Goal: Task Accomplishment & Management: Use online tool/utility

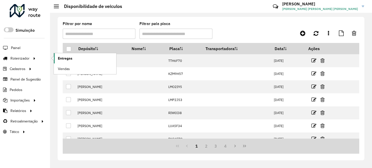
click at [81, 58] on link "Entregas" at bounding box center [85, 58] width 63 height 10
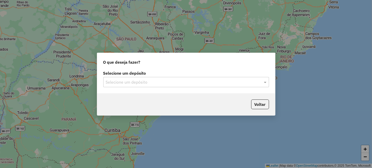
click at [181, 79] on input "text" at bounding box center [181, 82] width 151 height 6
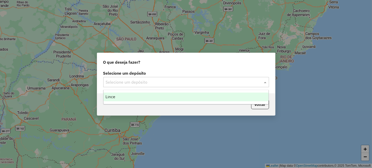
click at [168, 96] on div "Lince" at bounding box center [186, 96] width 165 height 9
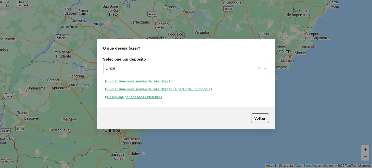
click at [160, 81] on button "Iniciar uma nova sessão de roteirização" at bounding box center [139, 81] width 72 height 8
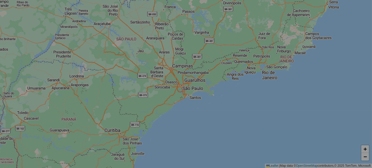
select select "*"
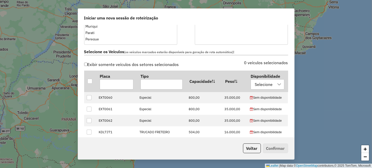
scroll to position [153, 0]
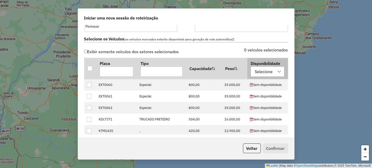
click at [277, 74] on div at bounding box center [280, 72] width 10 height 10
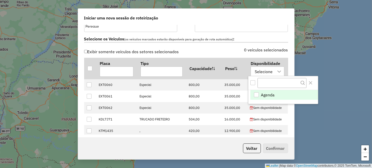
scroll to position [4, 23]
click at [284, 93] on li "Agenda" at bounding box center [285, 95] width 68 height 10
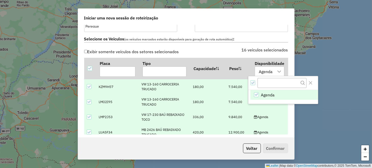
click at [287, 115] on div "Exibir somente veículos dos setores selecionados 16 veículos selecionados Placa…" at bounding box center [186, 91] width 210 height 86
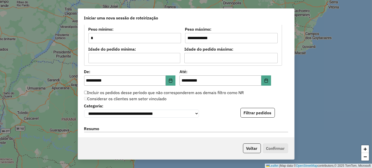
scroll to position [459, 0]
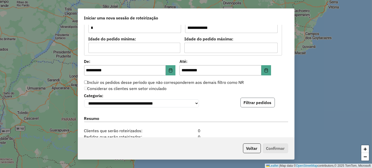
click at [265, 106] on button "Filtrar pedidos" at bounding box center [258, 102] width 34 height 10
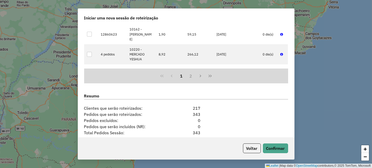
scroll to position [638, 0]
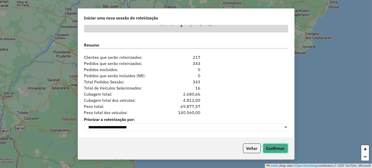
click at [282, 151] on button "Confirmar" at bounding box center [275, 148] width 25 height 10
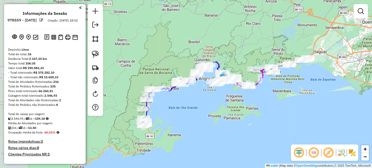
drag, startPoint x: 160, startPoint y: 136, endPoint x: 213, endPoint y: 130, distance: 52.7
click at [213, 130] on div "Janela de atendimento Grade de atendimento Capacidade Transportadoras Veículos …" at bounding box center [186, 84] width 372 height 168
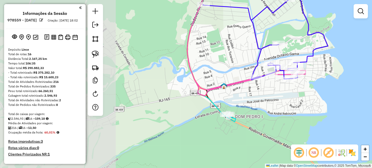
drag, startPoint x: 153, startPoint y: 124, endPoint x: 281, endPoint y: 123, distance: 127.6
click at [281, 123] on div "Janela de atendimento Grade de atendimento Capacidade Transportadoras Veículos …" at bounding box center [186, 84] width 372 height 168
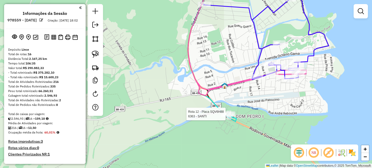
select select "**********"
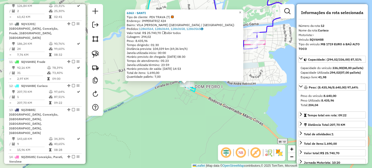
scroll to position [499, 0]
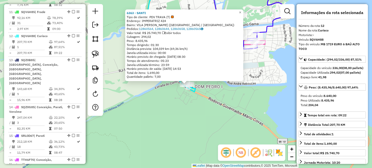
click at [185, 122] on div "6363 - SANTI Tipo de cliente: PDV TRAVA (T) Endereço: IMPERATRIZ 424 Bairro: VI…" at bounding box center [186, 84] width 372 height 168
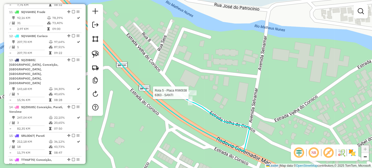
select select "**********"
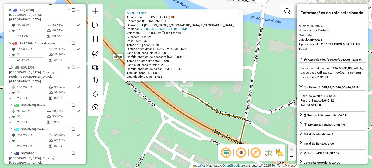
scroll to position [313, 0]
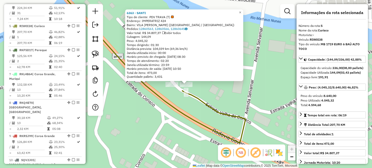
click at [137, 110] on div "6363 - SANTI Tipo de cliente: PDV TRAVA (T) Endereço: IMPERATRIZ 424 Bairro: VI…" at bounding box center [186, 84] width 372 height 168
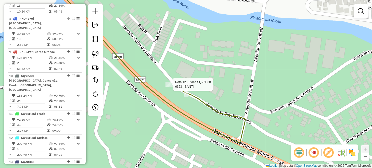
select select "**********"
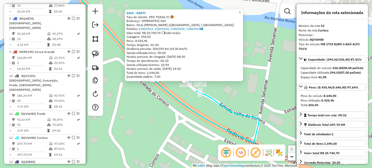
scroll to position [499, 0]
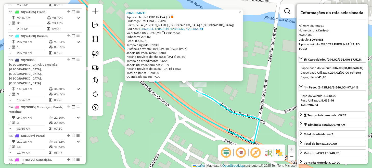
click at [153, 116] on div "6363 - SANTI Tipo de cliente: PDV TRAVA (T) Endereço: IMPERATRIZ 424 Bairro: VI…" at bounding box center [186, 84] width 372 height 168
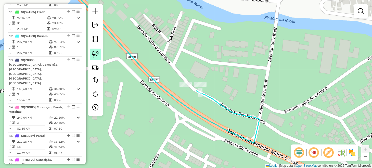
click at [98, 54] on img at bounding box center [95, 54] width 7 height 7
drag, startPoint x: 172, startPoint y: 75, endPoint x: 206, endPoint y: 77, distance: 34.0
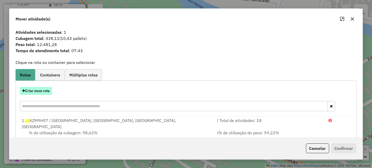
click at [44, 92] on button "Criar nova rota" at bounding box center [36, 91] width 32 height 8
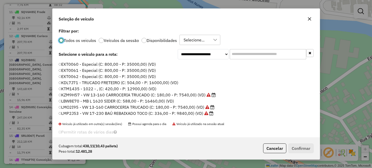
scroll to position [3, 2]
click at [81, 101] on label "LBW8E70 - MB L 1620 SIDER (C: 588,00 - P: 16460,00) (VD)" at bounding box center [117, 101] width 116 height 6
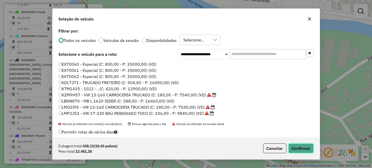
click at [305, 149] on button "Confirmar" at bounding box center [301, 148] width 25 height 10
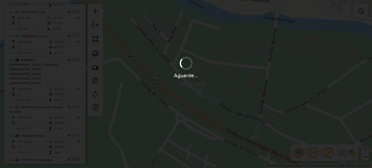
scroll to position [475, 0]
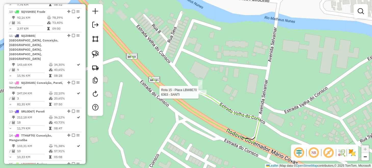
select select "**********"
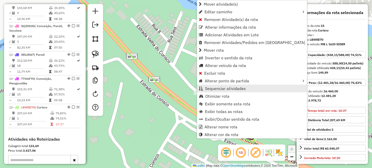
scroll to position [553, 0]
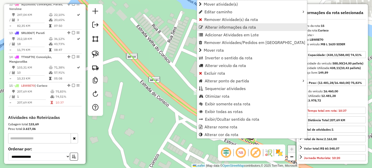
click at [221, 27] on span "Alterar informações da rota" at bounding box center [230, 27] width 51 height 4
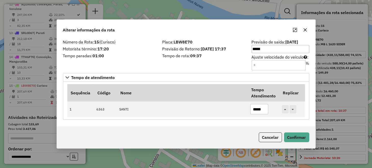
click at [209, 82] on div "Sequência Código Nome Tempo Atendimento Replicar 1 6363 SANTI *****" at bounding box center [186, 101] width 246 height 38
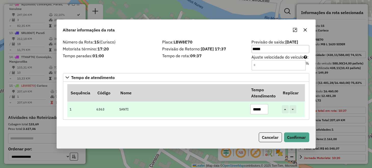
drag, startPoint x: 265, startPoint y: 109, endPoint x: 255, endPoint y: 113, distance: 10.4
click at [255, 113] on input "*****" at bounding box center [260, 109] width 18 height 10
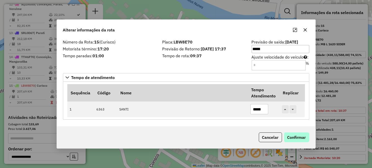
type input "*****"
click at [294, 139] on button "Confirmar" at bounding box center [296, 137] width 25 height 10
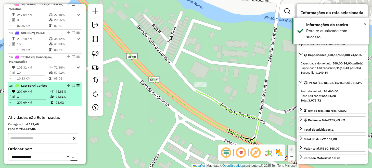
click at [72, 84] on em at bounding box center [73, 85] width 3 height 3
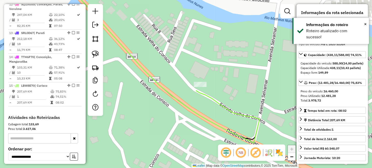
scroll to position [536, 0]
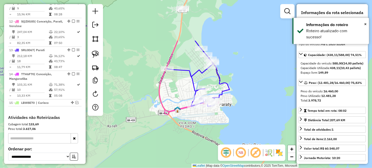
drag, startPoint x: 256, startPoint y: 65, endPoint x: 214, endPoint y: 124, distance: 72.3
click at [214, 124] on div "Janela de atendimento Grade de atendimento Capacidade Transportadoras Veículos …" at bounding box center [186, 84] width 372 height 168
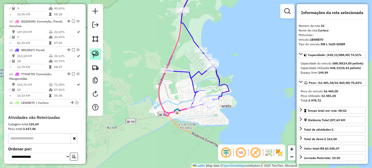
click at [98, 54] on img at bounding box center [95, 54] width 7 height 7
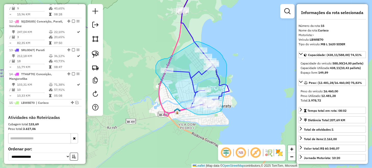
drag, startPoint x: 167, startPoint y: 58, endPoint x: 196, endPoint y: 41, distance: 33.3
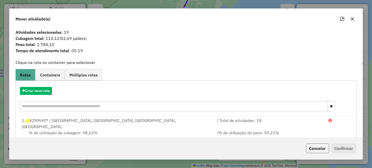
click at [316, 146] on button "Cancelar" at bounding box center [317, 148] width 23 height 10
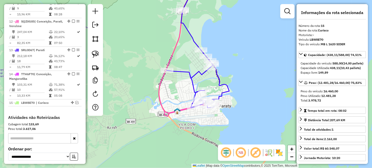
drag, startPoint x: 97, startPoint y: 53, endPoint x: 106, endPoint y: 52, distance: 9.6
click at [97, 53] on img at bounding box center [95, 54] width 7 height 7
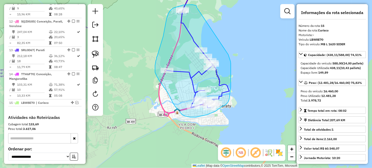
drag, startPoint x: 197, startPoint y: 7, endPoint x: 228, endPoint y: 54, distance: 57.3
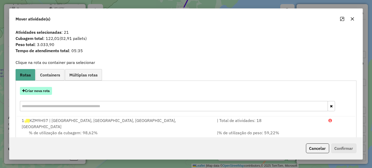
click at [47, 90] on button "Criar nova rota" at bounding box center [36, 91] width 32 height 8
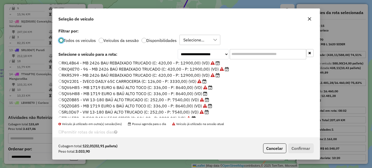
scroll to position [109, 0]
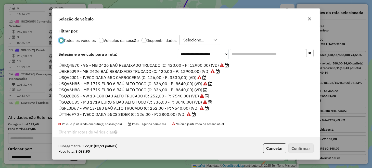
click at [75, 106] on label "SRL0D67 - VW 13-180 BAÚ ALTO TRUCADO (C: 252,00 - P: 7540,00) (VD)" at bounding box center [134, 108] width 151 height 6
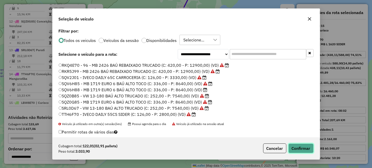
click at [296, 148] on button "Confirmar" at bounding box center [301, 148] width 25 height 10
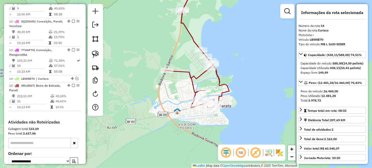
scroll to position [541, 0]
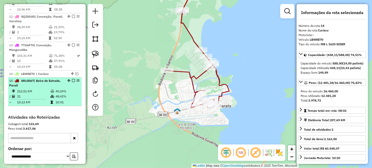
click at [73, 79] on div at bounding box center [71, 80] width 15 height 3
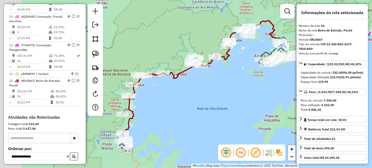
drag, startPoint x: 164, startPoint y: 110, endPoint x: 200, endPoint y: 107, distance: 36.7
click at [201, 107] on div "Janela de atendimento Grade de atendimento Capacidade Transportadoras Veículos …" at bounding box center [186, 84] width 372 height 168
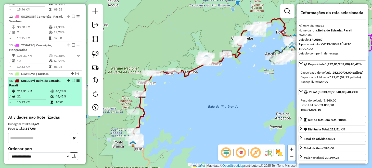
click at [72, 79] on em at bounding box center [73, 80] width 3 height 3
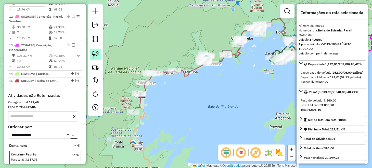
scroll to position [519, 0]
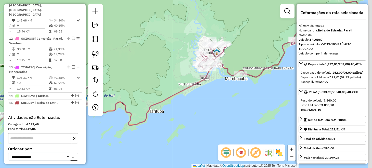
drag, startPoint x: 238, startPoint y: 85, endPoint x: 206, endPoint y: 114, distance: 43.6
click at [215, 112] on div "Janela de atendimento Grade de atendimento Capacidade Transportadoras Veículos …" at bounding box center [186, 84] width 372 height 168
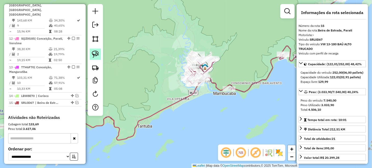
click at [96, 52] on img at bounding box center [95, 54] width 7 height 7
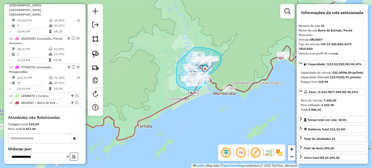
drag, startPoint x: 177, startPoint y: 63, endPoint x: 191, endPoint y: 47, distance: 20.6
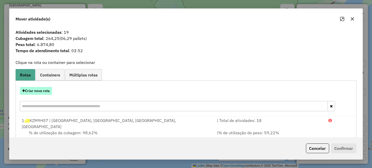
click at [46, 92] on button "Criar nova rota" at bounding box center [36, 91] width 32 height 8
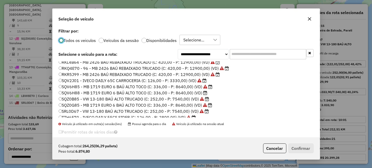
scroll to position [109, 0]
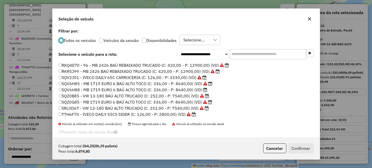
click at [84, 64] on label "RKQ4E70 - 96 - MB 2426 BAÚ REBAIXADO TRUCADO (C: 420,00 - P: 12900,00) (VD)" at bounding box center [144, 65] width 171 height 6
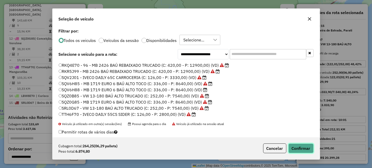
click at [301, 147] on button "Confirmar" at bounding box center [301, 148] width 25 height 10
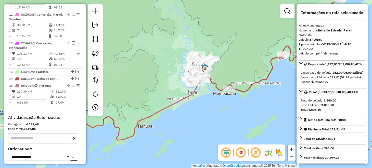
scroll to position [519, 0]
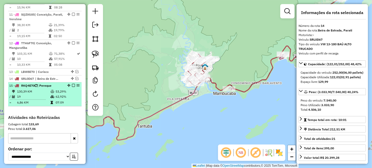
click at [72, 84] on em at bounding box center [73, 85] width 3 height 3
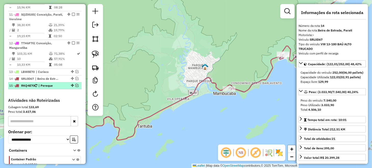
scroll to position [502, 0]
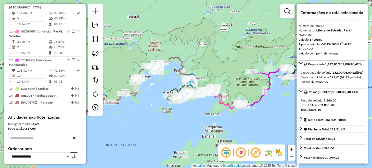
drag, startPoint x: 225, startPoint y: 93, endPoint x: 153, endPoint y: 105, distance: 73.2
click at [153, 105] on div "Janela de atendimento Grade de atendimento Capacidade Transportadoras Veículos …" at bounding box center [186, 84] width 372 height 168
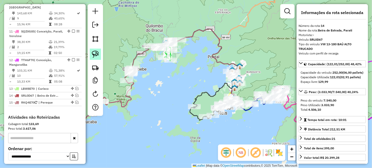
click at [96, 54] on img at bounding box center [95, 54] width 7 height 7
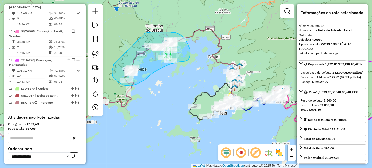
drag, startPoint x: 115, startPoint y: 63, endPoint x: 145, endPoint y: 33, distance: 42.8
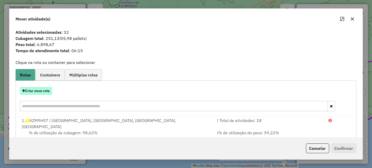
click at [47, 91] on button "Criar nova rota" at bounding box center [36, 91] width 32 height 8
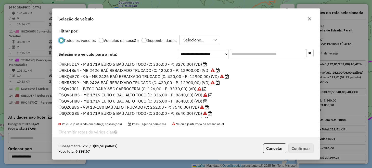
scroll to position [102, 0]
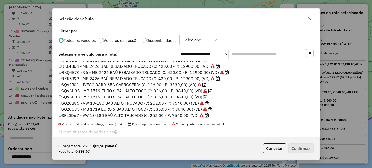
click at [81, 96] on label "SQV6H88 - MB 1719 EURO 6 BAÚ ALTO TOCO (C: 336,00 - P: 8640,00) (VD)" at bounding box center [133, 97] width 149 height 6
click at [84, 91] on label "SQV6H85 - MB 1719 EURO 6 BAÚ ALTO TOCO (C: 336,00 - P: 8640,00) (VD)" at bounding box center [136, 91] width 154 height 6
click at [303, 146] on button "Confirmar" at bounding box center [301, 148] width 25 height 10
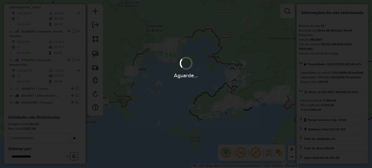
scroll to position [502, 0]
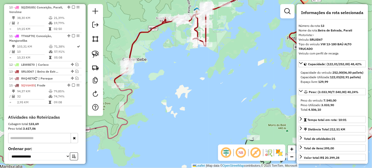
drag, startPoint x: 172, startPoint y: 39, endPoint x: 158, endPoint y: 83, distance: 46.4
click at [158, 83] on div "Janela de atendimento Grade de atendimento Capacidade Transportadoras Veículos …" at bounding box center [186, 84] width 372 height 168
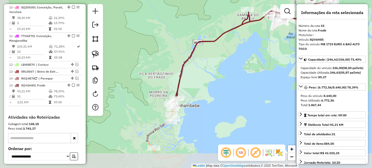
drag, startPoint x: 143, startPoint y: 123, endPoint x: 277, endPoint y: 29, distance: 164.0
click at [277, 29] on div "Janela de atendimento Grade de atendimento Capacidade Transportadoras Veículos …" at bounding box center [186, 84] width 372 height 168
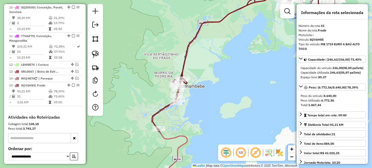
drag, startPoint x: 185, startPoint y: 138, endPoint x: 202, endPoint y: 97, distance: 44.0
click at [201, 98] on div "Janela de atendimento Grade de atendimento Capacidade Transportadoras Veículos …" at bounding box center [186, 84] width 372 height 168
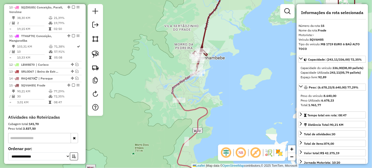
drag, startPoint x: 222, startPoint y: 66, endPoint x: 214, endPoint y: 90, distance: 25.7
click at [214, 90] on div "Janela de atendimento Grade de atendimento Capacidade Transportadoras Veículos …" at bounding box center [186, 84] width 372 height 168
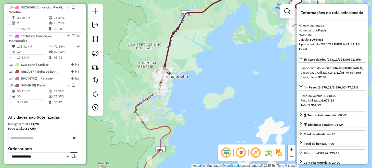
drag, startPoint x: 244, startPoint y: 83, endPoint x: 197, endPoint y: 91, distance: 47.1
click at [197, 91] on div "Janela de atendimento Grade de atendimento Capacidade Transportadoras Veículos …" at bounding box center [186, 84] width 372 height 168
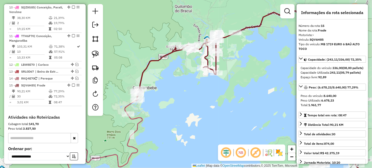
drag, startPoint x: 216, startPoint y: 88, endPoint x: 185, endPoint y: 95, distance: 31.9
click at [185, 95] on div "Janela de atendimento Grade de atendimento Capacidade Transportadoras Veículos …" at bounding box center [186, 84] width 372 height 168
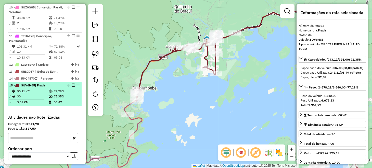
click at [73, 83] on em at bounding box center [73, 84] width 3 height 3
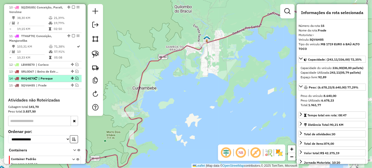
scroll to position [485, 0]
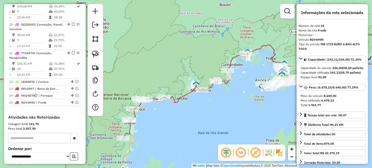
drag, startPoint x: 157, startPoint y: 135, endPoint x: 207, endPoint y: 110, distance: 55.9
click at [207, 110] on div "Janela de atendimento Grade de atendimento Capacidade Transportadoras Veículos …" at bounding box center [186, 84] width 372 height 168
click at [99, 55] on img at bounding box center [95, 54] width 7 height 7
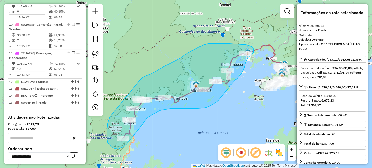
drag, startPoint x: 110, startPoint y: 117, endPoint x: 141, endPoint y: 79, distance: 49.1
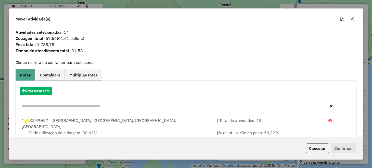
click at [307, 148] on button "Cancelar" at bounding box center [317, 148] width 23 height 10
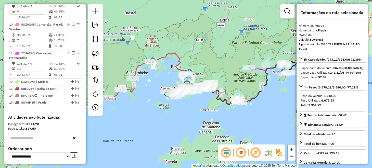
drag, startPoint x: 271, startPoint y: 122, endPoint x: 135, endPoint y: 135, distance: 136.6
click at [135, 135] on div "Janela de atendimento Grade de atendimento Capacidade Transportadoras Veículos …" at bounding box center [186, 84] width 372 height 168
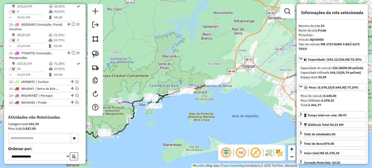
drag, startPoint x: 239, startPoint y: 103, endPoint x: 147, endPoint y: 131, distance: 96.4
click at [147, 131] on div "Janela de atendimento Grade de atendimento Capacidade Transportadoras Veículos …" at bounding box center [186, 84] width 372 height 168
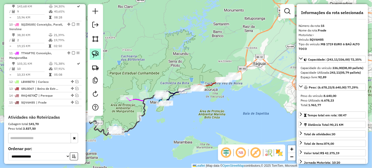
click at [95, 55] on img at bounding box center [95, 54] width 7 height 7
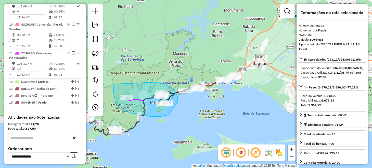
drag, startPoint x: 114, startPoint y: 96, endPoint x: 157, endPoint y: 82, distance: 44.6
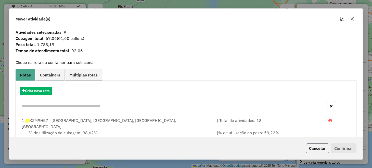
click at [317, 151] on button "Cancelar" at bounding box center [317, 148] width 23 height 10
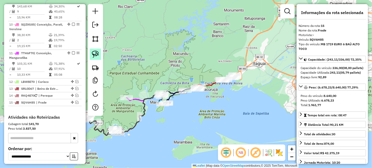
click at [95, 56] on img at bounding box center [95, 54] width 7 height 7
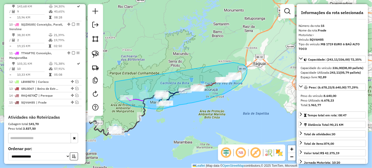
drag, startPoint x: 115, startPoint y: 81, endPoint x: 233, endPoint y: 62, distance: 119.7
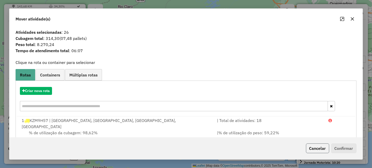
click at [324, 151] on button "Cancelar" at bounding box center [317, 148] width 23 height 10
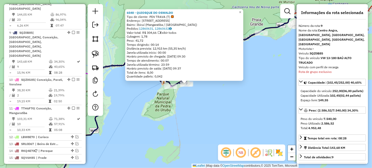
scroll to position [427, 0]
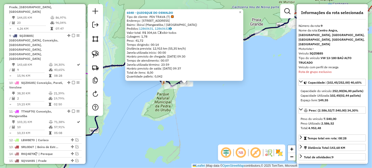
click at [183, 116] on div "6548 - QUIOSQUE DO OSWALDO Tipo de cliente: PDV TRAVA (T) Endereço: Rua Azaléia…" at bounding box center [186, 84] width 372 height 168
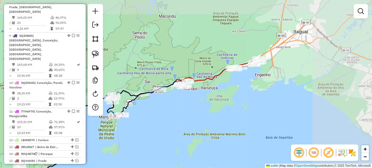
drag, startPoint x: 267, startPoint y: 81, endPoint x: 178, endPoint y: 108, distance: 93.3
click at [178, 108] on div "Janela de atendimento Grade de atendimento Capacidade Transportadoras Veículos …" at bounding box center [186, 84] width 372 height 168
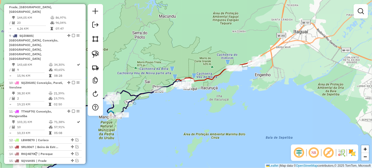
drag, startPoint x: 98, startPoint y: 54, endPoint x: 105, endPoint y: 56, distance: 6.8
click at [98, 54] on img at bounding box center [95, 54] width 7 height 7
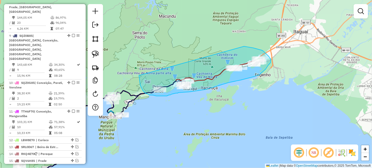
drag, startPoint x: 139, startPoint y: 77, endPoint x: 244, endPoint y: 46, distance: 109.3
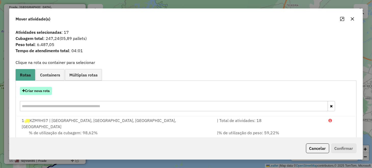
click at [48, 93] on button "Criar nova rota" at bounding box center [36, 91] width 32 height 8
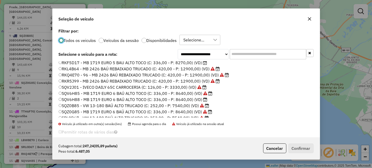
scroll to position [109, 0]
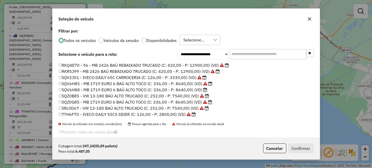
click at [83, 90] on label "SQV6H88 - MB 1719 EURO 6 BAÚ ALTO TOCO (C: 336,00 - P: 8640,00) (VD)" at bounding box center [133, 89] width 149 height 6
click at [306, 150] on button "Confirmar" at bounding box center [301, 148] width 25 height 10
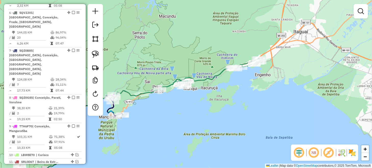
scroll to position [367, 0]
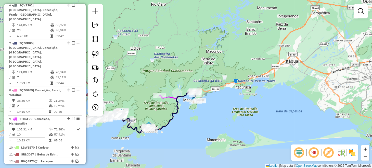
drag, startPoint x: 154, startPoint y: 142, endPoint x: 225, endPoint y: 116, distance: 75.3
click at [224, 116] on div "Janela de atendimento Grade de atendimento Capacidade Transportadoras Veículos …" at bounding box center [186, 84] width 372 height 168
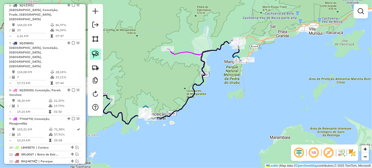
click at [99, 53] on link at bounding box center [95, 53] width 11 height 11
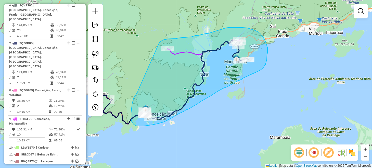
drag, startPoint x: 138, startPoint y: 91, endPoint x: 159, endPoint y: 42, distance: 52.8
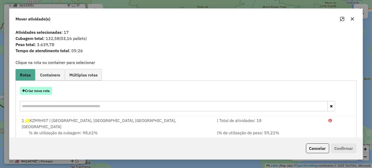
click at [38, 92] on button "Criar nova rota" at bounding box center [36, 91] width 32 height 8
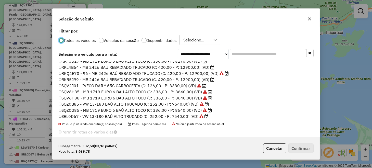
scroll to position [102, 0]
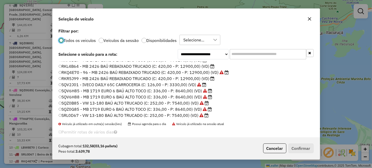
click at [81, 102] on label "SQZ0B85 - VW 13-180 BAÚ ALTO TRUCADO (C: 252,00 - P: 7540,00) (VD)" at bounding box center [134, 103] width 151 height 6
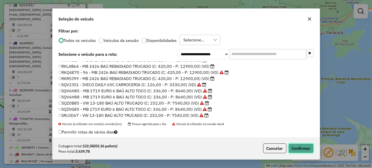
click at [303, 146] on button "Confirmar" at bounding box center [301, 148] width 25 height 10
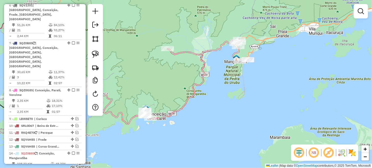
scroll to position [244, 0]
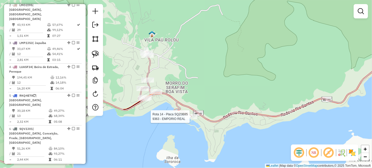
select select "**********"
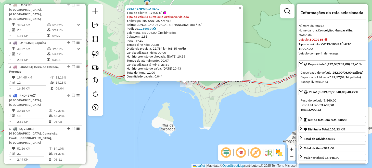
scroll to position [440, 0]
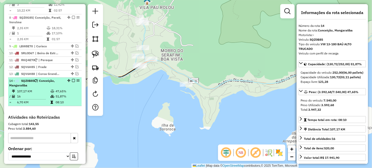
click at [73, 79] on em at bounding box center [73, 80] width 3 height 3
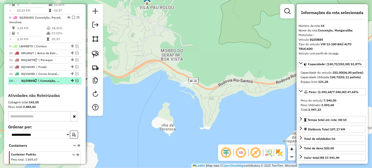
scroll to position [418, 0]
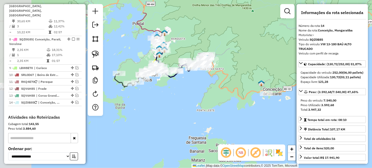
drag, startPoint x: 169, startPoint y: 99, endPoint x: 256, endPoint y: 125, distance: 90.7
click at [256, 125] on div "Janela de atendimento Grade de atendimento Capacidade Transportadoras Veículos …" at bounding box center [186, 84] width 372 height 168
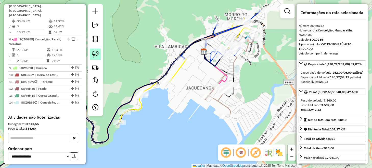
click at [97, 54] on img at bounding box center [95, 54] width 7 height 7
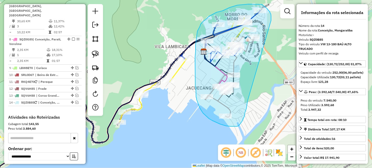
drag, startPoint x: 271, startPoint y: 18, endPoint x: 248, endPoint y: 101, distance: 85.9
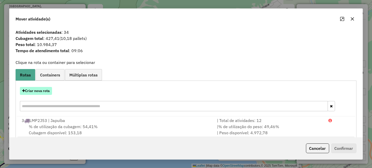
click at [41, 92] on button "Criar nova rota" at bounding box center [36, 91] width 32 height 8
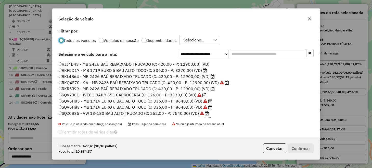
scroll to position [84, 0]
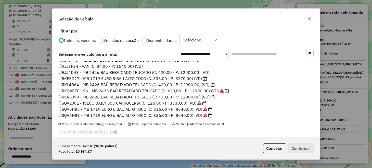
click at [78, 82] on label "RKL4B64 - MB 2426 BAÚ REBAIXADO TRUCADO (C: 420,00 - P: 12900,00) (VD)" at bounding box center [137, 84] width 156 height 6
click at [307, 153] on button "Confirmar" at bounding box center [301, 148] width 25 height 10
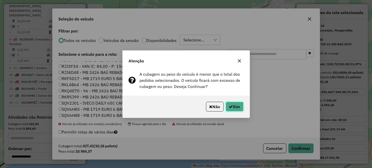
click at [243, 104] on button "Sim" at bounding box center [235, 107] width 18 height 10
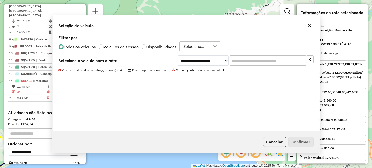
scroll to position [413, 0]
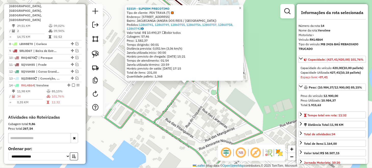
click at [151, 91] on div "51519 - SUPERM PRECOTIMO Tipo de cliente: PDV TRAVA (T) Endereço: Av CONDE DE N…" at bounding box center [186, 84] width 372 height 168
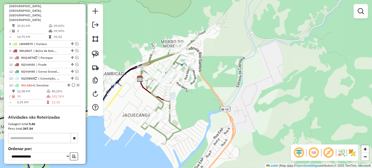
drag, startPoint x: 186, startPoint y: 65, endPoint x: 186, endPoint y: 131, distance: 66.1
click at [187, 130] on div "Janela de atendimento Grade de atendimento Capacidade Transportadoras Veículos …" at bounding box center [186, 84] width 372 height 168
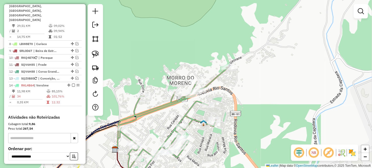
drag, startPoint x: 100, startPoint y: 52, endPoint x: 108, endPoint y: 57, distance: 9.5
click at [100, 52] on link at bounding box center [95, 53] width 11 height 11
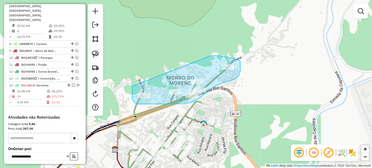
drag, startPoint x: 132, startPoint y: 86, endPoint x: 210, endPoint y: 56, distance: 83.7
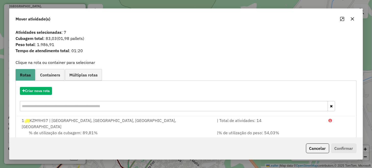
click at [56, 77] on span "Containers" at bounding box center [50, 75] width 20 height 4
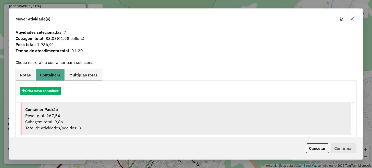
drag, startPoint x: 80, startPoint y: 122, endPoint x: 121, endPoint y: 123, distance: 41.3
click at [81, 122] on div "Cubagem total: 9,86" at bounding box center [186, 121] width 322 height 6
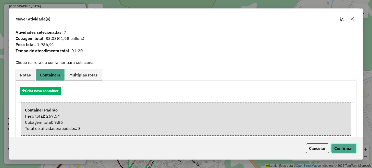
click at [344, 151] on button "Confirmar" at bounding box center [343, 148] width 25 height 10
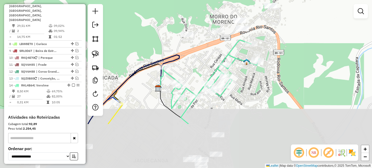
drag, startPoint x: 230, startPoint y: 119, endPoint x: 276, endPoint y: 55, distance: 78.9
click at [276, 55] on div "Janela de atendimento Grade de atendimento Capacidade Transportadoras Veículos …" at bounding box center [186, 84] width 372 height 168
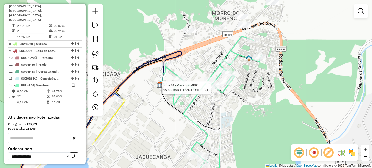
select select "**********"
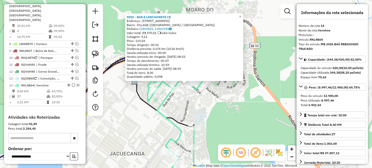
click at [252, 106] on div "9592 - BAR E LANCHONETE CE Endereço: RUA PEREIRA D ECA 5 Bairro: VILLAGE (ANGRA…" at bounding box center [186, 84] width 372 height 168
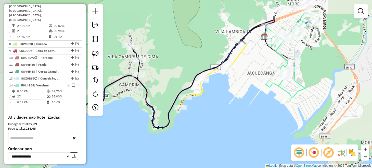
drag, startPoint x: 175, startPoint y: 122, endPoint x: 259, endPoint y: 65, distance: 101.9
click at [259, 65] on div "Janela de atendimento Grade de atendimento Capacidade Transportadoras Veículos …" at bounding box center [186, 84] width 372 height 168
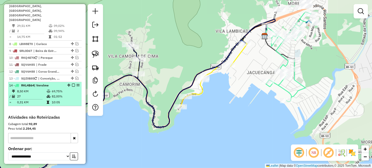
click at [73, 83] on em at bounding box center [73, 84] width 3 height 3
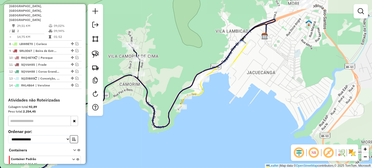
scroll to position [396, 0]
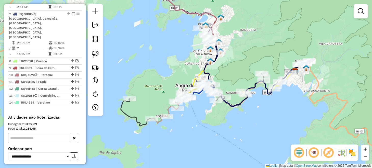
drag, startPoint x: 144, startPoint y: 97, endPoint x: 250, endPoint y: 108, distance: 106.5
click at [250, 108] on div "Janela de atendimento Grade de atendimento Capacidade Transportadoras Veículos …" at bounding box center [186, 84] width 372 height 168
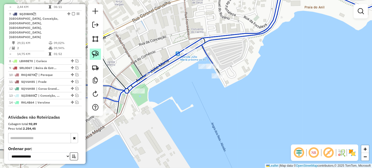
click at [98, 55] on img at bounding box center [95, 54] width 7 height 7
drag, startPoint x: 195, startPoint y: 60, endPoint x: 214, endPoint y: 59, distance: 18.4
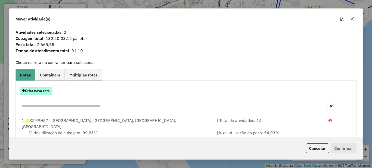
click at [47, 89] on button "Criar nova rota" at bounding box center [36, 91] width 32 height 8
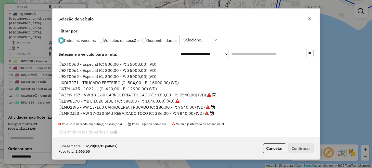
scroll to position [3, 2]
drag, startPoint x: 81, startPoint y: 63, endPoint x: 93, endPoint y: 65, distance: 12.4
click at [81, 63] on label "EXT0060 - Especial (C: 800,00 - P: 35000,00) (VD)" at bounding box center [108, 64] width 98 height 6
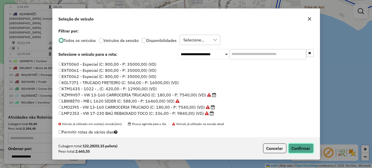
click at [305, 144] on button "Confirmar" at bounding box center [301, 148] width 25 height 10
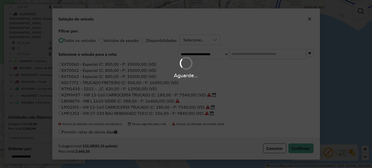
scroll to position [413, 0]
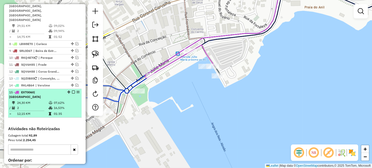
click at [73, 90] on em at bounding box center [73, 91] width 3 height 3
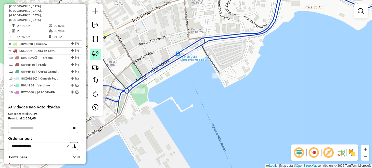
scroll to position [403, 0]
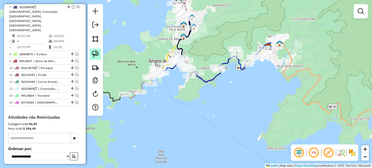
click at [93, 55] on img at bounding box center [95, 54] width 7 height 7
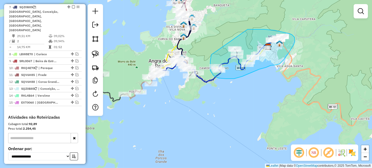
drag, startPoint x: 212, startPoint y: 55, endPoint x: 239, endPoint y: 29, distance: 37.4
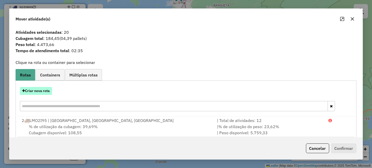
click at [39, 91] on button "Criar nova rota" at bounding box center [36, 91] width 32 height 8
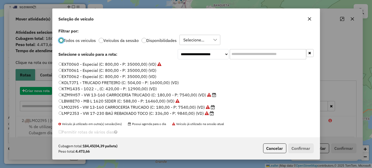
scroll to position [3, 2]
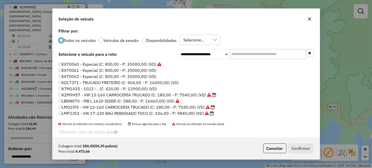
click at [85, 95] on label "KZM9H57 - VW 13-160 CARROCERIA TRUCADO (C: 180,00 - P: 7540,00) (VD)" at bounding box center [138, 95] width 158 height 6
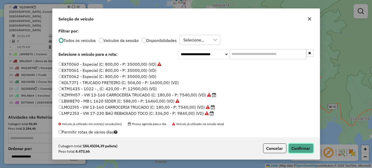
click at [300, 147] on button "Confirmar" at bounding box center [301, 148] width 25 height 10
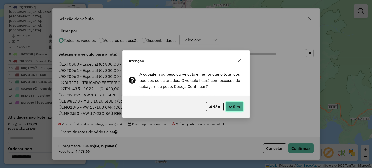
click at [238, 106] on button "Sim" at bounding box center [235, 107] width 18 height 10
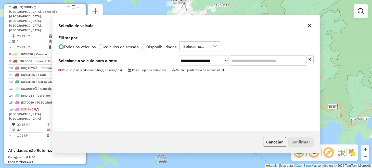
scroll to position [413, 0]
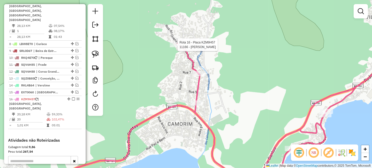
select select "**********"
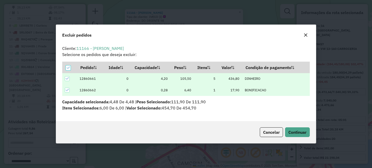
scroll to position [0, 0]
click at [293, 132] on span "Continuar" at bounding box center [298, 131] width 18 height 5
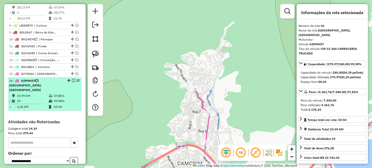
click at [72, 79] on em at bounding box center [73, 80] width 3 height 3
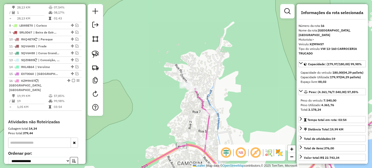
scroll to position [410, 0]
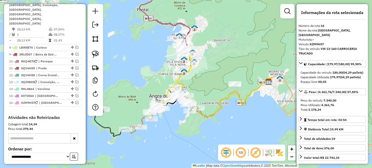
drag, startPoint x: 171, startPoint y: 114, endPoint x: 233, endPoint y: 105, distance: 61.9
click at [231, 108] on div "Janela de atendimento Grade de atendimento Capacidade Transportadoras Veículos …" at bounding box center [186, 84] width 372 height 168
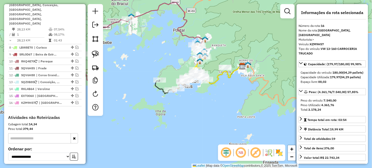
drag, startPoint x: 184, startPoint y: 111, endPoint x: 195, endPoint y: 105, distance: 12.7
click at [195, 105] on div "Janela de atendimento Grade de atendimento Capacidade Transportadoras Veículos …" at bounding box center [186, 84] width 372 height 168
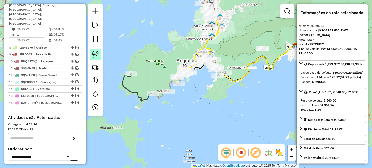
click at [93, 53] on img at bounding box center [95, 54] width 7 height 7
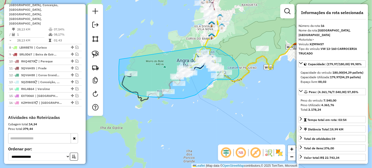
drag, startPoint x: 119, startPoint y: 59, endPoint x: 196, endPoint y: 46, distance: 77.7
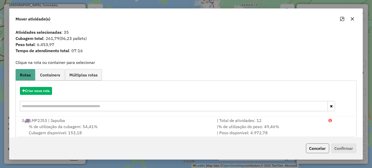
click at [312, 145] on button "Cancelar" at bounding box center [317, 148] width 23 height 10
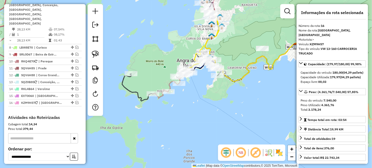
drag, startPoint x: 95, startPoint y: 56, endPoint x: 128, endPoint y: 65, distance: 34.0
click at [95, 56] on img at bounding box center [95, 54] width 7 height 7
click at [55, 52] on span "| Beira de Estrada, Parati" at bounding box center [44, 54] width 23 height 5
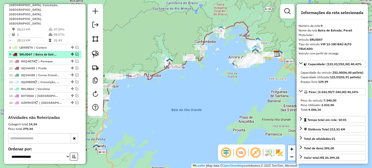
click at [76, 53] on em at bounding box center [77, 54] width 3 height 3
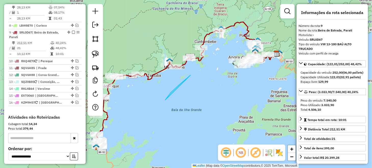
drag, startPoint x: 175, startPoint y: 89, endPoint x: 191, endPoint y: 75, distance: 21.5
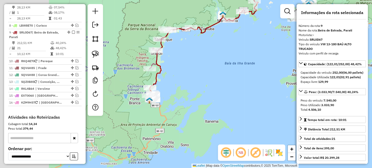
drag, startPoint x: 164, startPoint y: 115, endPoint x: 210, endPoint y: 66, distance: 68.2
click at [231, 55] on div "Janela de atendimento Grade de atendimento Capacidade Transportadoras Veículos …" at bounding box center [186, 84] width 372 height 168
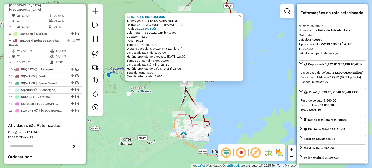
scroll to position [415, 0]
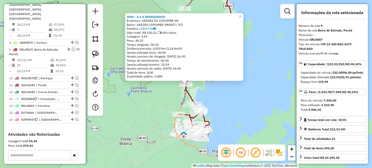
click at [222, 100] on div "5846 - A e G BRINQUEDOS Endereço: VARZEA DO CORUMBE SN Bairro: VARZEA CORUMBE (…" at bounding box center [186, 84] width 372 height 168
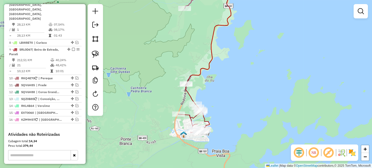
drag, startPoint x: 239, startPoint y: 111, endPoint x: 231, endPoint y: 73, distance: 38.4
click at [231, 73] on div "Janela de atendimento Grade de atendimento Capacidade Transportadoras Veículos …" at bounding box center [186, 84] width 372 height 168
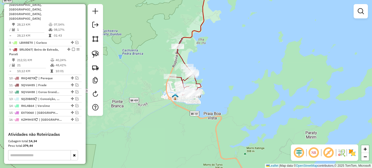
click at [301, 154] on em at bounding box center [299, 152] width 12 height 12
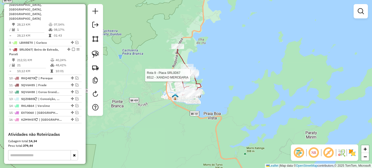
select select "**********"
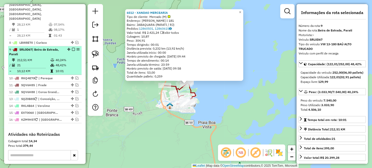
click at [72, 48] on em at bounding box center [73, 49] width 3 height 3
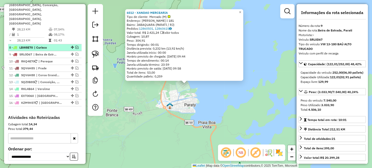
click at [76, 46] on em at bounding box center [77, 47] width 3 height 3
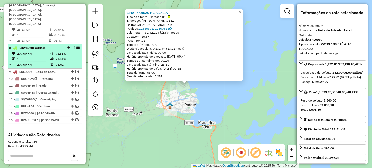
scroll to position [402, 0]
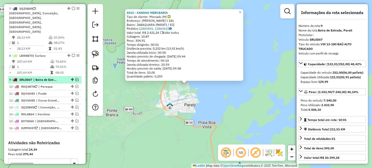
click at [76, 78] on em at bounding box center [77, 79] width 3 height 3
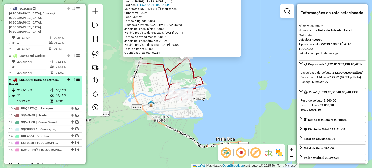
click at [72, 78] on em at bounding box center [73, 79] width 3 height 3
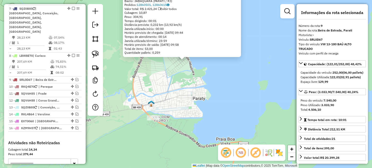
click at [127, 84] on div "6512 - XANDAO MERCEARIA Tipo de cliente: Mercado (M) Endereço: DOM PEDRO I 181 …" at bounding box center [186, 84] width 372 height 168
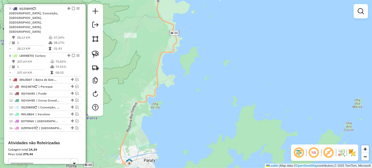
drag, startPoint x: 215, startPoint y: 36, endPoint x: 170, endPoint y: 127, distance: 102.0
click at [170, 128] on div "Janela de atendimento Grade de atendimento Capacidade Transportadoras Veículos …" at bounding box center [186, 84] width 372 height 168
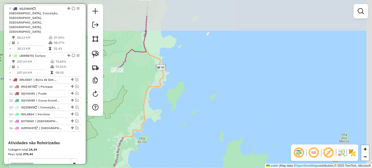
drag, startPoint x: 215, startPoint y: 37, endPoint x: 198, endPoint y: 104, distance: 69.3
click at [197, 112] on div "Janela de atendimento Grade de atendimento Capacidade Transportadoras Veículos …" at bounding box center [186, 84] width 372 height 168
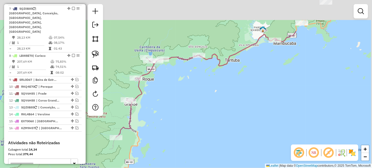
drag, startPoint x: 241, startPoint y: 50, endPoint x: 202, endPoint y: 98, distance: 61.8
click at [202, 98] on div "Janela de atendimento Grade de atendimento Capacidade Transportadoras Veículos …" at bounding box center [186, 84] width 372 height 168
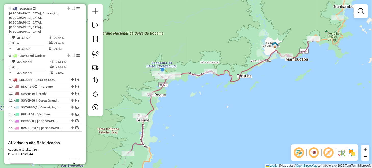
drag, startPoint x: 292, startPoint y: 54, endPoint x: 304, endPoint y: 69, distance: 20.0
click at [304, 69] on div "Janela de atendimento Grade de atendimento Capacidade Transportadoras Veículos …" at bounding box center [186, 84] width 372 height 168
click at [92, 54] on img at bounding box center [95, 54] width 7 height 7
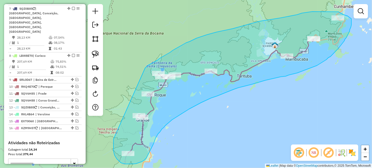
drag, startPoint x: 114, startPoint y: 140, endPoint x: 145, endPoint y: 68, distance: 78.6
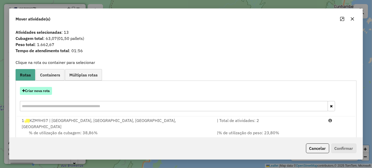
click at [47, 91] on button "Criar nova rota" at bounding box center [36, 91] width 32 height 8
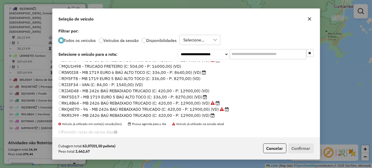
scroll to position [109, 0]
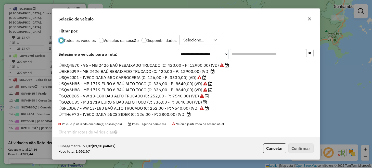
click at [83, 114] on label "TTH6F70 - IVECO DAILY 55CS SIDER (C: 126,00 - P: 2800,00) (VD)" at bounding box center [125, 114] width 132 height 6
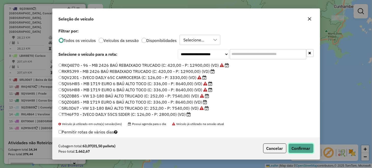
click at [300, 149] on button "Confirmar" at bounding box center [301, 148] width 25 height 10
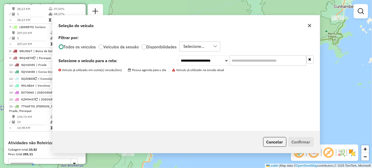
scroll to position [373, 0]
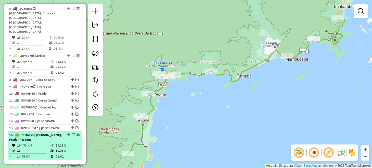
click at [72, 133] on em at bounding box center [73, 134] width 3 height 3
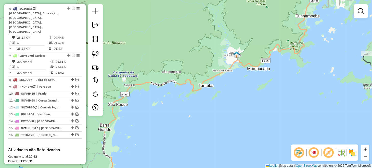
drag, startPoint x: 272, startPoint y: 78, endPoint x: 234, endPoint y: 88, distance: 38.9
click at [234, 88] on div "Janela de atendimento Grade de atendimento Capacidade Transportadoras Veículos …" at bounding box center [186, 84] width 372 height 168
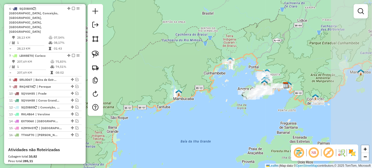
drag, startPoint x: 229, startPoint y: 96, endPoint x: 186, endPoint y: 116, distance: 47.7
click at [187, 116] on div "Janela de atendimento Grade de atendimento Capacidade Transportadoras Veículos …" at bounding box center [186, 84] width 372 height 168
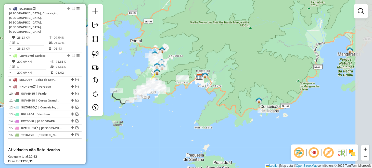
drag, startPoint x: 252, startPoint y: 109, endPoint x: 130, endPoint y: 106, distance: 122.5
click at [132, 107] on div "Janela de atendimento Grade de atendimento Capacidade Transportadoras Veículos …" at bounding box center [186, 84] width 372 height 168
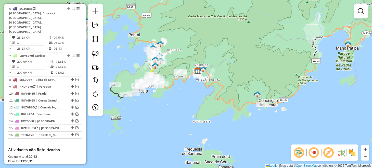
drag, startPoint x: 140, startPoint y: 98, endPoint x: 245, endPoint y: 102, distance: 105.2
click at [244, 102] on div "Janela de atendimento Grade de atendimento Capacidade Transportadoras Veículos …" at bounding box center [186, 84] width 372 height 168
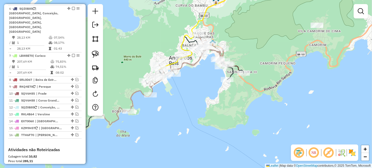
drag, startPoint x: 218, startPoint y: 79, endPoint x: 215, endPoint y: 106, distance: 26.4
click at [215, 103] on div "Janela de atendimento Grade de atendimento Capacidade Transportadoras Veículos …" at bounding box center [186, 84] width 372 height 168
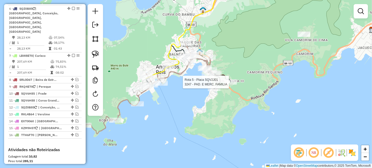
select select "**********"
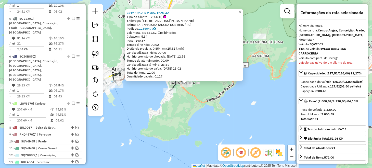
scroll to position [313, 0]
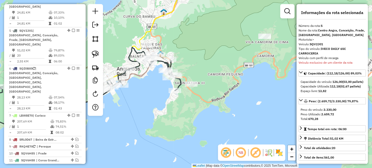
drag, startPoint x: 153, startPoint y: 108, endPoint x: 221, endPoint y: 123, distance: 69.6
click at [221, 123] on div "Janela de atendimento Grade de atendimento Capacidade Transportadoras Veículos …" at bounding box center [186, 84] width 372 height 168
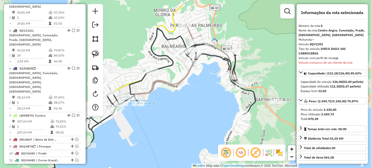
drag, startPoint x: 234, startPoint y: 85, endPoint x: 161, endPoint y: 118, distance: 80.4
click at [162, 117] on div "Janela de atendimento Grade de atendimento Capacidade Transportadoras Veículos …" at bounding box center [186, 84] width 372 height 168
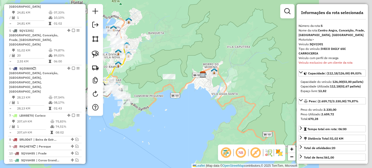
drag, startPoint x: 245, startPoint y: 120, endPoint x: 176, endPoint y: 105, distance: 70.3
click at [176, 105] on div "Janela de atendimento Grade de atendimento Capacidade Transportadoras Veículos …" at bounding box center [186, 84] width 372 height 168
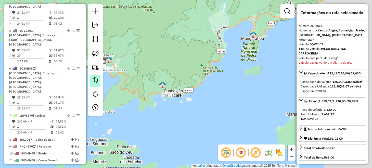
drag, startPoint x: 195, startPoint y: 109, endPoint x: 95, endPoint y: 84, distance: 102.7
click at [95, 84] on hb-router-mapa "Informações da Sessão 978559 - 13/08/2025 Criação: 12/08/2025 18:02 Depósito: L…" at bounding box center [186, 84] width 372 height 168
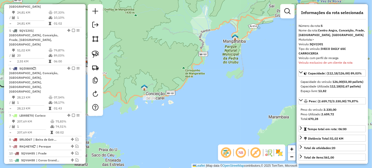
click at [77, 165] on em at bounding box center [77, 166] width 3 height 3
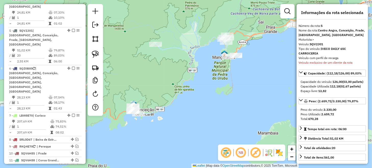
drag, startPoint x: 207, startPoint y: 79, endPoint x: 196, endPoint y: 95, distance: 19.5
click at [189, 103] on div "Janela de atendimento Grade de atendimento Capacidade Transportadoras Veículos …" at bounding box center [186, 84] width 372 height 168
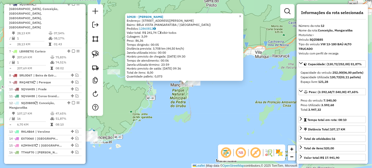
scroll to position [427, 0]
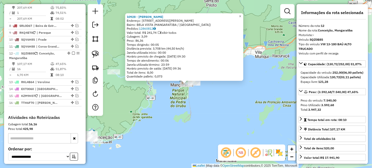
click at [229, 117] on div "10928 - ALINE MARIA NASCIMEN Endereço: R JOSE ALVES DE SOUZAE SILVA 84 Bairro: …" at bounding box center [186, 84] width 372 height 168
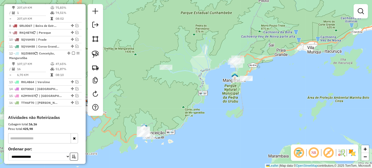
drag, startPoint x: 184, startPoint y: 120, endPoint x: 239, endPoint y: 115, distance: 55.2
click at [237, 115] on div "Janela de atendimento Grade de atendimento Capacidade Transportadoras Veículos …" at bounding box center [186, 84] width 372 height 168
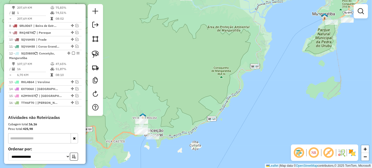
drag, startPoint x: 227, startPoint y: 96, endPoint x: 139, endPoint y: 164, distance: 111.8
click at [139, 164] on div "Janela de atendimento Grade de atendimento Capacidade Transportadoras Veículos …" at bounding box center [186, 84] width 372 height 168
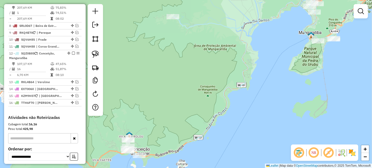
drag, startPoint x: 208, startPoint y: 115, endPoint x: 277, endPoint y: 68, distance: 83.2
click at [277, 68] on div "Janela de atendimento Grade de atendimento Capacidade Transportadoras Veículos …" at bounding box center [186, 84] width 372 height 168
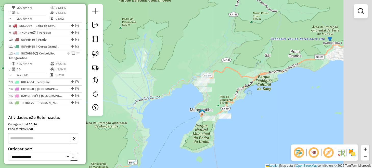
drag, startPoint x: 299, startPoint y: 41, endPoint x: 122, endPoint y: 135, distance: 200.2
click at [130, 138] on div "Janela de atendimento Grade de atendimento Capacidade Transportadoras Veículos …" at bounding box center [186, 84] width 372 height 168
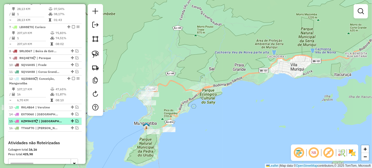
scroll to position [376, 0]
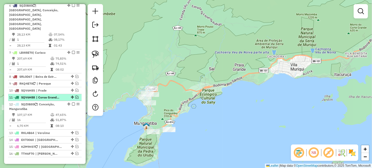
click at [76, 95] on em at bounding box center [77, 96] width 3 height 3
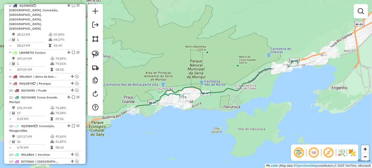
drag, startPoint x: 239, startPoint y: 92, endPoint x: 128, endPoint y: 125, distance: 115.6
click at [128, 125] on div "Janela de atendimento Grade de atendimento Capacidade Transportadoras Veículos …" at bounding box center [186, 84] width 372 height 168
select select "**********"
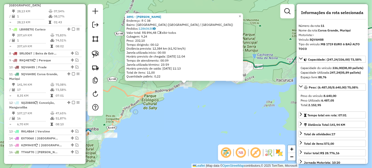
scroll to position [424, 0]
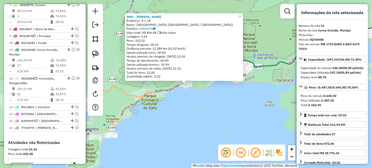
click at [221, 104] on div "3891 - [PERSON_NAME]: R C 38 Bairro: [GEOGRAPHIC_DATA] (MANGARATIBA / [GEOGRAPH…" at bounding box center [186, 84] width 372 height 168
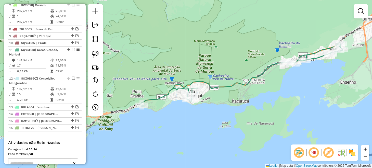
drag, startPoint x: 234, startPoint y: 99, endPoint x: 183, endPoint y: 125, distance: 57.2
click at [183, 125] on div "Janela de atendimento Grade de atendimento Capacidade Transportadoras Veículos …" at bounding box center [186, 84] width 372 height 168
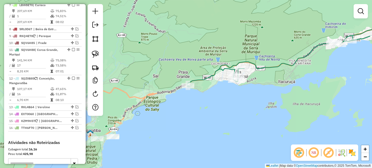
drag, startPoint x: 175, startPoint y: 128, endPoint x: 230, endPoint y: 103, distance: 60.6
click at [229, 103] on div "Janela de atendimento Grade de atendimento Capacidade Transportadoras Veículos …" at bounding box center [186, 84] width 372 height 168
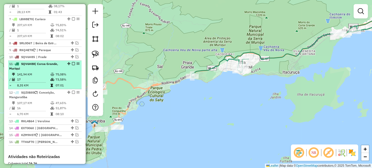
scroll to position [398, 0]
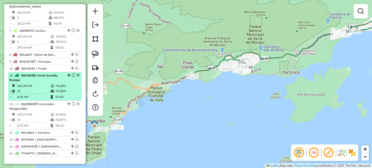
click at [72, 73] on em at bounding box center [73, 74] width 3 height 3
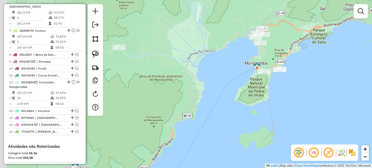
drag, startPoint x: 220, startPoint y: 105, endPoint x: 370, endPoint y: 52, distance: 159.1
click at [368, 53] on div "Janela de atendimento Grade de atendimento Capacidade Transportadoras Veículos …" at bounding box center [186, 84] width 372 height 168
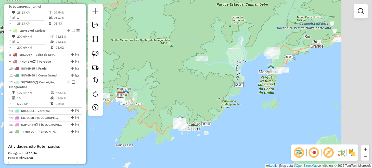
drag, startPoint x: 326, startPoint y: 85, endPoint x: 271, endPoint y: 98, distance: 56.5
click at [275, 95] on div "Janela de atendimento Grade de atendimento Capacidade Transportadoras Veículos …" at bounding box center [186, 84] width 372 height 168
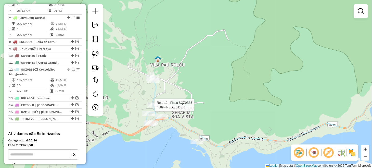
select select "**********"
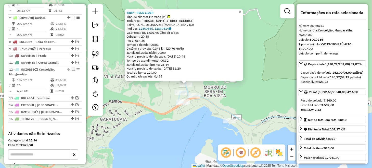
scroll to position [427, 0]
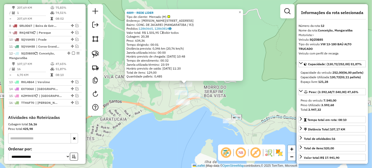
click at [221, 91] on div "4889 - REDE LIDER Tipo de cliente: Mercado (M) Endereço: ADALBERTO PEREIRA PINT…" at bounding box center [186, 84] width 372 height 168
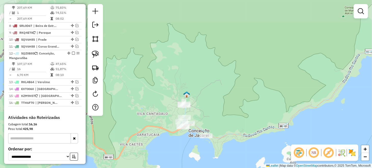
drag, startPoint x: 267, startPoint y: 66, endPoint x: 240, endPoint y: 96, distance: 40.1
click at [240, 96] on div "Janela de atendimento Grade de atendimento Capacidade Transportadoras Veículos …" at bounding box center [186, 84] width 372 height 168
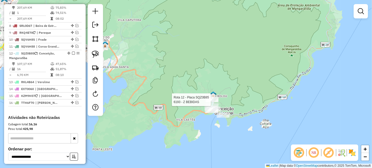
select select "**********"
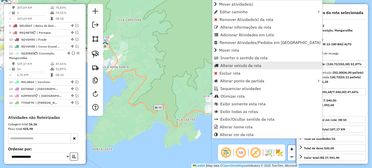
click at [244, 67] on span "Alterar veículo da rota" at bounding box center [240, 65] width 41 height 4
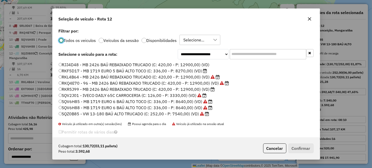
scroll to position [84, 0]
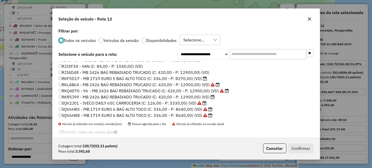
click at [86, 103] on label "SQV2J01 - IVECO DAILY 65C CARROCERIA (C: 126,00 - P: 3330,00) (VD)" at bounding box center [133, 103] width 148 height 6
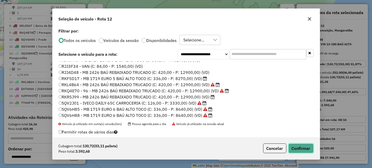
click at [300, 150] on button "Confirmar" at bounding box center [301, 148] width 25 height 10
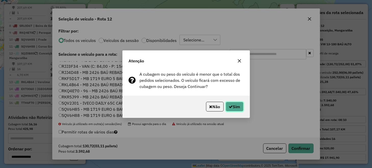
click at [236, 108] on button "Sim" at bounding box center [235, 107] width 18 height 10
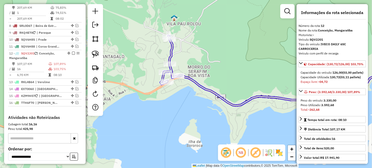
click at [176, 71] on div "Janela de atendimento Grade de atendimento Capacidade Transportadoras Veículos …" at bounding box center [186, 84] width 372 height 168
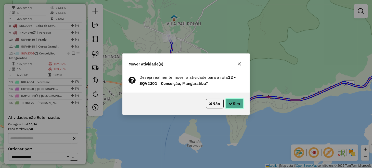
click at [231, 99] on button "Sim" at bounding box center [235, 103] width 18 height 10
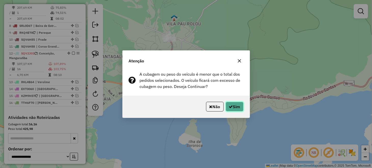
click at [234, 103] on button "Sim" at bounding box center [235, 107] width 18 height 10
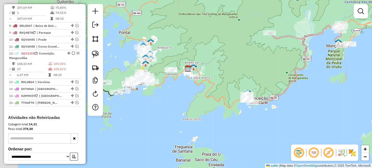
drag, startPoint x: 148, startPoint y: 111, endPoint x: 270, endPoint y: 115, distance: 121.8
click at [266, 116] on div "Janela de atendimento Grade de atendimento Capacidade Transportadoras Veículos …" at bounding box center [186, 84] width 372 height 168
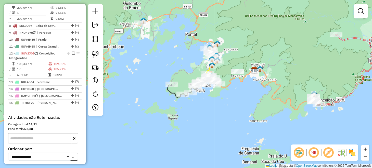
click at [317, 153] on em at bounding box center [314, 152] width 12 height 12
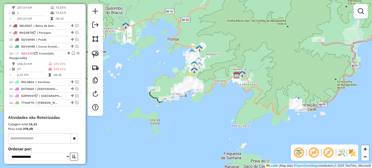
drag, startPoint x: 324, startPoint y: 63, endPoint x: 265, endPoint y: 76, distance: 61.3
click at [265, 76] on div "Janela de atendimento Grade de atendimento Capacidade Transportadoras Veículos …" at bounding box center [186, 84] width 372 height 168
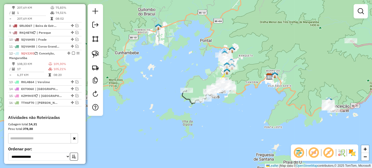
drag, startPoint x: 214, startPoint y: 90, endPoint x: 259, endPoint y: 93, distance: 45.7
click at [298, 79] on div "Janela de atendimento Grade de atendimento Capacidade Transportadoras Veículos …" at bounding box center [186, 84] width 372 height 168
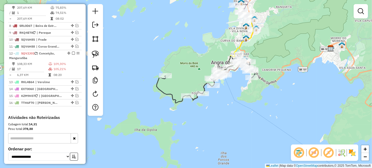
drag, startPoint x: 241, startPoint y: 96, endPoint x: 242, endPoint y: 107, distance: 10.5
click at [242, 107] on div "Janela de atendimento Grade de atendimento Capacidade Transportadoras Veículos …" at bounding box center [186, 84] width 372 height 168
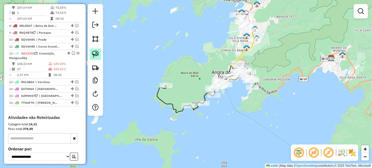
click at [99, 54] on img at bounding box center [95, 54] width 7 height 7
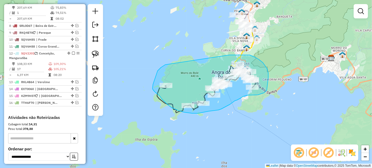
drag, startPoint x: 165, startPoint y: 65, endPoint x: 229, endPoint y: 55, distance: 65.1
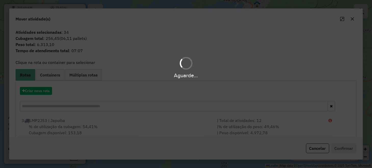
click at [43, 91] on div "Aguarde..." at bounding box center [186, 84] width 372 height 168
click at [43, 91] on button "Criar nova rota" at bounding box center [36, 91] width 32 height 8
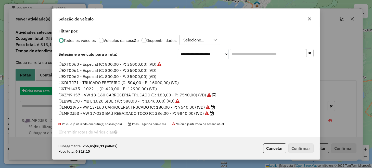
scroll to position [3, 2]
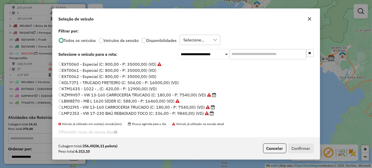
click at [45, 91] on div "**********" at bounding box center [186, 84] width 372 height 168
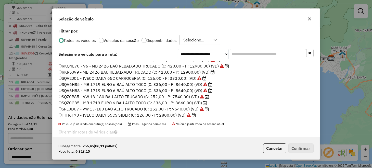
scroll to position [109, 0]
click at [82, 95] on label "SQZ0B85 - VW 13-180 BAÚ ALTO TRUCADO (C: 252,00 - P: 7540,00) (VD)" at bounding box center [134, 96] width 151 height 6
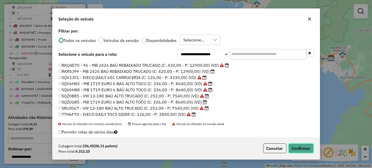
click at [304, 150] on button "Confirmar" at bounding box center [301, 148] width 25 height 10
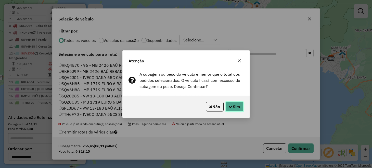
click at [241, 106] on button "Sim" at bounding box center [235, 107] width 18 height 10
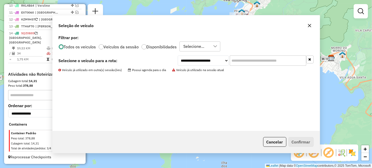
scroll to position [337, 0]
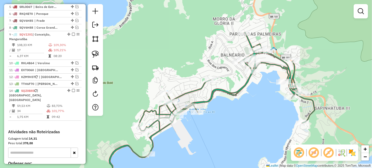
drag, startPoint x: 285, startPoint y: 101, endPoint x: 228, endPoint y: 132, distance: 65.0
click at [228, 132] on div "Janela de atendimento Grade de atendimento Capacidade Transportadoras Veículos …" at bounding box center [186, 84] width 372 height 168
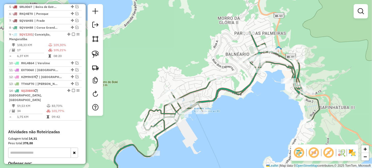
drag, startPoint x: 251, startPoint y: 126, endPoint x: 304, endPoint y: 106, distance: 56.8
click at [304, 106] on div "Janela de atendimento Grade de atendimento Capacidade Transportadoras Veículos …" at bounding box center [186, 84] width 372 height 168
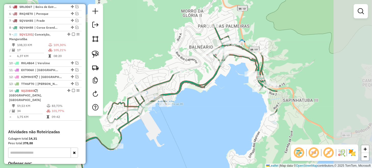
drag, startPoint x: 311, startPoint y: 100, endPoint x: 180, endPoint y: 120, distance: 132.5
click at [179, 120] on div "Janela de atendimento Grade de atendimento Capacidade Transportadoras Veículos …" at bounding box center [186, 84] width 372 height 168
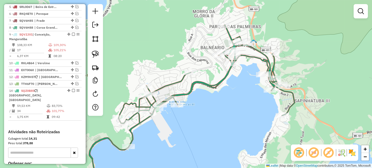
drag, startPoint x: 212, startPoint y: 116, endPoint x: 255, endPoint y: 107, distance: 44.3
click at [253, 108] on div "Janela de atendimento Grade de atendimento Capacidade Transportadoras Veículos …" at bounding box center [186, 84] width 372 height 168
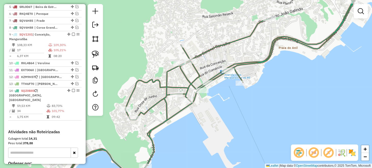
drag, startPoint x: 191, startPoint y: 116, endPoint x: 265, endPoint y: 132, distance: 75.8
click at [265, 133] on div "Janela de atendimento Grade de atendimento Capacidade Transportadoras Veículos …" at bounding box center [186, 84] width 372 height 168
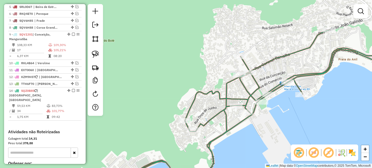
drag, startPoint x: 94, startPoint y: 54, endPoint x: 109, endPoint y: 62, distance: 17.1
click at [94, 54] on img at bounding box center [95, 54] width 7 height 7
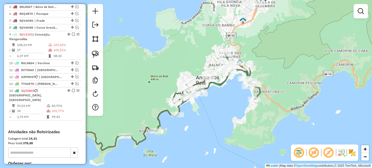
click at [226, 118] on div "Janela de atendimento Grade de atendimento Capacidade Transportadoras Veículos …" at bounding box center [186, 84] width 372 height 168
select select "**********"
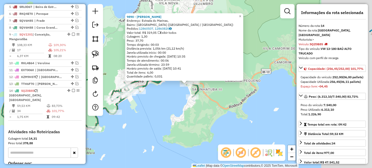
scroll to position [365, 0]
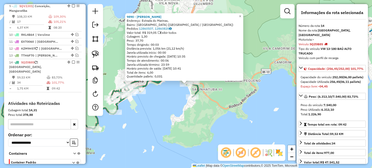
click at [192, 127] on div "9890 - LEANDRO MIGUEL Endereço: Estrada do Marinas, Bairro: Praia da Chácara (A…" at bounding box center [186, 84] width 372 height 168
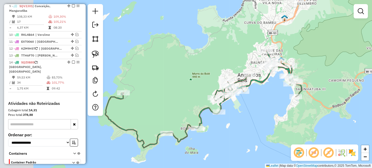
drag, startPoint x: 172, startPoint y: 128, endPoint x: 276, endPoint y: 128, distance: 103.6
click at [276, 128] on div "Janela de atendimento Grade de atendimento Capacidade Transportadoras Veículos …" at bounding box center [186, 84] width 372 height 168
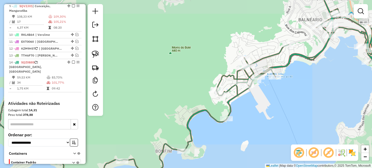
drag, startPoint x: 186, startPoint y: 82, endPoint x: 256, endPoint y: 54, distance: 75.2
click at [255, 55] on div "Janela de atendimento Grade de atendimento Capacidade Transportadoras Veículos …" at bounding box center [186, 84] width 372 height 168
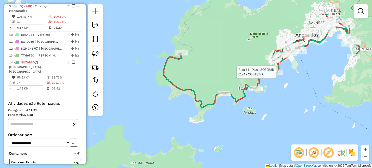
select select "**********"
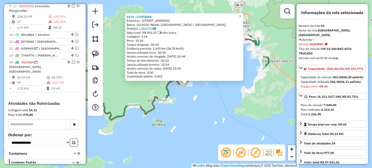
click at [212, 103] on div "6174 - COSTEIRA Endereço: MARQUES DE LEAO 278 Bairro: COLEGIO NAVAL (ANGRA DOS …" at bounding box center [186, 84] width 372 height 168
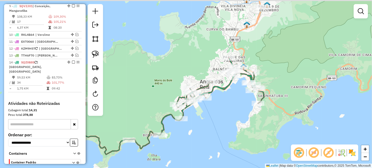
drag, startPoint x: 235, startPoint y: 83, endPoint x: 236, endPoint y: 148, distance: 64.3
click at [231, 147] on div "Janela de atendimento Grade de atendimento Capacidade Transportadoras Veículos …" at bounding box center [186, 84] width 372 height 168
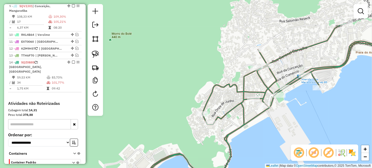
drag, startPoint x: 249, startPoint y: 123, endPoint x: 218, endPoint y: 132, distance: 32.1
click at [218, 132] on div "Janela de atendimento Grade de atendimento Capacidade Transportadoras Veículos …" at bounding box center [186, 84] width 372 height 168
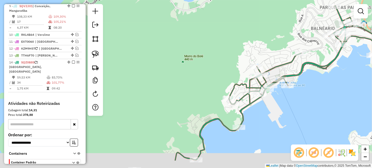
drag, startPoint x: 252, startPoint y: 144, endPoint x: 287, endPoint y: 102, distance: 54.5
click at [286, 103] on div "Janela de atendimento Grade de atendimento Capacidade Transportadoras Veículos …" at bounding box center [186, 84] width 372 height 168
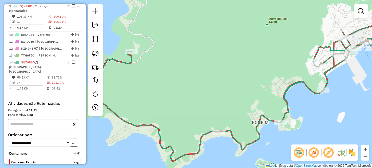
drag, startPoint x: 287, startPoint y: 113, endPoint x: 345, endPoint y: 103, distance: 58.2
click at [345, 103] on div "Janela de atendimento Grade de atendimento Capacidade Transportadoras Veículos …" at bounding box center [186, 84] width 372 height 168
click at [95, 52] on img at bounding box center [95, 54] width 7 height 7
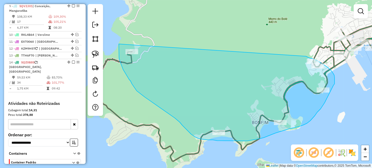
drag, startPoint x: 119, startPoint y: 44, endPoint x: 285, endPoint y: 51, distance: 166.3
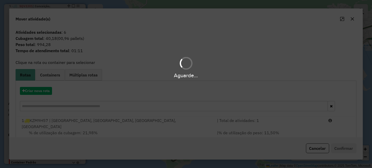
click at [45, 92] on div "Aguarde..." at bounding box center [186, 84] width 372 height 168
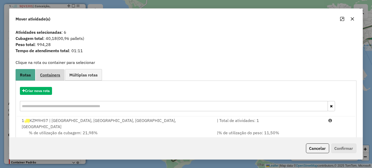
click at [50, 77] on span "Containers" at bounding box center [50, 75] width 20 height 4
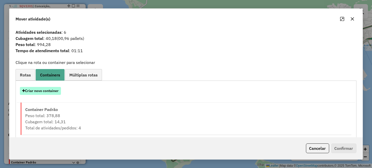
click at [49, 88] on button "Criar novo container" at bounding box center [40, 91] width 41 height 8
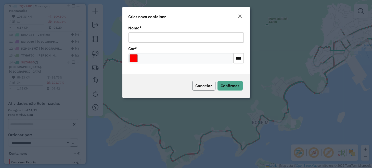
click at [200, 85] on span "Cancelar" at bounding box center [204, 85] width 17 height 5
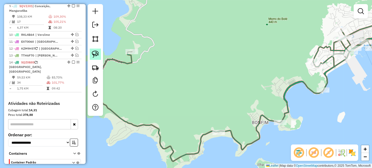
click at [96, 52] on img at bounding box center [95, 54] width 7 height 7
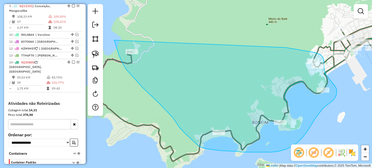
drag, startPoint x: 114, startPoint y: 40, endPoint x: 286, endPoint y: 47, distance: 172.1
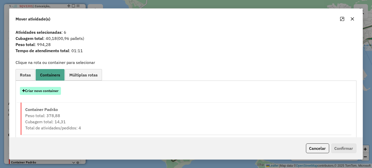
click at [45, 88] on button "Criar novo container" at bounding box center [40, 91] width 41 height 8
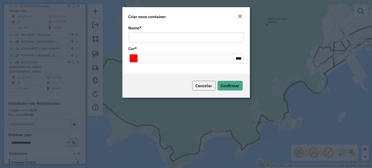
click at [203, 87] on span "Cancelar" at bounding box center [204, 85] width 17 height 5
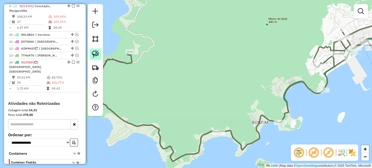
click at [94, 52] on img at bounding box center [95, 54] width 7 height 7
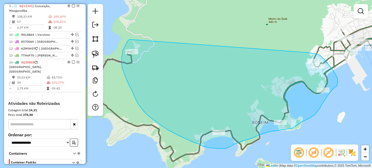
drag, startPoint x: 130, startPoint y: 39, endPoint x: 272, endPoint y: 44, distance: 142.5
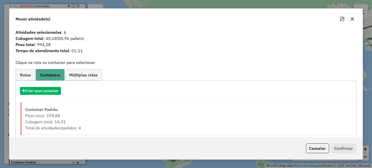
click at [24, 76] on span "Rotas" at bounding box center [25, 75] width 11 height 4
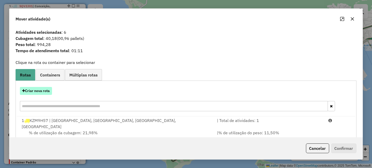
click at [44, 89] on button "Criar nova rota" at bounding box center [36, 91] width 32 height 8
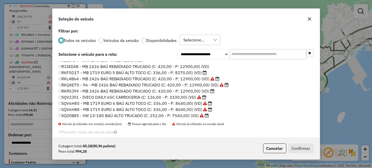
scroll to position [102, 0]
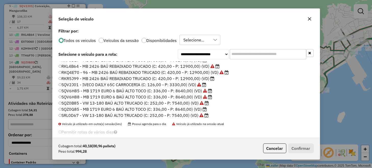
click at [80, 85] on label "SQV2J01 - IVECO DAILY 65C CARROCERIA (C: 126,00 - P: 3330,00) (VD)" at bounding box center [133, 84] width 148 height 6
click at [295, 149] on button "Confirmar" at bounding box center [301, 148] width 25 height 10
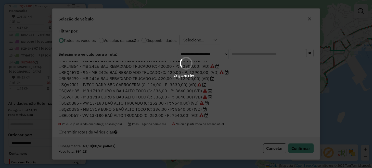
scroll to position [337, 0]
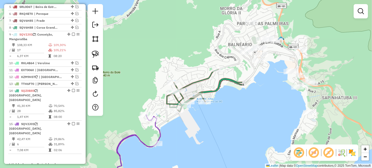
drag, startPoint x: 360, startPoint y: 71, endPoint x: 191, endPoint y: 125, distance: 177.9
click at [191, 125] on div "Janela de atendimento Grade de atendimento Capacidade Transportadoras Veículos …" at bounding box center [186, 84] width 372 height 168
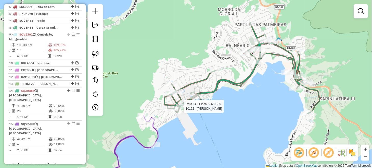
select select "**********"
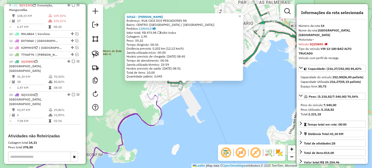
scroll to position [394, 0]
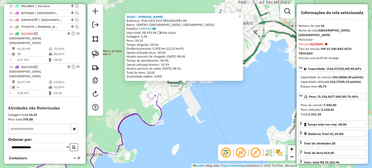
click at [248, 109] on div "10162 - MARIA EUGENIA GARMEN Endereço: RUA CAIS DOS PESCADORES SN Bairro: CENTR…" at bounding box center [186, 84] width 372 height 168
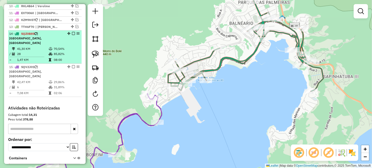
scroll to position [368, 0]
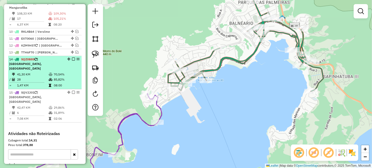
click at [72, 57] on em at bounding box center [73, 58] width 3 height 3
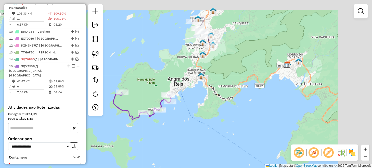
drag, startPoint x: 267, startPoint y: 96, endPoint x: 169, endPoint y: 121, distance: 100.8
click at [170, 121] on div "Janela de atendimento Grade de atendimento Capacidade Transportadoras Veículos …" at bounding box center [186, 84] width 372 height 168
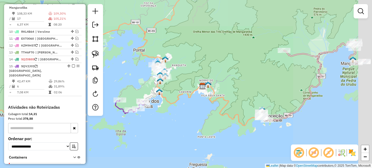
drag, startPoint x: 220, startPoint y: 108, endPoint x: 198, endPoint y: 104, distance: 23.1
click at [200, 104] on div "Janela de atendimento Grade de atendimento Capacidade Transportadoras Veículos …" at bounding box center [186, 84] width 372 height 168
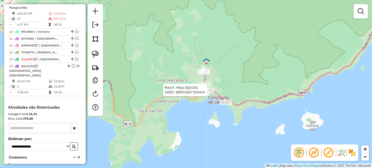
select select "**********"
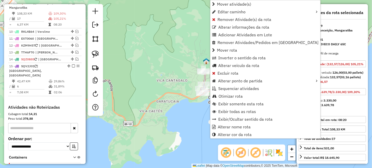
scroll to position [340, 0]
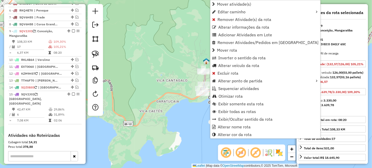
click at [198, 124] on div "Janela de atendimento Grade de atendimento Capacidade Transportadoras Veículos …" at bounding box center [186, 84] width 372 height 168
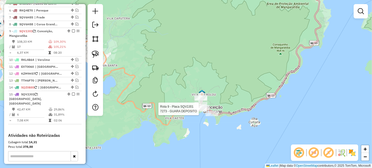
select select "**********"
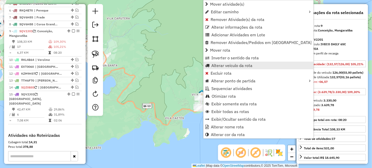
click at [225, 64] on span "Alterar veículo da rota" at bounding box center [232, 65] width 41 height 4
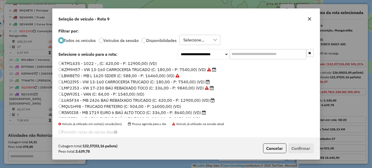
scroll to position [0, 0]
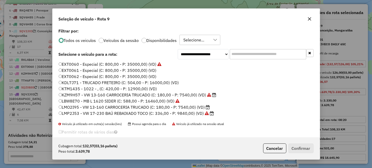
click at [78, 94] on label "KZM9H57 - VW 13-160 CARROCERIA TRUCADO (C: 180,00 - P: 7540,00) (VD)" at bounding box center [138, 95] width 158 height 6
click at [79, 105] on label "LMO2I95 - VW 13-160 CARROCERIA TRUCADO (C: 180,00 - P: 7540,00) (VD)" at bounding box center [135, 107] width 152 height 6
click at [310, 147] on button "Confirmar" at bounding box center [301, 148] width 25 height 10
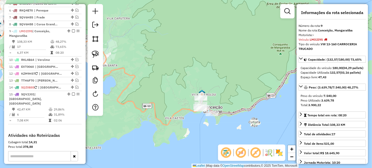
click at [223, 92] on div "Janela de atendimento Grade de atendimento Capacidade Transportadoras Veículos …" at bounding box center [186, 84] width 372 height 168
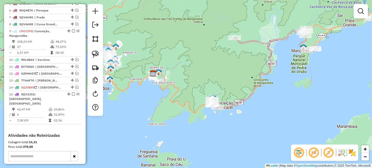
drag, startPoint x: 218, startPoint y: 127, endPoint x: 219, endPoint y: 118, distance: 9.5
click at [219, 118] on div "Janela de atendimento Grade de atendimento Capacidade Transportadoras Veículos …" at bounding box center [186, 84] width 372 height 168
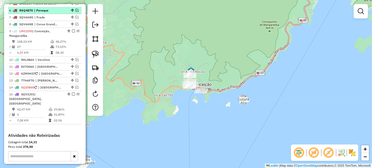
click at [72, 29] on em at bounding box center [73, 30] width 3 height 3
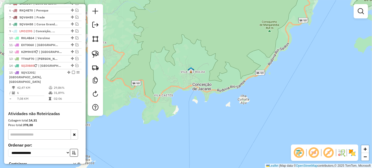
scroll to position [319, 0]
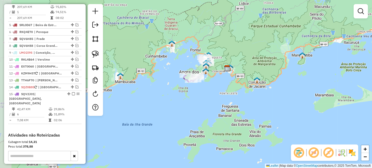
drag, startPoint x: 199, startPoint y: 77, endPoint x: 243, endPoint y: 95, distance: 47.5
click at [251, 96] on div "Janela de atendimento Grade de atendimento Capacidade Transportadoras Veículos …" at bounding box center [186, 84] width 372 height 168
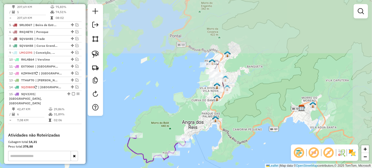
drag, startPoint x: 213, startPoint y: 34, endPoint x: 189, endPoint y: 116, distance: 85.4
click at [189, 116] on div "Janela de atendimento Grade de atendimento Capacidade Transportadoras Veículos …" at bounding box center [186, 84] width 372 height 168
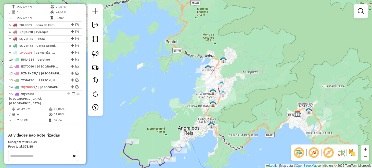
click at [316, 153] on em at bounding box center [314, 152] width 12 height 12
click at [94, 53] on img at bounding box center [95, 54] width 7 height 7
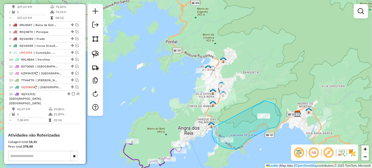
drag, startPoint x: 212, startPoint y: 128, endPoint x: 258, endPoint y: 101, distance: 53.3
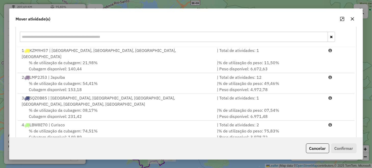
scroll to position [89, 0]
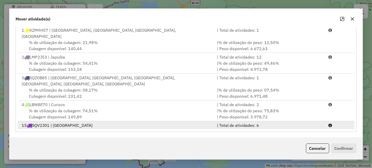
click at [237, 129] on span "% de utilização do peso: 29,86%" at bounding box center [248, 131] width 61 height 5
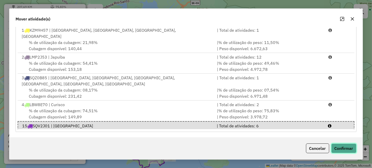
click at [340, 150] on button "Confirmar" at bounding box center [343, 148] width 25 height 10
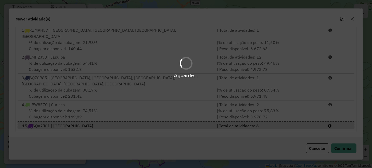
scroll to position [0, 0]
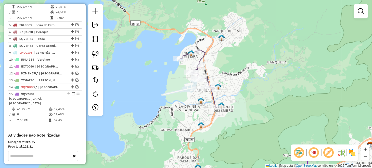
click at [234, 101] on div "Janela de atendimento Grade de atendimento Capacidade Transportadoras Veículos …" at bounding box center [186, 84] width 372 height 168
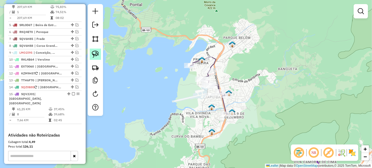
drag, startPoint x: 93, startPoint y: 55, endPoint x: 100, endPoint y: 55, distance: 6.6
click at [93, 55] on img at bounding box center [95, 54] width 7 height 7
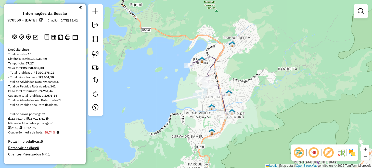
scroll to position [319, 0]
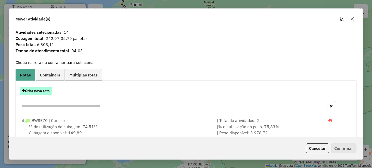
click at [39, 91] on button "Criar nova rota" at bounding box center [36, 91] width 32 height 8
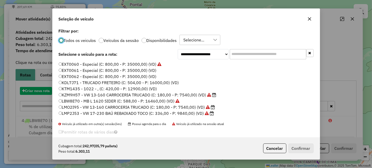
scroll to position [3, 2]
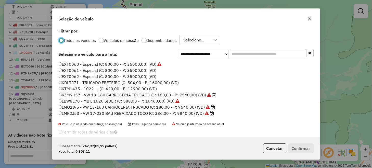
click at [84, 111] on label "LMP2J53 - VW 17-230 BAÚ REBAIXADO TOCO (C: 336,00 - P: 9840,00) (VD)" at bounding box center [137, 113] width 156 height 6
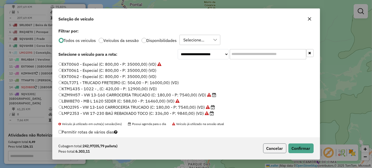
click at [279, 146] on button "Cancelar" at bounding box center [274, 148] width 23 height 10
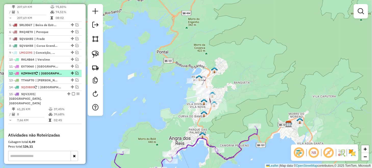
drag, startPoint x: 76, startPoint y: 48, endPoint x: 78, endPoint y: 50, distance: 2.9
click at [76, 71] on em at bounding box center [77, 72] width 3 height 3
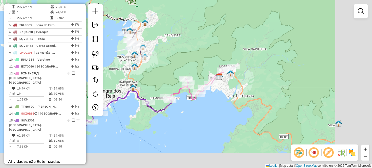
drag, startPoint x: 277, startPoint y: 108, endPoint x: 211, endPoint y: 70, distance: 75.9
click at [211, 70] on div "Janela de atendimento Grade de atendimento Capacidade Transportadoras Veículos …" at bounding box center [186, 84] width 372 height 168
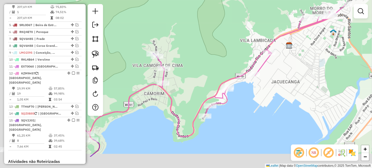
drag, startPoint x: 218, startPoint y: 89, endPoint x: 307, endPoint y: 44, distance: 100.1
click at [307, 44] on div "Janela de atendimento Grade de atendimento Capacidade Transportadoras Veículos …" at bounding box center [186, 84] width 372 height 168
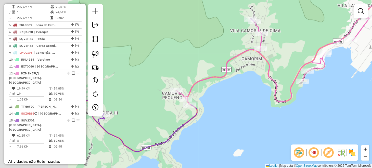
drag, startPoint x: 144, startPoint y: 62, endPoint x: 240, endPoint y: 42, distance: 98.8
click at [243, 37] on div "Janela de atendimento Grade de atendimento Capacidade Transportadoras Veículos …" at bounding box center [186, 84] width 372 height 168
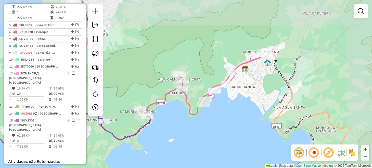
drag, startPoint x: 305, startPoint y: 87, endPoint x: 220, endPoint y: 114, distance: 89.1
click at [231, 113] on div "Janela de atendimento Grade de atendimento Capacidade Transportadoras Veículos …" at bounding box center [186, 84] width 372 height 168
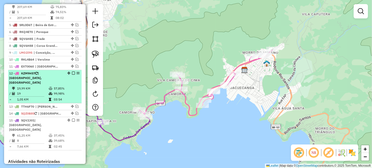
click at [72, 71] on em at bounding box center [73, 72] width 3 height 3
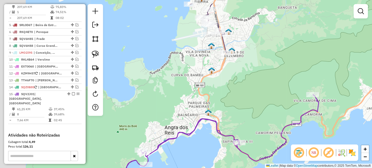
drag, startPoint x: 160, startPoint y: 64, endPoint x: 271, endPoint y: 86, distance: 113.2
click at [270, 85] on div "Janela de atendimento Grade de atendimento Capacidade Transportadoras Veículos …" at bounding box center [186, 84] width 372 height 168
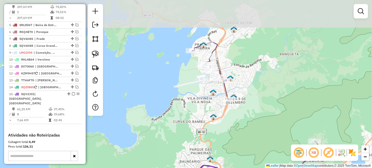
drag, startPoint x: 256, startPoint y: 73, endPoint x: 251, endPoint y: 113, distance: 40.1
click at [252, 112] on div "Janela de atendimento Grade de atendimento Capacidade Transportadoras Veículos …" at bounding box center [186, 84] width 372 height 168
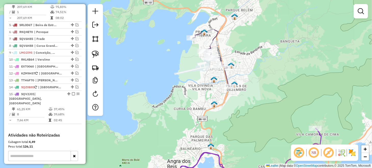
drag, startPoint x: 246, startPoint y: 109, endPoint x: 246, endPoint y: 71, distance: 38.0
click at [246, 82] on div "Janela de atendimento Grade de atendimento Capacidade Transportadoras Veículos …" at bounding box center [186, 84] width 372 height 168
click at [246, 76] on div "Janela de atendimento Grade de atendimento Capacidade Transportadoras Veículos …" at bounding box center [186, 84] width 372 height 168
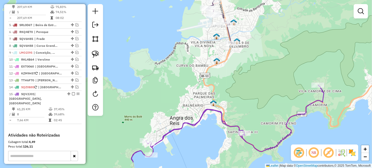
drag, startPoint x: 246, startPoint y: 71, endPoint x: 249, endPoint y: 49, distance: 22.4
click at [249, 49] on div "Janela de atendimento Grade de atendimento Capacidade Transportadoras Veículos …" at bounding box center [186, 84] width 372 height 168
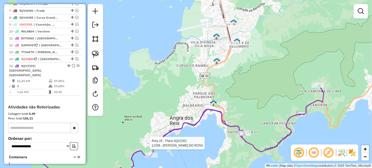
select select "**********"
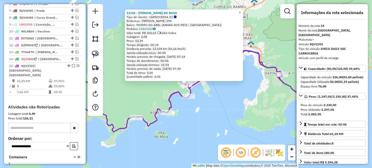
scroll to position [351, 0]
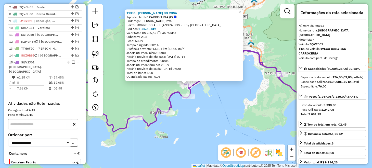
click at [246, 106] on div "11336 - [PERSON_NAME] DO ROSA Tipo de cliente: CARROCERIA (C) Endereço: [PERSON…" at bounding box center [186, 84] width 372 height 168
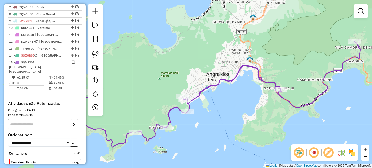
drag, startPoint x: 233, startPoint y: 92, endPoint x: 230, endPoint y: 138, distance: 46.3
click at [232, 146] on div "Janela de atendimento Grade de atendimento Capacidade Transportadoras Veículos …" at bounding box center [186, 84] width 372 height 168
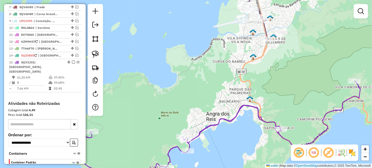
drag, startPoint x: 217, startPoint y: 64, endPoint x: 211, endPoint y: 106, distance: 43.3
click at [211, 106] on div "Janela de atendimento Grade de atendimento Capacidade Transportadoras Veículos …" at bounding box center [186, 84] width 372 height 168
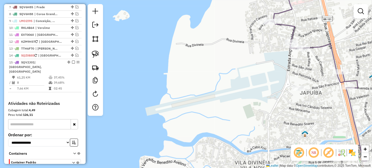
drag, startPoint x: 218, startPoint y: 58, endPoint x: 168, endPoint y: 96, distance: 62.0
click at [170, 91] on div "Janela de atendimento Grade de atendimento Capacidade Transportadoras Veículos …" at bounding box center [186, 84] width 372 height 168
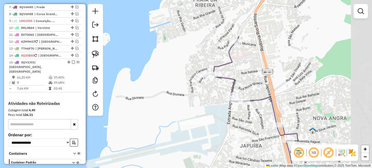
drag, startPoint x: 217, startPoint y: 65, endPoint x: 186, endPoint y: 92, distance: 40.7
click at [157, 118] on div "Janela de atendimento Grade de atendimento Capacidade Transportadoras Veículos …" at bounding box center [186, 84] width 372 height 168
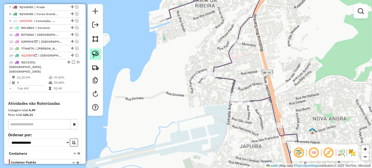
click at [98, 51] on img at bounding box center [95, 54] width 7 height 7
drag, startPoint x: 200, startPoint y: 69, endPoint x: 225, endPoint y: 69, distance: 25.3
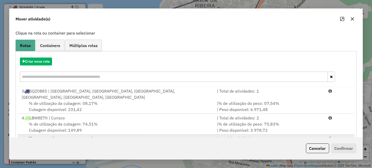
scroll to position [49, 0]
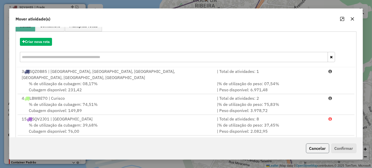
click at [309, 143] on button "Cancelar" at bounding box center [317, 148] width 23 height 10
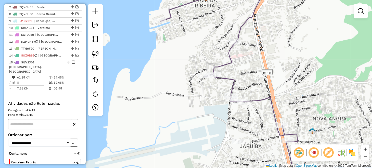
scroll to position [0, 0]
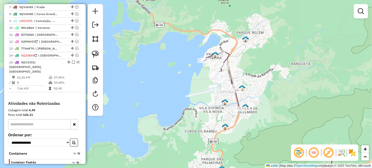
drag, startPoint x: 292, startPoint y: 103, endPoint x: 280, endPoint y: 71, distance: 33.6
click at [280, 71] on div "Janela de atendimento Grade de atendimento Capacidade Transportadoras Veículos …" at bounding box center [186, 84] width 372 height 168
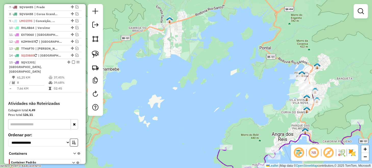
drag, startPoint x: 213, startPoint y: 71, endPoint x: 268, endPoint y: 78, distance: 55.3
click at [268, 78] on div "Janela de atendimento Grade de atendimento Capacidade Transportadoras Veículos …" at bounding box center [186, 84] width 372 height 168
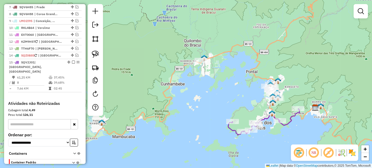
drag, startPoint x: 197, startPoint y: 39, endPoint x: 193, endPoint y: 51, distance: 12.6
click at [193, 51] on div "Janela de atendimento Grade de atendimento Capacidade Transportadoras Veículos …" at bounding box center [186, 84] width 372 height 168
drag, startPoint x: 97, startPoint y: 54, endPoint x: 116, endPoint y: 54, distance: 19.4
click at [97, 54] on img at bounding box center [95, 54] width 7 height 7
drag, startPoint x: 183, startPoint y: 56, endPoint x: 200, endPoint y: 51, distance: 17.8
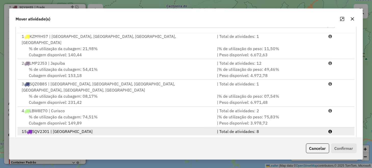
scroll to position [89, 0]
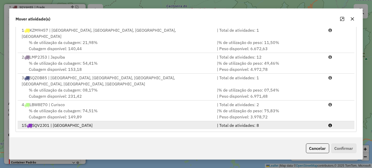
click at [240, 128] on div "| % de utilização do peso: 37,45% | Peso disponível: 2.082,95" at bounding box center [270, 134] width 112 height 12
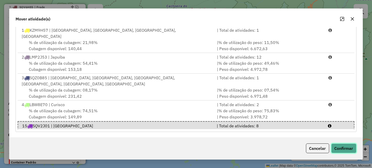
click at [341, 144] on button "Confirmar" at bounding box center [343, 148] width 25 height 10
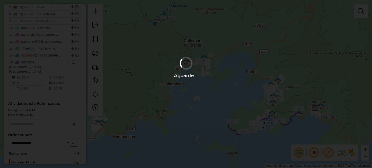
scroll to position [0, 0]
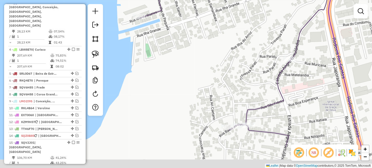
drag, startPoint x: 253, startPoint y: 65, endPoint x: 251, endPoint y: 52, distance: 13.2
click at [251, 52] on div "Janela de atendimento Grade de atendimento Capacidade Transportadoras Veículos …" at bounding box center [186, 84] width 372 height 168
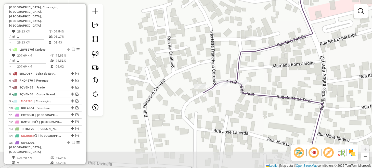
drag, startPoint x: 256, startPoint y: 108, endPoint x: 255, endPoint y: 71, distance: 37.0
click at [255, 71] on div "Janela de atendimento Grade de atendimento Capacidade Transportadoras Veículos …" at bounding box center [186, 84] width 372 height 168
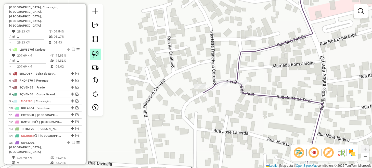
click at [95, 52] on img at bounding box center [95, 54] width 7 height 7
drag, startPoint x: 233, startPoint y: 73, endPoint x: 252, endPoint y: 78, distance: 19.9
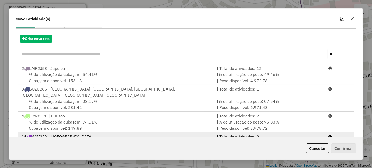
scroll to position [70, 0]
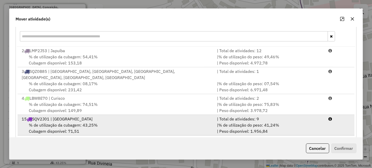
click at [281, 116] on div "| Total de atividades: 9" at bounding box center [270, 119] width 112 height 6
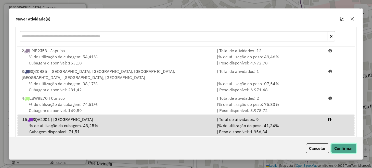
click at [339, 147] on button "Confirmar" at bounding box center [343, 148] width 25 height 10
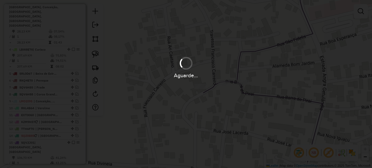
scroll to position [0, 0]
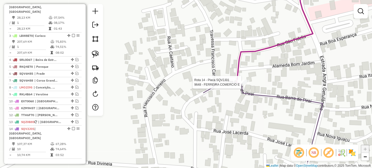
select select "**********"
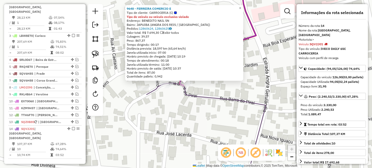
click at [196, 129] on div "9648 - FERREIRA COMERCIO E Tipo de cliente: CARROCERIA (C) Tipo do veículo ou v…" at bounding box center [186, 84] width 372 height 168
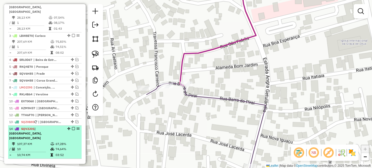
click at [72, 127] on em at bounding box center [73, 128] width 3 height 3
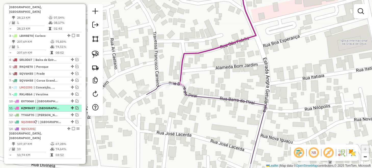
scroll to position [220, 0]
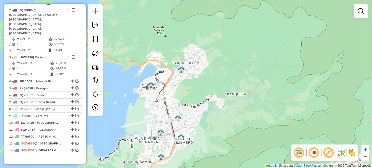
drag, startPoint x: 214, startPoint y: 116, endPoint x: 226, endPoint y: 88, distance: 30.8
click at [226, 88] on div "Janela de atendimento Grade de atendimento Capacidade Transportadoras Veículos …" at bounding box center [186, 84] width 372 height 168
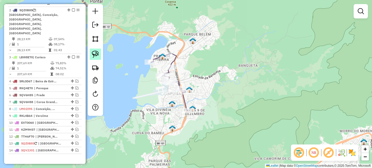
drag, startPoint x: 95, startPoint y: 55, endPoint x: 131, endPoint y: 59, distance: 36.9
click at [95, 55] on img at bounding box center [95, 54] width 7 height 7
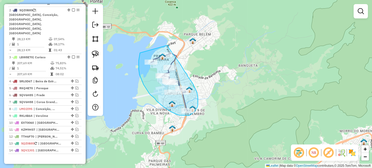
drag, startPoint x: 140, startPoint y: 53, endPoint x: 168, endPoint y: 45, distance: 28.8
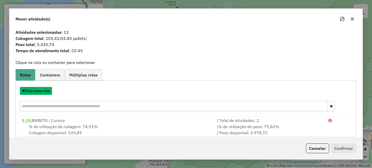
click at [38, 92] on button "Criar nova rota" at bounding box center [36, 91] width 32 height 8
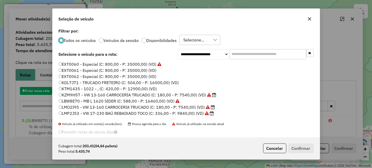
scroll to position [3, 2]
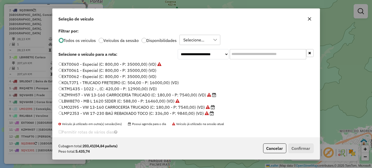
click at [82, 112] on label "LMP2J53 - VW 17-230 BAÚ REBAIXADO TOCO (C: 336,00 - P: 9840,00) (VD)" at bounding box center [137, 113] width 156 height 6
click at [298, 147] on button "Confirmar" at bounding box center [301, 148] width 25 height 10
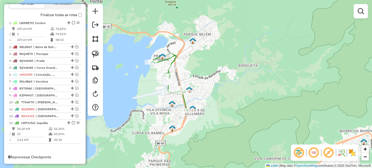
scroll to position [153, 0]
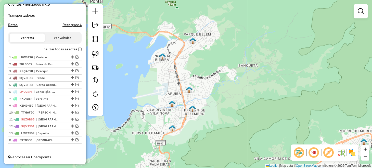
drag, startPoint x: 70, startPoint y: 105, endPoint x: 68, endPoint y: 148, distance: 42.7
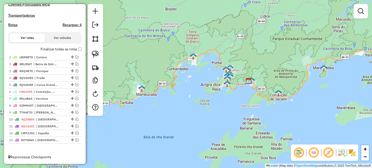
drag, startPoint x: 197, startPoint y: 132, endPoint x: 238, endPoint y: 92, distance: 57.0
click at [237, 94] on div "Janela de atendimento Grade de atendimento Capacidade Transportadoras Veículos …" at bounding box center [186, 84] width 372 height 168
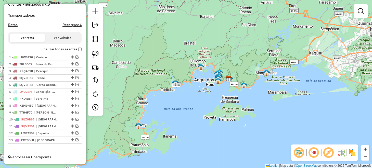
drag, startPoint x: 189, startPoint y: 113, endPoint x: 169, endPoint y: 113, distance: 19.9
click at [169, 113] on div "Janela de atendimento Grade de atendimento Capacidade Transportadoras Veículos …" at bounding box center [186, 84] width 372 height 168
click at [80, 48] on label "Finalizar todas as rotas" at bounding box center [61, 48] width 41 height 5
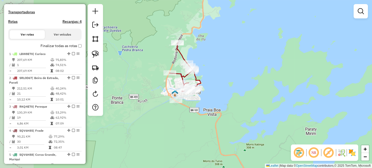
drag, startPoint x: 223, startPoint y: 131, endPoint x: 268, endPoint y: 95, distance: 57.3
click at [267, 95] on div "Janela de atendimento Grade de atendimento Capacidade Transportadoras Veículos …" at bounding box center [186, 84] width 372 height 168
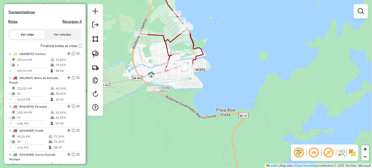
drag, startPoint x: 145, startPoint y: 109, endPoint x: 176, endPoint y: 130, distance: 37.1
click at [176, 130] on div "Janela de atendimento Grade de atendimento Capacidade Transportadoras Veículos …" at bounding box center [186, 84] width 372 height 168
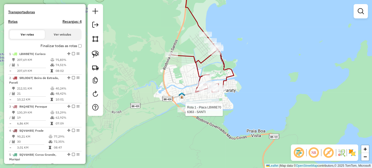
select select "**********"
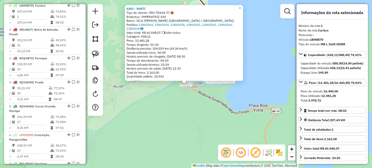
scroll to position [204, 0]
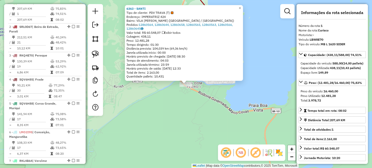
click at [131, 118] on div "6363 - SANTI Tipo de cliente: PDV TRAVA (T) Endereço: IMPERATRIZ 424 Bairro: [G…" at bounding box center [186, 84] width 372 height 168
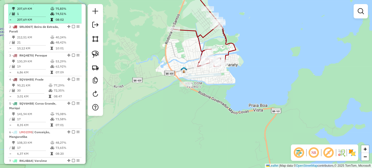
click at [72, 4] on em at bounding box center [73, 2] width 3 height 3
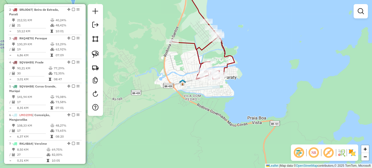
drag, startPoint x: 238, startPoint y: 47, endPoint x: 226, endPoint y: 92, distance: 46.4
click at [227, 90] on div "Janela de atendimento Grade de atendimento Capacidade Transportadoras Veículos …" at bounding box center [186, 84] width 372 height 168
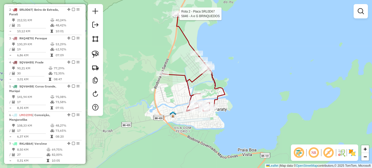
select select "**********"
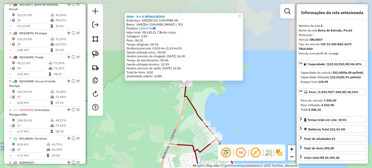
scroll to position [211, 0]
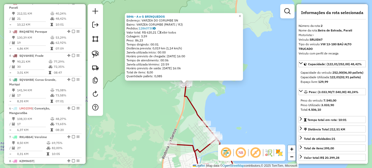
click at [232, 93] on div "5846 - A e G BRINQUEDOS Endereço: VARZEA DO CORUMBE SN Bairro: VARZEA CORUMBE (…" at bounding box center [186, 84] width 372 height 168
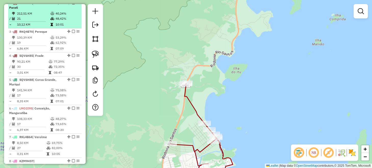
click at [72, 4] on em at bounding box center [73, 2] width 3 height 3
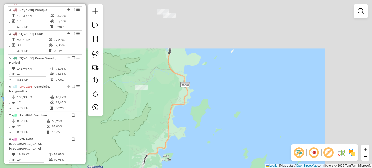
drag, startPoint x: 259, startPoint y: 42, endPoint x: 189, endPoint y: 167, distance: 143.1
click at [189, 167] on div "Janela de atendimento Grade de atendimento Capacidade Transportadoras Veículos …" at bounding box center [186, 84] width 372 height 168
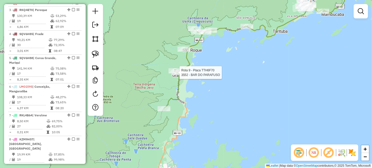
select select "**********"
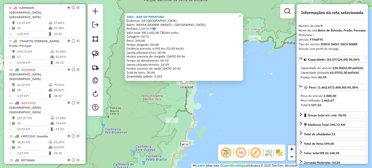
scroll to position [368, 0]
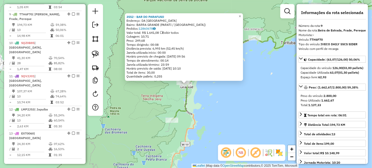
click at [265, 111] on div "3552 - BAR DO PARAFUSO Endereço: DA [GEOGRAPHIC_DATA]: [GEOGRAPHIC_DATA] ([GEOG…" at bounding box center [186, 84] width 372 height 168
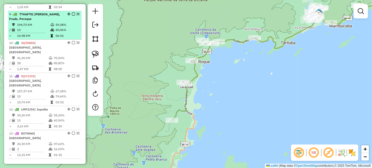
click at [73, 13] on em at bounding box center [73, 14] width 3 height 3
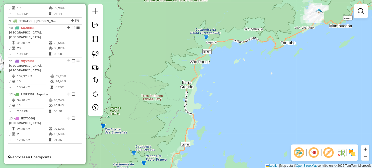
scroll to position [347, 0]
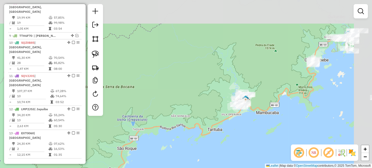
drag, startPoint x: 316, startPoint y: 57, endPoint x: 238, endPoint y: 152, distance: 122.0
click at [238, 151] on div "Janela de atendimento Grade de atendimento Capacidade Transportadoras Veículos …" at bounding box center [186, 84] width 372 height 168
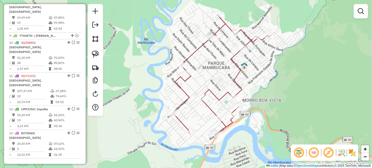
drag, startPoint x: 254, startPoint y: 63, endPoint x: 248, endPoint y: 82, distance: 20.6
click at [248, 82] on div "Janela de atendimento Grade de atendimento Capacidade Transportadoras Veículos …" at bounding box center [186, 84] width 372 height 168
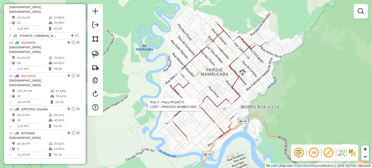
select select "**********"
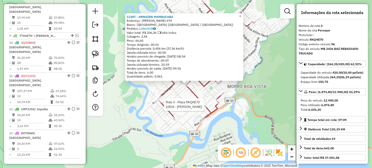
scroll to position [217, 0]
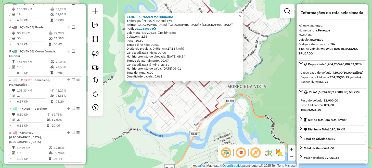
click at [188, 100] on div "11287 - ARMAZEN MAMBUCABA Endereço: [PERSON_NAME] DE CASTRO 674 Bairro: [GEOGRA…" at bounding box center [186, 84] width 372 height 168
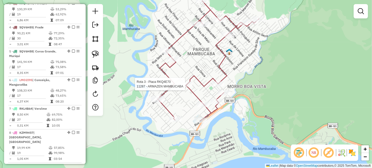
select select "**********"
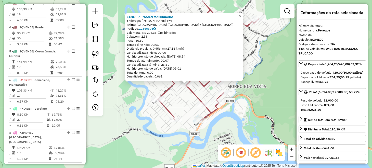
click at [243, 89] on div "11287 - ARMAZEN MAMBUCABA Endereço: [PERSON_NAME] DE CASTRO 674 Bairro: [GEOGRA…" at bounding box center [186, 84] width 372 height 168
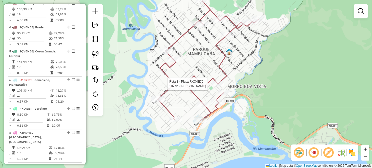
select select "**********"
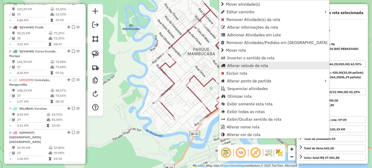
click at [242, 64] on span "Alterar veículo da rota" at bounding box center [247, 65] width 41 height 4
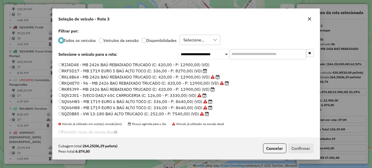
scroll to position [84, 0]
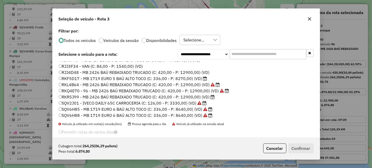
click at [77, 78] on label "RKF5D17 - MB 1719 EURO 5 BAÚ ALTO TOCO (C: 336,00 - P: 8270,00) (VD)" at bounding box center [133, 78] width 149 height 6
click at [305, 152] on button "Confirmar" at bounding box center [301, 148] width 25 height 10
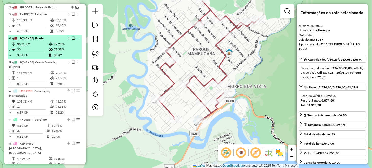
scroll to position [192, 0]
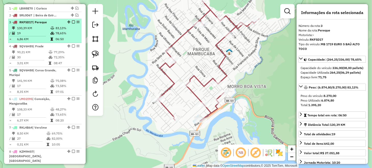
click at [72, 23] on em at bounding box center [73, 21] width 3 height 3
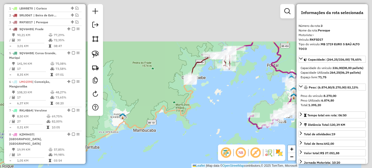
drag, startPoint x: 246, startPoint y: 58, endPoint x: 151, endPoint y: 122, distance: 115.6
click at [152, 122] on div "Janela de atendimento Grade de atendimento Capacidade Transportadoras Veículos …" at bounding box center [186, 84] width 372 height 168
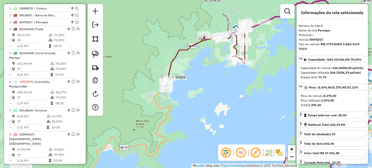
drag, startPoint x: 212, startPoint y: 76, endPoint x: 196, endPoint y: 106, distance: 33.2
click at [196, 106] on div "Janela de atendimento Grade de atendimento Capacidade Transportadoras Veículos …" at bounding box center [186, 84] width 372 height 168
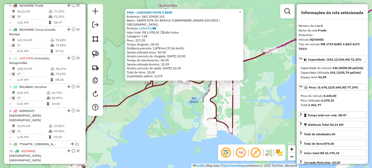
scroll to position [218, 0]
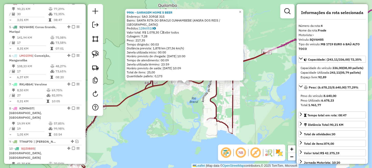
click at [178, 120] on div "9906 - GARAGEM HOME S BEER Endereço: SAO JORGE 315 Bairro: [GEOGRAPHIC_DATA] CU…" at bounding box center [186, 84] width 372 height 168
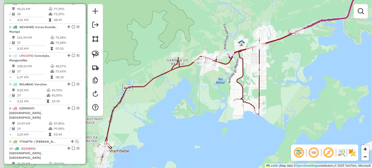
drag, startPoint x: 167, startPoint y: 127, endPoint x: 250, endPoint y: 66, distance: 103.1
click at [250, 67] on div "Janela de atendimento Grade de atendimento Capacidade Transportadoras Veículos …" at bounding box center [186, 84] width 372 height 168
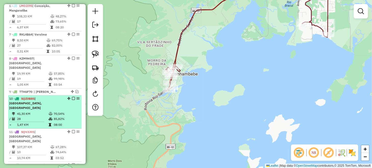
scroll to position [269, 0]
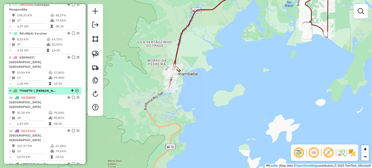
click at [76, 89] on em at bounding box center [77, 90] width 3 height 3
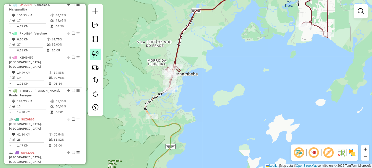
click at [93, 52] on img at bounding box center [95, 54] width 7 height 7
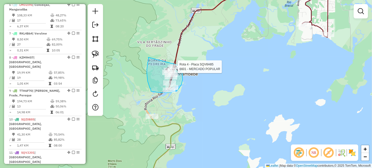
drag, startPoint x: 147, startPoint y: 69, endPoint x: 177, endPoint y: 64, distance: 30.7
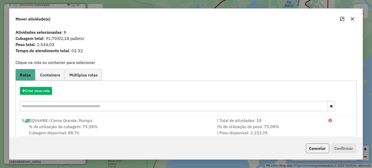
click at [309, 149] on button "Cancelar" at bounding box center [317, 148] width 23 height 10
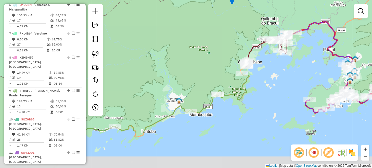
drag, startPoint x: 221, startPoint y: 138, endPoint x: 256, endPoint y: 86, distance: 62.6
click at [256, 86] on div "Janela de atendimento Grade de atendimento Capacidade Transportadoras Veículos …" at bounding box center [186, 84] width 372 height 168
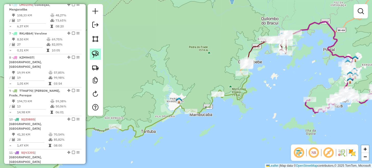
click at [99, 56] on img at bounding box center [95, 54] width 7 height 7
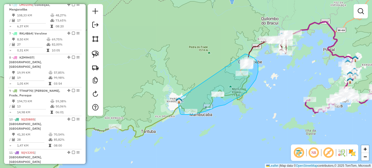
drag, startPoint x: 179, startPoint y: 99, endPoint x: 237, endPoint y: 53, distance: 74.3
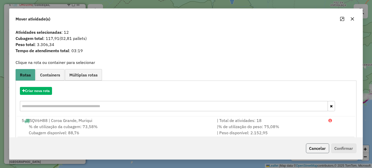
click at [314, 151] on button "Cancelar" at bounding box center [317, 148] width 23 height 10
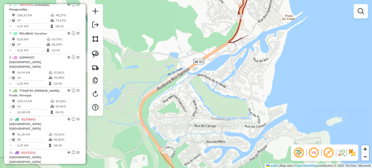
drag, startPoint x: 240, startPoint y: 65, endPoint x: 236, endPoint y: 74, distance: 9.7
click at [236, 74] on div "Janela de atendimento Grade de atendimento Capacidade Transportadoras Veículos …" at bounding box center [186, 84] width 372 height 168
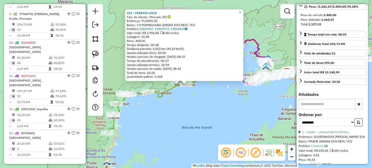
scroll to position [102, 0]
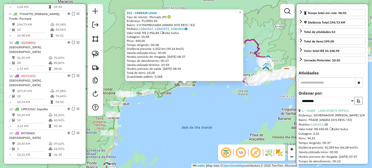
click at [357, 102] on icon "button" at bounding box center [359, 101] width 4 height 4
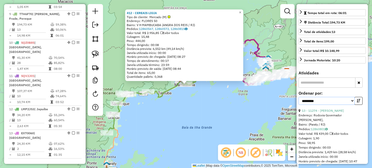
click at [340, 105] on select "**********" at bounding box center [327, 101] width 56 height 8
select select "*********"
click at [299, 105] on select "**********" at bounding box center [327, 101] width 56 height 8
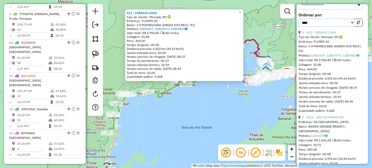
scroll to position [204, 0]
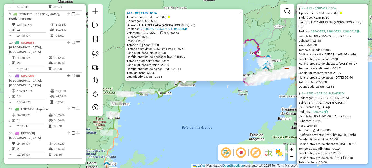
click at [219, 105] on div "412 - CEREAIS LIGIA Tipo de cliente: Mercado (M) Endereço: FLORES 50 Bairro: V …" at bounding box center [186, 84] width 372 height 168
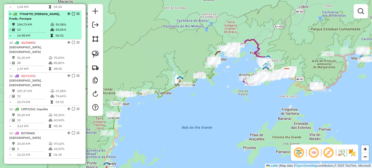
scroll to position [320, 0]
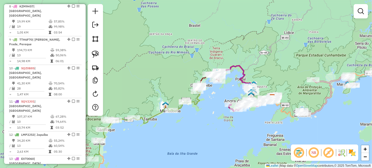
drag, startPoint x: 197, startPoint y: 108, endPoint x: 192, endPoint y: 121, distance: 13.4
click at [192, 121] on div "Janela de atendimento Grade de atendimento Capacidade Transportadoras Veículos …" at bounding box center [186, 84] width 372 height 168
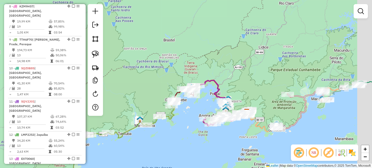
drag, startPoint x: 153, startPoint y: 120, endPoint x: 118, endPoint y: 113, distance: 36.4
click at [118, 113] on div "Janela de atendimento Grade de atendimento Capacidade Transportadoras Veículos …" at bounding box center [186, 84] width 372 height 168
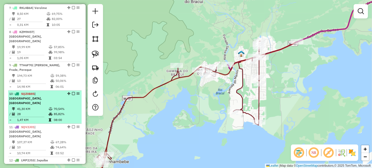
scroll to position [345, 0]
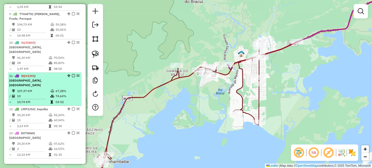
click at [73, 74] on em at bounding box center [73, 75] width 3 height 3
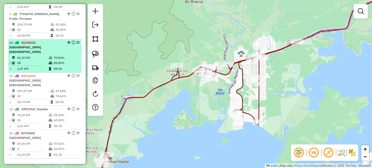
scroll to position [323, 0]
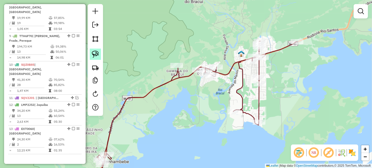
click at [98, 54] on img at bounding box center [95, 54] width 7 height 7
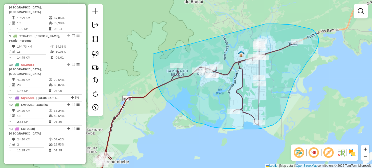
drag, startPoint x: 153, startPoint y: 54, endPoint x: 266, endPoint y: 24, distance: 117.0
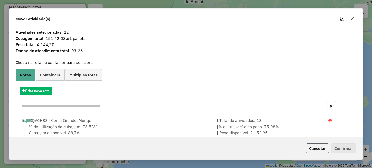
click at [321, 146] on button "Cancelar" at bounding box center [317, 148] width 23 height 10
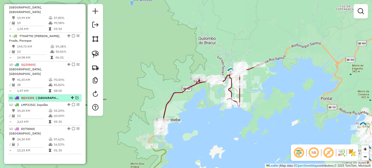
click at [53, 95] on span "| [GEOGRAPHIC_DATA], [GEOGRAPHIC_DATA]" at bounding box center [47, 97] width 23 height 5
select select "*********"
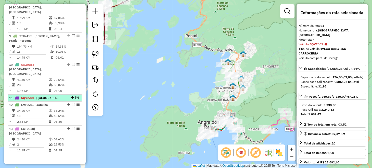
click at [76, 96] on em at bounding box center [77, 97] width 3 height 3
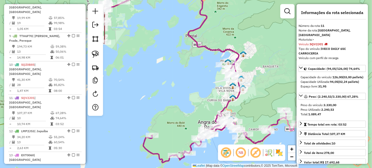
scroll to position [345, 0]
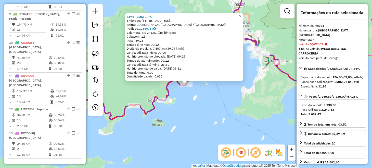
click at [231, 107] on div "6174 - COSTEIRA Endereço: MARQUES DE LEAO 278 Bairro: COLEGIO NAVAL ([GEOGRAPHI…" at bounding box center [186, 84] width 372 height 168
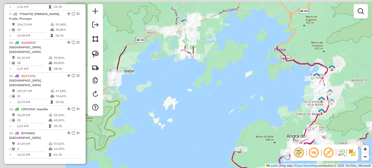
drag, startPoint x: 191, startPoint y: 64, endPoint x: 302, endPoint y: 142, distance: 135.8
click at [299, 142] on div "Janela de atendimento Grade de atendimento Capacidade Transportadoras Veículos …" at bounding box center [186, 84] width 372 height 168
click at [301, 142] on div "Janela de atendimento Grade de atendimento Capacidade Transportadoras Veículos …" at bounding box center [186, 84] width 372 height 168
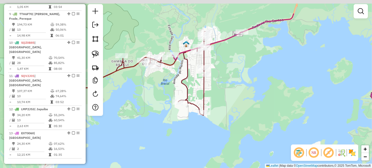
drag, startPoint x: 223, startPoint y: 54, endPoint x: 210, endPoint y: 73, distance: 23.4
click at [210, 73] on div "Janela de atendimento Grade de atendimento Capacidade Transportadoras Veículos …" at bounding box center [186, 84] width 372 height 168
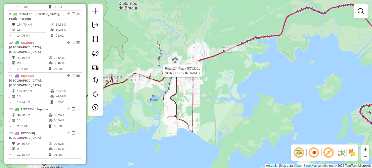
select select "*********"
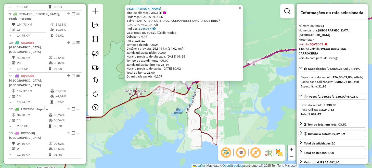
click at [168, 115] on div "9416 - JULIO BOREL Tipo de cliente: IVECO (I) Endereço: SANTA RITA SN Bairro: […" at bounding box center [186, 84] width 372 height 168
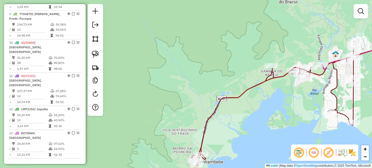
drag, startPoint x: 183, startPoint y: 122, endPoint x: 272, endPoint y: 97, distance: 92.4
click at [277, 97] on div "Janela de atendimento Grade de atendimento Capacidade Transportadoras Veículos …" at bounding box center [186, 84] width 372 height 168
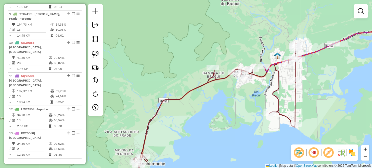
drag, startPoint x: 253, startPoint y: 82, endPoint x: 229, endPoint y: 92, distance: 25.2
click at [229, 92] on div "Janela de atendimento Grade de atendimento Capacidade Transportadoras Veículos …" at bounding box center [186, 84] width 372 height 168
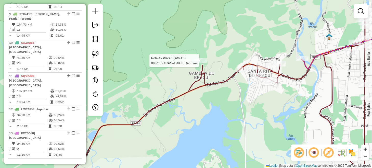
select select "*********"
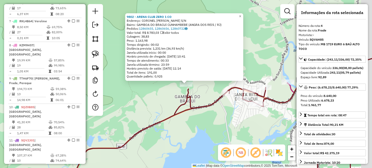
scroll to position [218, 0]
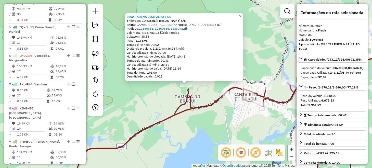
click at [203, 86] on div "9802 - ARENA CLUB ZERO 1 CO Endereço: CORONEL [PERSON_NAME] S/N Bairro: GAMBOA …" at bounding box center [186, 84] width 372 height 168
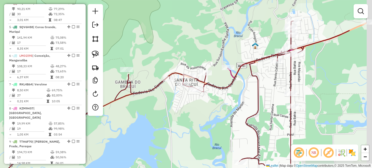
drag, startPoint x: 211, startPoint y: 86, endPoint x: 151, endPoint y: 74, distance: 61.5
click at [145, 73] on div "Janela de atendimento Grade de atendimento Capacidade Transportadoras Veículos …" at bounding box center [186, 84] width 372 height 168
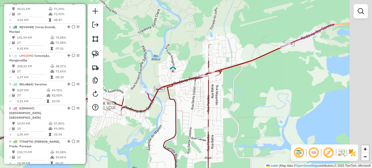
drag, startPoint x: 253, startPoint y: 75, endPoint x: 176, endPoint y: 100, distance: 81.0
click at [177, 100] on div "Janela de atendimento Grade de atendimento Capacidade Transportadoras Veículos …" at bounding box center [186, 84] width 372 height 168
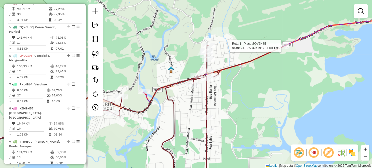
select select "*********"
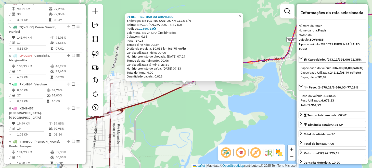
click at [188, 105] on div "91401 - HSC-BAR DO CHUVEIRO Endereço: BR 101 RIO SANTOS KM 112,5 S/N Bairro: [G…" at bounding box center [186, 84] width 372 height 168
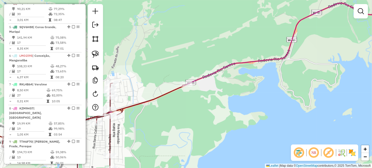
drag, startPoint x: 99, startPoint y: 56, endPoint x: 105, endPoint y: 59, distance: 7.0
click at [99, 56] on img at bounding box center [95, 54] width 7 height 7
drag, startPoint x: 165, startPoint y: 81, endPoint x: 186, endPoint y: 65, distance: 26.9
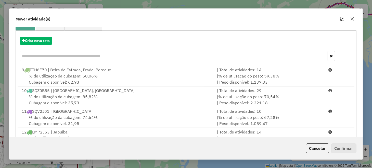
scroll to position [89, 0]
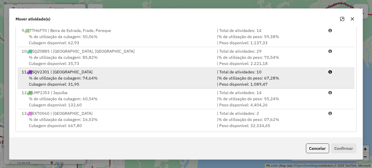
click at [131, 79] on div "% de utilização da cubagem: 74,64% Cubagem disponível: 31,95" at bounding box center [116, 81] width 195 height 12
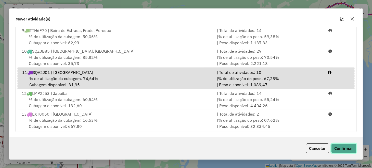
click at [335, 147] on button "Confirmar" at bounding box center [343, 148] width 25 height 10
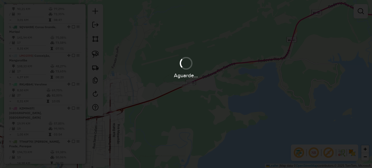
scroll to position [194, 0]
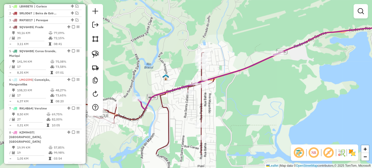
drag, startPoint x: 168, startPoint y: 114, endPoint x: 243, endPoint y: 86, distance: 80.5
click at [254, 84] on div "Janela de atendimento Grade de atendimento Capacidade Transportadoras Veículos …" at bounding box center [186, 84] width 372 height 168
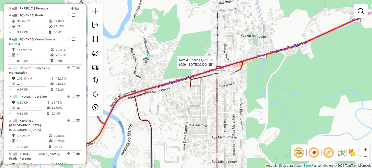
select select "*********"
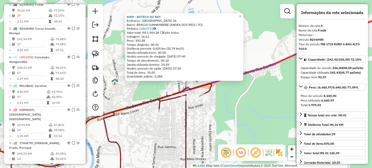
scroll to position [218, 0]
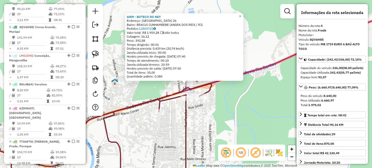
click at [227, 103] on div "6009 - BOTECO DO NEY Endereço: [GEOGRAPHIC_DATA] 26 Bairro: BRACUI CUNHAMBEBE (…" at bounding box center [186, 84] width 372 height 168
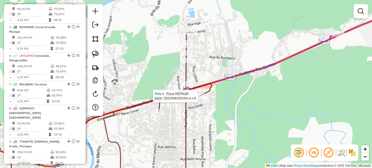
select select "*********"
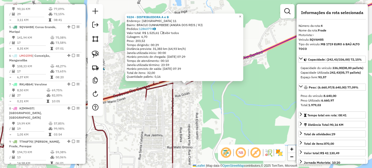
click at [204, 125] on div "9324 - DISTRIBUIDORA A e B Endereço: [GEOGRAPHIC_DATA] 11 Bairro: BRACUI CUNHAM…" at bounding box center [186, 84] width 372 height 168
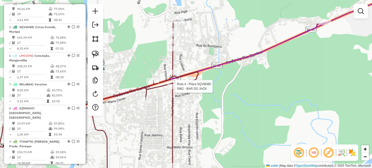
select select "*********"
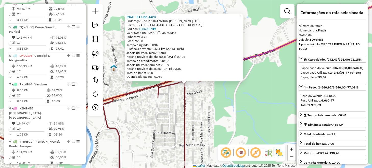
click at [174, 103] on div "5962 - BAR DO [PERSON_NAME]: Rod PROCURADOR [PERSON_NAME] D10 Bairro: BRACUI CU…" at bounding box center [186, 84] width 372 height 168
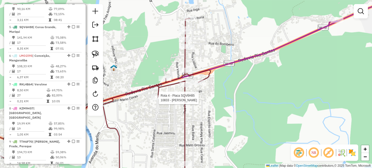
select select "*********"
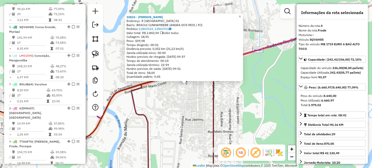
click at [162, 97] on div "10833 - [PERSON_NAME]: R [GEOGRAPHIC_DATA] 01 Bairro: [GEOGRAPHIC_DATA] CUNHAMB…" at bounding box center [186, 84] width 372 height 168
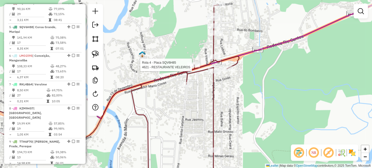
select select "*********"
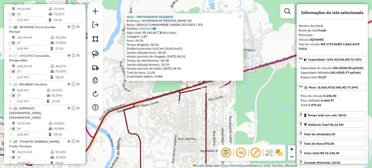
click at [203, 100] on icon at bounding box center [97, 104] width 269 height 161
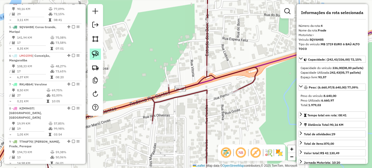
click at [95, 54] on img at bounding box center [95, 54] width 7 height 7
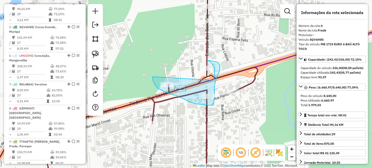
drag, startPoint x: 153, startPoint y: 80, endPoint x: 213, endPoint y: 80, distance: 60.2
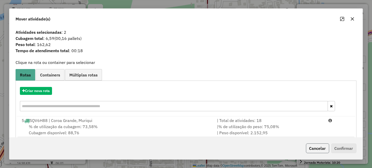
click at [313, 147] on button "Cancelar" at bounding box center [317, 148] width 23 height 10
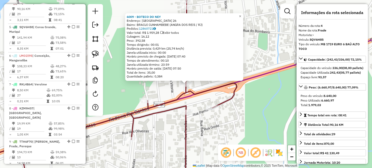
drag, startPoint x: 161, startPoint y: 85, endPoint x: 188, endPoint y: 100, distance: 30.7
click at [161, 85] on div "6009 - BOTECO DO NEY Endereço: [GEOGRAPHIC_DATA] 26 Bairro: BRACUI CUNHAMBEBE (…" at bounding box center [186, 84] width 372 height 168
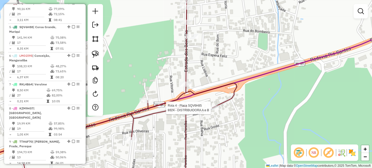
select select "*********"
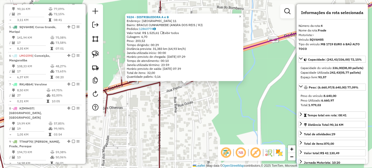
click at [206, 110] on div "9324 - DISTRIBUIDORA A e B Endereço: [GEOGRAPHIC_DATA] 11 Bairro: BRACUI CUNHAM…" at bounding box center [186, 84] width 372 height 168
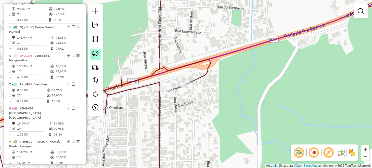
click at [97, 53] on img at bounding box center [95, 54] width 7 height 7
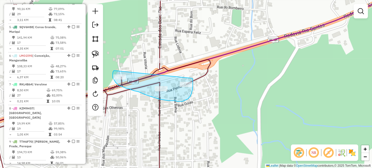
drag, startPoint x: 114, startPoint y: 70, endPoint x: 192, endPoint y: 78, distance: 78.5
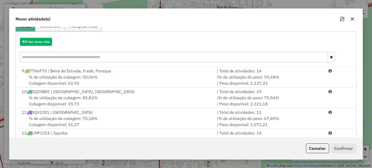
scroll to position [89, 0]
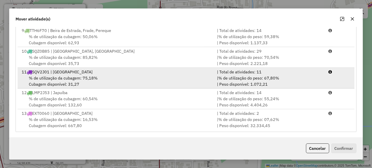
click at [237, 76] on span "% de utilização do peso: 67,80%" at bounding box center [248, 77] width 61 height 5
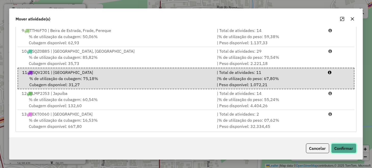
click at [345, 148] on button "Confirmar" at bounding box center [343, 148] width 25 height 10
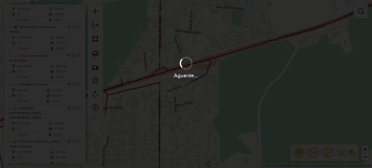
scroll to position [194, 0]
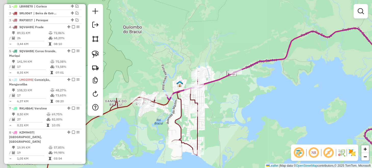
drag, startPoint x: 184, startPoint y: 117, endPoint x: 202, endPoint y: 101, distance: 24.6
click at [204, 100] on div "Janela de atendimento Grade de atendimento Capacidade Transportadoras Veículos …" at bounding box center [186, 84] width 372 height 168
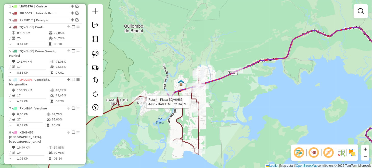
select select "*********"
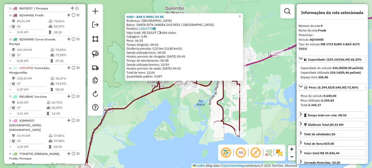
scroll to position [218, 0]
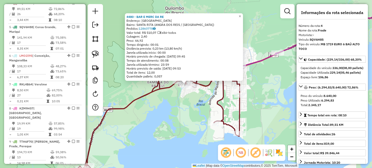
click at [229, 84] on div "4480 - BAR E MERC DA RE Endereço: [GEOGRAPHIC_DATA]: [GEOGRAPHIC_DATA] ([GEOGRA…" at bounding box center [186, 84] width 372 height 168
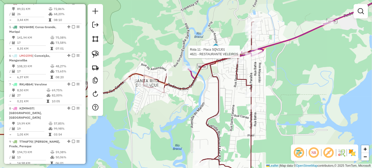
select select "*********"
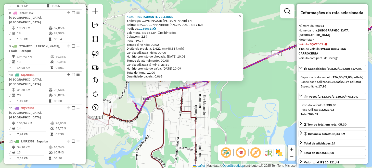
scroll to position [345, 0]
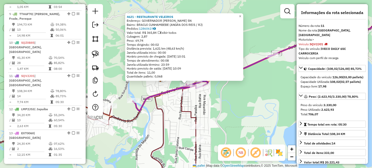
click at [249, 95] on div "4621 - RESTAURANTE [GEOGRAPHIC_DATA] Endereço: GOVERNADOR [PERSON_NAME] SN Bair…" at bounding box center [186, 84] width 372 height 168
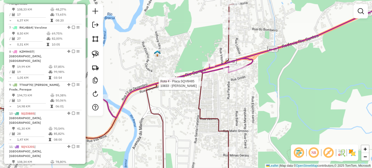
select select "*********"
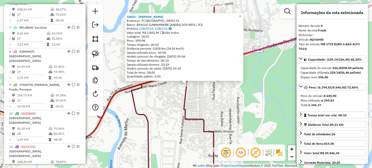
scroll to position [218, 0]
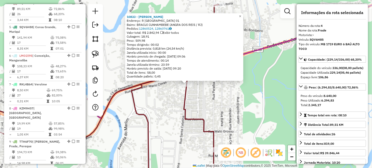
click at [207, 96] on div "10833 - [PERSON_NAME]: R [GEOGRAPHIC_DATA] 01 Bairro: [GEOGRAPHIC_DATA] CUNHAMB…" at bounding box center [186, 84] width 372 height 168
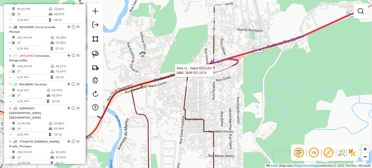
select select "*********"
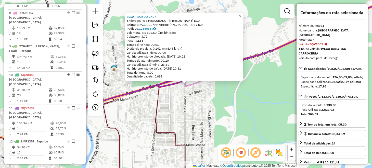
scroll to position [345, 0]
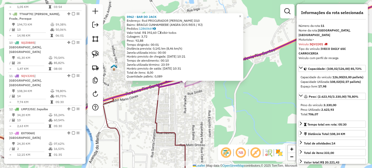
click at [236, 113] on div "5962 - BAR DO [PERSON_NAME]: Rod PROCURADOR [PERSON_NAME] D10 Bairro: BRACUI CU…" at bounding box center [186, 84] width 372 height 168
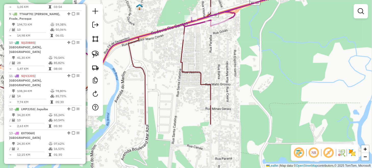
drag, startPoint x: 245, startPoint y: 76, endPoint x: 250, endPoint y: 55, distance: 20.7
click at [250, 56] on div "Janela de atendimento Grade de atendimento Capacidade Transportadoras Veículos …" at bounding box center [186, 84] width 372 height 168
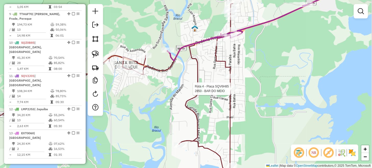
select select "*********"
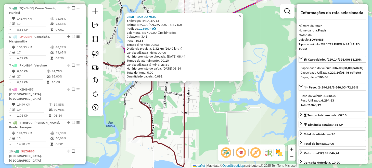
scroll to position [218, 0]
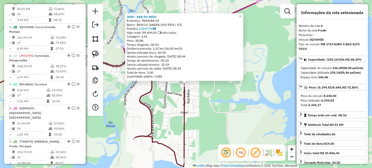
click at [223, 120] on div "2850 - BAR DO MEIO Endereço: PARAIBA 53 Bairro: BRACUI (ANGRA DOS REIS / [GEOGR…" at bounding box center [186, 84] width 372 height 168
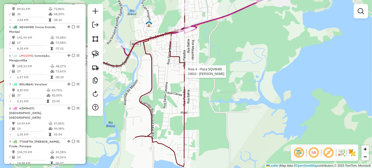
select select "*********"
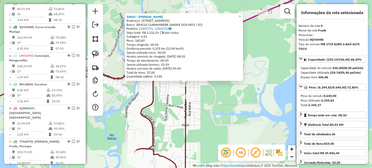
click at [166, 89] on div "10810 - [PERSON_NAME]: R [GEOGRAPHIC_DATA] 9 Bairro: [GEOGRAPHIC_DATA] CUNHAMBE…" at bounding box center [186, 84] width 372 height 168
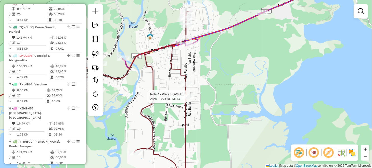
select select "*********"
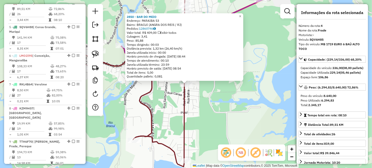
click at [205, 108] on div "2850 - BAR DO MEIO Endereço: PARAIBA 53 Bairro: BRACUI (ANGRA DOS REIS / [GEOGR…" at bounding box center [186, 84] width 372 height 168
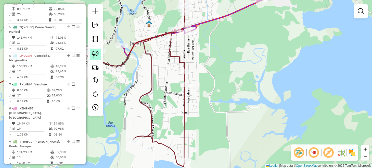
click at [97, 55] on img at bounding box center [95, 54] width 7 height 7
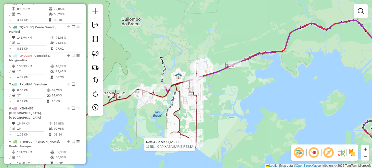
select select "*********"
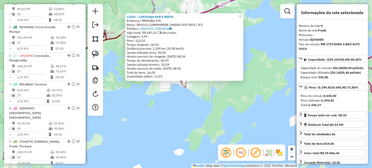
click at [207, 112] on div "11251 - CAPIXABA BAR E RESTA Endereço: PARAIBA S/N Bairro: BRACUI CUNHAMBEBE ([…" at bounding box center [186, 84] width 372 height 168
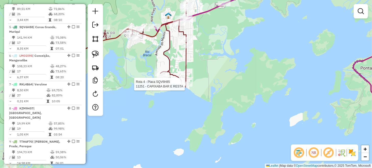
select select "*********"
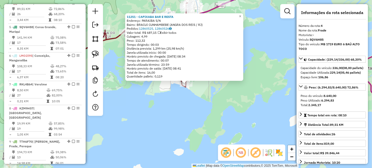
click at [228, 96] on div "11251 - CAPIXABA BAR E RESTA Endereço: PARAIBA S/N Bairro: BRACUI CUNHAMBEBE ([…" at bounding box center [186, 84] width 372 height 168
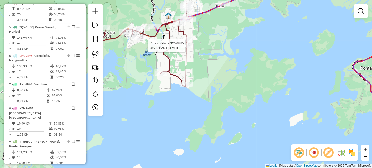
select select "*********"
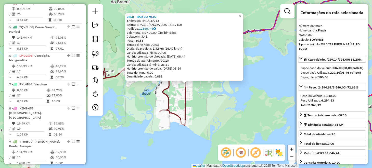
click at [214, 95] on div "2850 - BAR DO MEIO Endereço: PARAIBA 53 Bairro: BRACUI (ANGRA DOS REIS / [GEOGR…" at bounding box center [186, 84] width 372 height 168
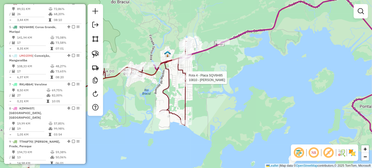
select select "*********"
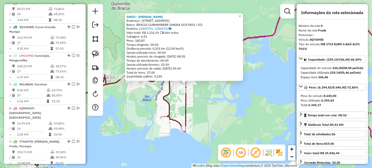
click at [223, 95] on div "10810 - [PERSON_NAME]: R [GEOGRAPHIC_DATA] 9 Bairro: [GEOGRAPHIC_DATA] CUNHAMBE…" at bounding box center [186, 84] width 372 height 168
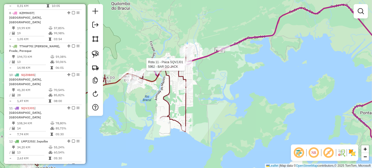
select select "*********"
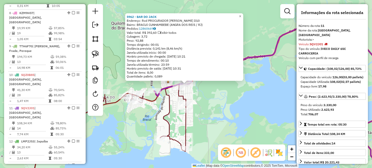
scroll to position [345, 0]
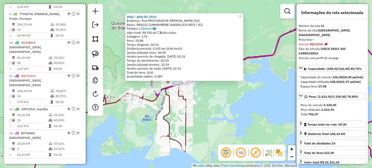
click at [226, 104] on div "5962 - BAR DO [PERSON_NAME]: Rod PROCURADOR [PERSON_NAME] D10 Bairro: BRACUI CU…" at bounding box center [186, 84] width 372 height 168
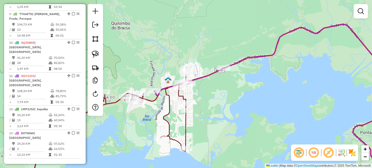
drag, startPoint x: 217, startPoint y: 118, endPoint x: 222, endPoint y: 92, distance: 26.2
click at [222, 92] on div "Janela de atendimento Grade de atendimento Capacidade Transportadoras Veículos …" at bounding box center [186, 84] width 372 height 168
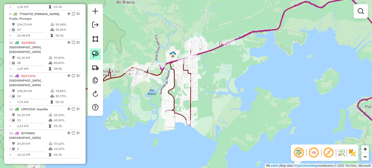
click at [100, 57] on link at bounding box center [95, 53] width 11 height 11
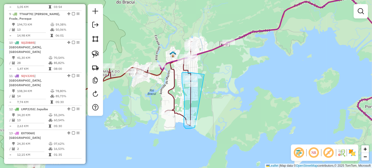
drag, startPoint x: 204, startPoint y: 74, endPoint x: 195, endPoint y: 127, distance: 53.7
click at [195, 127] on div "Janela de atendimento Grade de atendimento Capacidade Transportadoras Veículos …" at bounding box center [186, 84] width 372 height 168
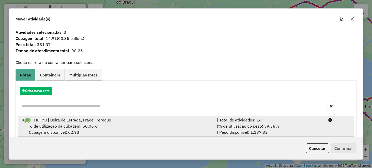
scroll to position [89, 0]
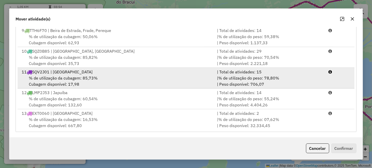
click at [162, 78] on div "% de utilização da cubagem: 85,73% Cubagem disponível: 17,98" at bounding box center [116, 81] width 195 height 12
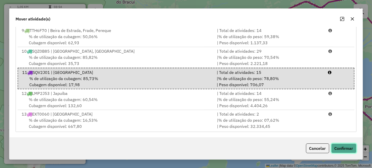
click at [345, 151] on button "Confirmar" at bounding box center [343, 148] width 25 height 10
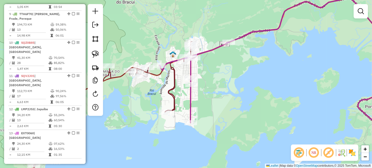
scroll to position [0, 0]
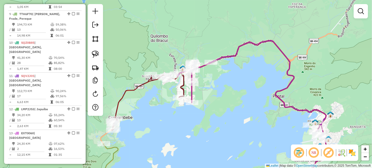
drag, startPoint x: 243, startPoint y: 104, endPoint x: 189, endPoint y: 25, distance: 95.2
click at [190, 27] on div "Janela de atendimento Grade de atendimento Capacidade Transportadoras Veículos …" at bounding box center [186, 84] width 372 height 168
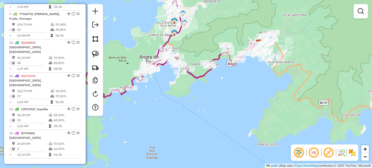
drag, startPoint x: 193, startPoint y: 64, endPoint x: 249, endPoint y: 82, distance: 58.5
click at [259, 83] on div "Janela de atendimento Grade de atendimento Capacidade Transportadoras Veículos …" at bounding box center [186, 84] width 372 height 168
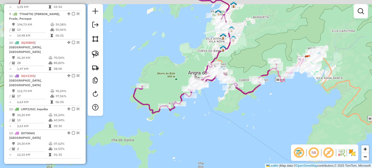
drag, startPoint x: 176, startPoint y: 39, endPoint x: 252, endPoint y: 95, distance: 93.9
click at [251, 95] on div "Janela de atendimento Grade de atendimento Capacidade Transportadoras Veículos …" at bounding box center [186, 84] width 372 height 168
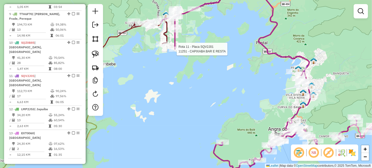
select select "*********"
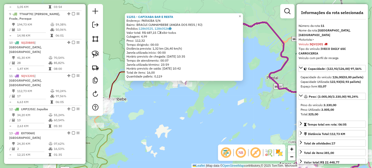
click at [244, 104] on div "11251 - CAPIXABA BAR E RESTA Endereço: PARAIBA S/N Bairro: BRACUI CUNHAMBEBE ([…" at bounding box center [186, 84] width 372 height 168
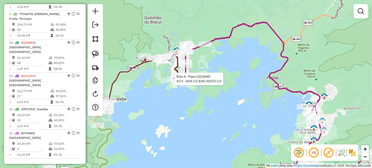
select select "*********"
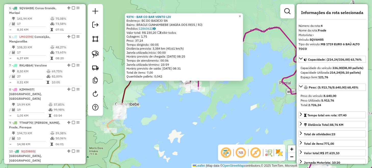
scroll to position [218, 0]
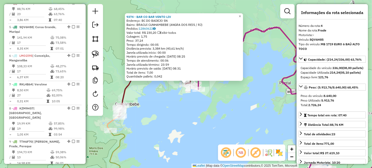
click at [249, 114] on div "9374 - BAR CO BAR VENTO LIV Endereço: [GEOGRAPHIC_DATA] DO BADEJO SN Bairro: BR…" at bounding box center [186, 84] width 372 height 168
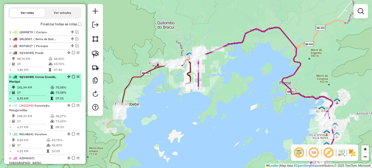
scroll to position [167, 0]
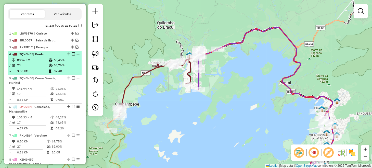
click at [72, 55] on em at bounding box center [73, 53] width 3 height 3
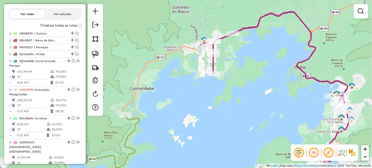
drag, startPoint x: 151, startPoint y: 109, endPoint x: 225, endPoint y: 47, distance: 95.7
click at [225, 47] on div "Janela de atendimento Grade de atendimento Capacidade Transportadoras Veículos …" at bounding box center [186, 84] width 372 height 168
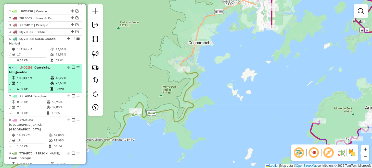
scroll to position [218, 0]
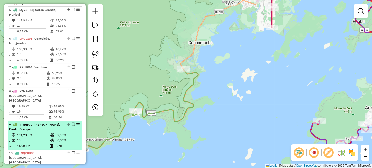
click at [73, 122] on em at bounding box center [73, 123] width 3 height 3
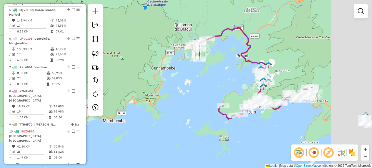
drag, startPoint x: 234, startPoint y: 93, endPoint x: 165, endPoint y: 86, distance: 69.5
click at [165, 86] on div "Janela de atendimento Grade de atendimento Capacidade Transportadoras Veículos …" at bounding box center [186, 84] width 372 height 168
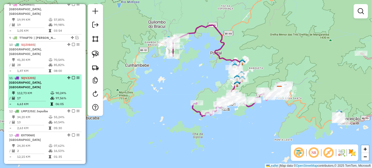
scroll to position [306, 0]
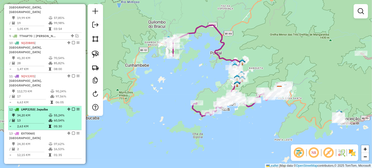
click at [72, 107] on em at bounding box center [73, 108] width 3 height 3
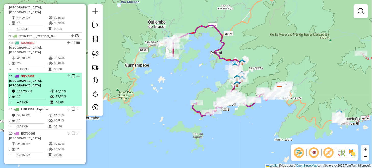
scroll to position [289, 0]
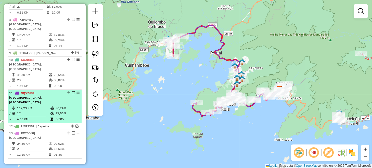
click at [72, 91] on em at bounding box center [73, 92] width 3 height 3
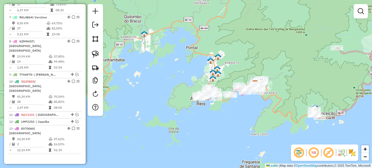
drag, startPoint x: 160, startPoint y: 92, endPoint x: 118, endPoint y: 84, distance: 42.0
click at [118, 84] on div "Janela de atendimento Grade de atendimento Capacidade Transportadoras Veículos …" at bounding box center [186, 84] width 372 height 168
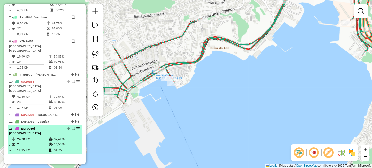
click at [72, 127] on em at bounding box center [73, 128] width 3 height 3
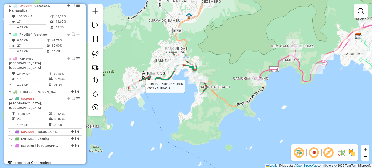
select select "*********"
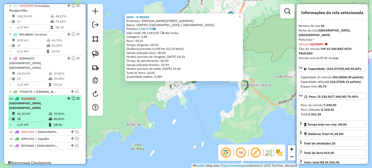
click at [72, 97] on em at bounding box center [73, 98] width 3 height 3
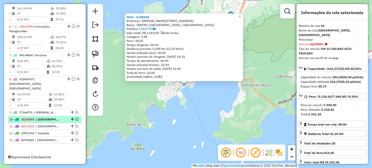
scroll to position [229, 0]
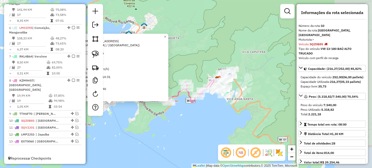
drag, startPoint x: 184, startPoint y: 121, endPoint x: 125, endPoint y: 123, distance: 59.7
click at [117, 123] on div "6043 - N BRASA Endereço: [PERSON_NAME] 235 Bairro: [GEOGRAPHIC_DATA] ([GEOGRAPH…" at bounding box center [186, 84] width 372 height 168
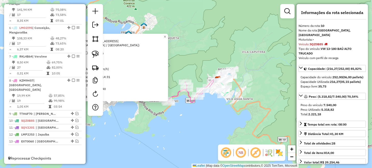
click at [167, 121] on div "6043 - N BRASA Endereço: [PERSON_NAME] 235 Bairro: [GEOGRAPHIC_DATA] ([GEOGRAPH…" at bounding box center [186, 84] width 372 height 168
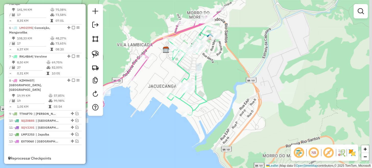
drag, startPoint x: 240, startPoint y: 78, endPoint x: 184, endPoint y: 91, distance: 57.6
click at [189, 88] on div "Janela de atendimento Grade de atendimento Capacidade Transportadoras Veículos …" at bounding box center [186, 84] width 372 height 168
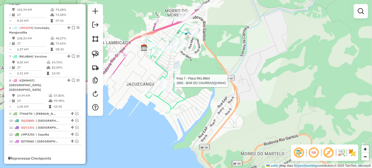
select select "*********"
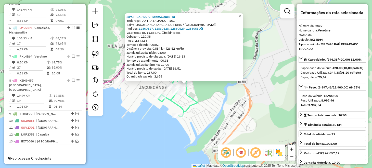
click at [198, 108] on div "2893 - BAR DO CHURRASQUINHO Endereço: DO TRABALHADOR 161 Bairro: JACUECANGA ([G…" at bounding box center [186, 84] width 372 height 168
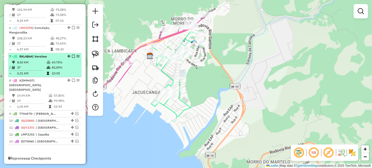
click at [73, 58] on em at bounding box center [73, 56] width 3 height 3
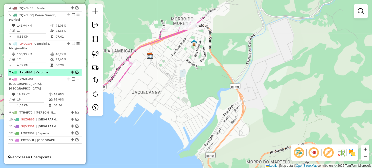
scroll to position [212, 0]
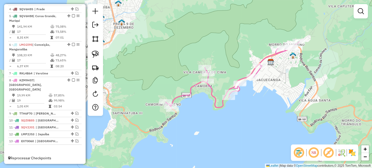
drag, startPoint x: 146, startPoint y: 103, endPoint x: 268, endPoint y: 90, distance: 122.4
click at [268, 90] on div "Janela de atendimento Grade de atendimento Capacidade Transportadoras Veículos …" at bounding box center [186, 84] width 372 height 168
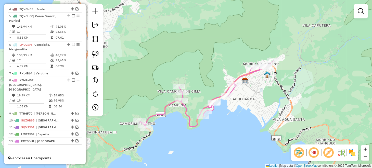
drag, startPoint x: 220, startPoint y: 141, endPoint x: 239, endPoint y: 117, distance: 30.2
click at [239, 117] on div "Janela de atendimento Grade de atendimento Capacidade Transportadoras Veículos …" at bounding box center [186, 84] width 372 height 168
select select "*********"
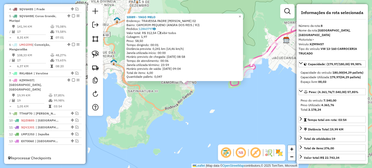
click at [205, 122] on div "10089 - [PERSON_NAME]: TRAVESSA PADRE [PERSON_NAME] 02 Bairro: CAMORIM PEQUENO …" at bounding box center [186, 84] width 372 height 168
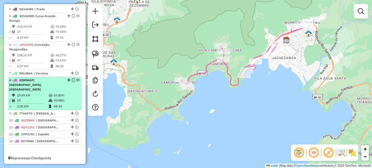
click at [72, 81] on em at bounding box center [73, 79] width 3 height 3
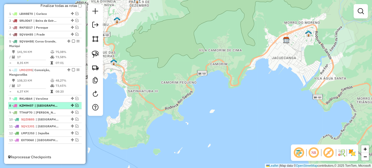
scroll to position [190, 0]
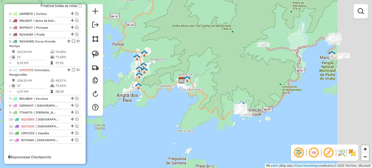
drag, startPoint x: 236, startPoint y: 95, endPoint x: 129, endPoint y: 94, distance: 107.2
click at [132, 93] on div "Janela de atendimento Grade de atendimento Capacidade Transportadoras Veículos …" at bounding box center [186, 84] width 372 height 168
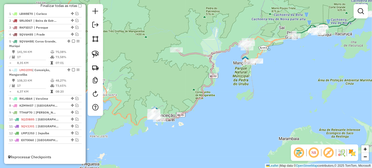
drag, startPoint x: 225, startPoint y: 116, endPoint x: 200, endPoint y: 123, distance: 25.6
click at [200, 123] on div "Janela de atendimento Grade de atendimento Capacidade Transportadoras Veículos …" at bounding box center [186, 84] width 372 height 168
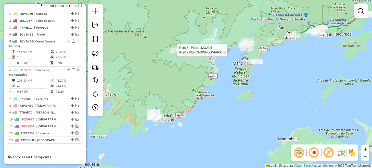
select select "*********"
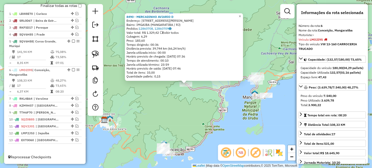
click at [261, 111] on div "8490 - MERCADINHO AVIARIO D Endereço: R: [PERSON_NAME] 8 Bairro: IMGAIBA (MANGA…" at bounding box center [186, 84] width 372 height 168
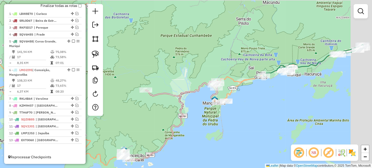
drag, startPoint x: 243, startPoint y: 113, endPoint x: 212, endPoint y: 120, distance: 31.5
click at [200, 127] on div "Janela de atendimento Grade de atendimento Capacidade Transportadoras Veículos …" at bounding box center [186, 84] width 372 height 168
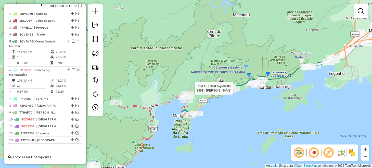
select select "*********"
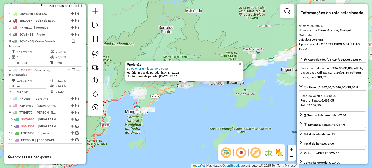
click at [197, 117] on div "Refeição Selecionar um local de parada Horário inicial da parada: [DATE] 11:13 …" at bounding box center [186, 84] width 372 height 168
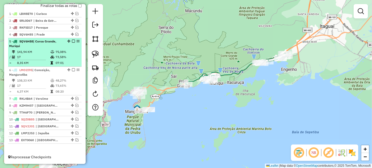
click at [72, 42] on em at bounding box center [73, 41] width 3 height 3
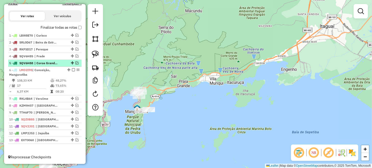
scroll to position [168, 0]
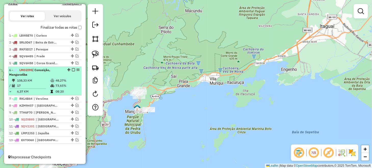
click at [72, 71] on em at bounding box center [73, 69] width 3 height 3
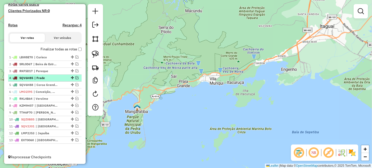
scroll to position [147, 0]
drag, startPoint x: 72, startPoint y: 84, endPoint x: 72, endPoint y: 78, distance: 6.4
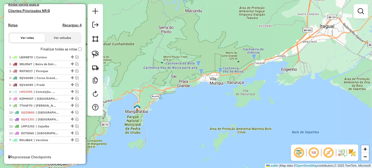
drag, startPoint x: 70, startPoint y: 98, endPoint x: 69, endPoint y: 149, distance: 51.3
drag, startPoint x: 71, startPoint y: 120, endPoint x: 65, endPoint y: 151, distance: 31.6
drag, startPoint x: 71, startPoint y: 91, endPoint x: 64, endPoint y: 152, distance: 61.3
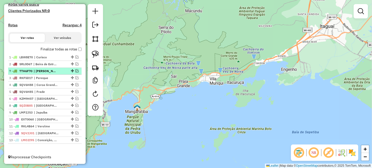
drag, startPoint x: 71, startPoint y: 98, endPoint x: 68, endPoint y: 70, distance: 28.3
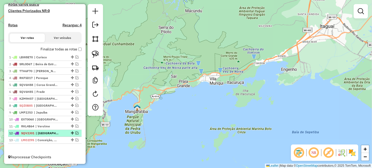
click at [76, 132] on em at bounding box center [77, 132] width 3 height 3
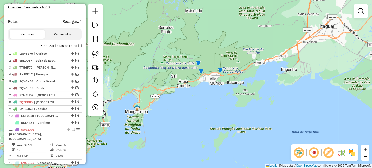
scroll to position [168, 0]
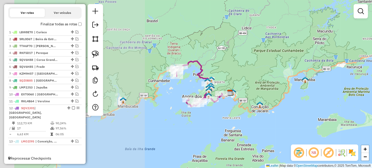
drag, startPoint x: 180, startPoint y: 120, endPoint x: 335, endPoint y: 90, distance: 157.2
click at [335, 90] on div "Janela de atendimento Grade de atendimento Capacidade Transportadoras Veículos …" at bounding box center [186, 84] width 372 height 168
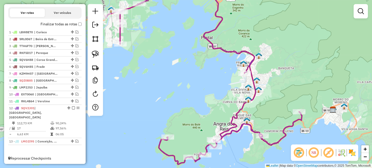
drag, startPoint x: 206, startPoint y: 71, endPoint x: 158, endPoint y: 52, distance: 51.0
click at [158, 52] on div "Janela de atendimento Grade de atendimento Capacidade Transportadoras Veículos …" at bounding box center [186, 84] width 372 height 168
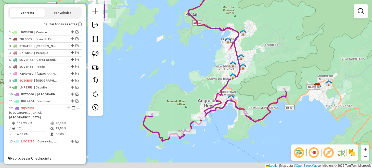
drag, startPoint x: 194, startPoint y: 96, endPoint x: 215, endPoint y: 68, distance: 34.4
click at [219, 63] on div "Janela de atendimento Grade de atendimento Capacidade Transportadoras Veículos …" at bounding box center [186, 84] width 372 height 168
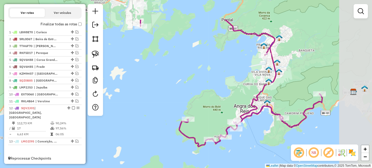
drag, startPoint x: 313, startPoint y: 95, endPoint x: 246, endPoint y: 133, distance: 76.9
click at [250, 132] on div "Janela de atendimento Grade de atendimento Capacidade Transportadoras Veículos …" at bounding box center [186, 84] width 372 height 168
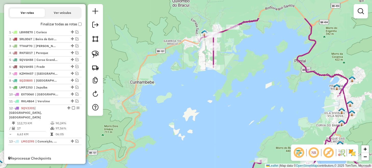
drag, startPoint x: 212, startPoint y: 73, endPoint x: 306, endPoint y: 109, distance: 100.3
click at [306, 109] on div "Janela de atendimento Grade de atendimento Capacidade Transportadoras Veículos …" at bounding box center [186, 84] width 372 height 168
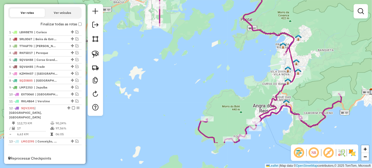
drag, startPoint x: 294, startPoint y: 99, endPoint x: 214, endPoint y: 40, distance: 99.8
click at [214, 40] on div "Janela de atendimento Grade de atendimento Capacidade Transportadoras Veículos …" at bounding box center [186, 84] width 372 height 168
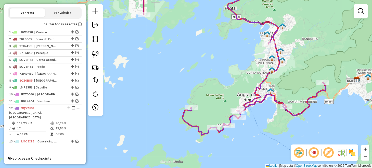
drag, startPoint x: 206, startPoint y: 46, endPoint x: 216, endPoint y: 57, distance: 15.2
click at [216, 57] on div "Janela de atendimento Grade de atendimento Capacidade Transportadoras Veículos …" at bounding box center [186, 84] width 372 height 168
select select "*********"
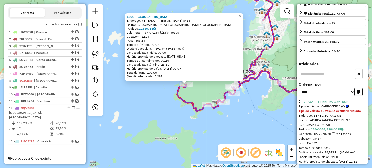
scroll to position [127, 0]
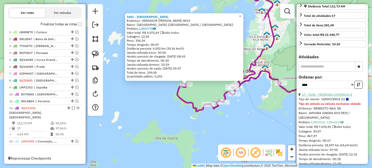
click at [333, 96] on link "17 - 9648 - FERREIRA COMERCIO E" at bounding box center [327, 94] width 50 height 4
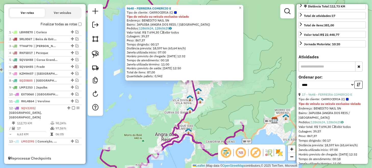
click at [146, 92] on div "9648 - FERREIRA COMERCIO E Tipo de cliente: CARROCERIA (C) Tipo do veículo ou v…" at bounding box center [186, 84] width 372 height 168
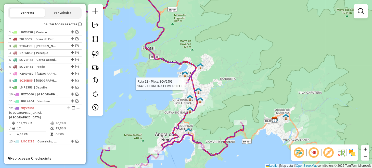
select select "*********"
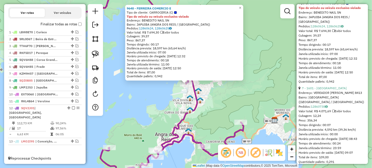
scroll to position [229, 0]
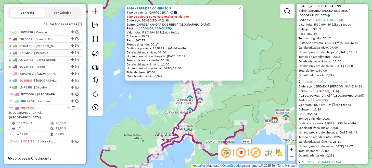
click at [221, 102] on div "9648 - FERREIRA COMERCIO E Tipo de cliente: CARROCERIA (C) Tipo do veículo ou v…" at bounding box center [186, 84] width 372 height 168
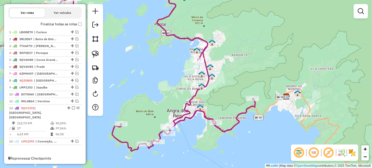
drag, startPoint x: 221, startPoint y: 102, endPoint x: 239, endPoint y: 71, distance: 36.1
click at [239, 71] on div "Janela de atendimento Grade de atendimento Capacidade Transportadoras Veículos …" at bounding box center [186, 84] width 372 height 168
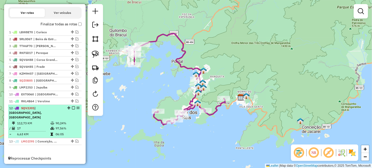
click at [72, 109] on em at bounding box center [73, 107] width 3 height 3
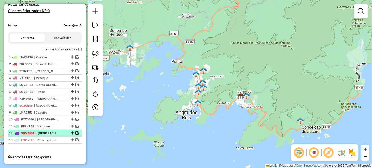
scroll to position [147, 0]
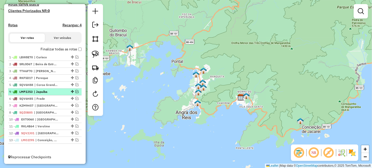
drag, startPoint x: 71, startPoint y: 112, endPoint x: 71, endPoint y: 90, distance: 22.2
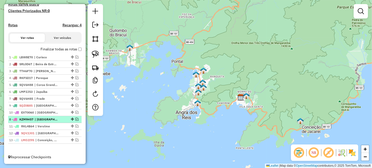
drag, startPoint x: 70, startPoint y: 105, endPoint x: 70, endPoint y: 122, distance: 17.9
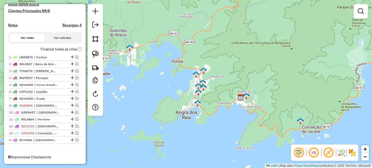
drag, startPoint x: 71, startPoint y: 113, endPoint x: 70, endPoint y: 145, distance: 31.9
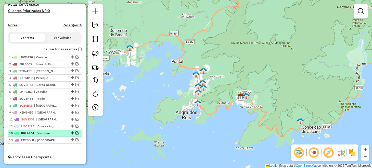
drag, startPoint x: 71, startPoint y: 119, endPoint x: 71, endPoint y: 135, distance: 16.1
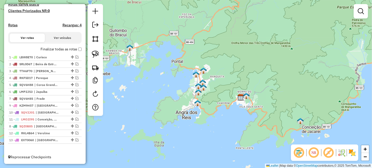
drag, startPoint x: 71, startPoint y: 105, endPoint x: 69, endPoint y: 128, distance: 22.8
drag, startPoint x: 69, startPoint y: 112, endPoint x: 69, endPoint y: 103, distance: 9.2
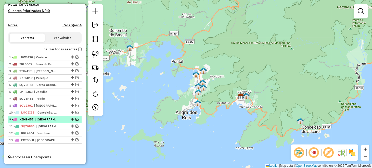
drag, startPoint x: 71, startPoint y: 113, endPoint x: 72, endPoint y: 121, distance: 8.0
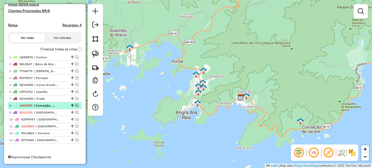
drag, startPoint x: 71, startPoint y: 112, endPoint x: 71, endPoint y: 103, distance: 8.9
drag, startPoint x: 71, startPoint y: 105, endPoint x: 71, endPoint y: 91, distance: 14.0
drag, startPoint x: 71, startPoint y: 99, endPoint x: 71, endPoint y: 109, distance: 10.0
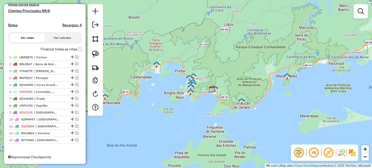
drag, startPoint x: 157, startPoint y: 96, endPoint x: 218, endPoint y: 75, distance: 65.0
click at [218, 75] on div "Janela de atendimento Grade de atendimento Capacidade Transportadoras Veículos …" at bounding box center [186, 84] width 372 height 168
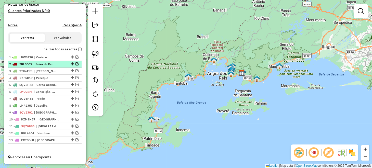
click at [76, 65] on em at bounding box center [77, 63] width 3 height 3
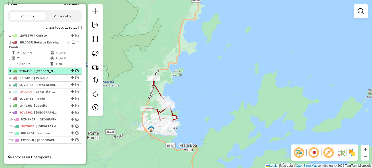
click at [76, 71] on em at bounding box center [77, 70] width 3 height 3
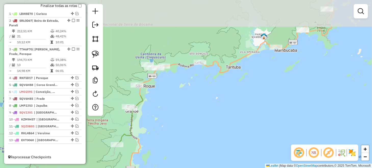
drag, startPoint x: 200, startPoint y: 81, endPoint x: 152, endPoint y: 168, distance: 99.4
click at [152, 167] on html "Aguarde... Pop-up bloqueado! Seu navegador bloqueou automáticamente a abertura …" at bounding box center [186, 84] width 372 height 168
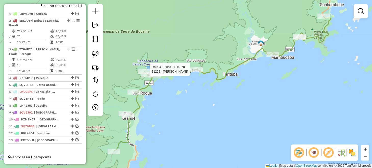
select select "*********"
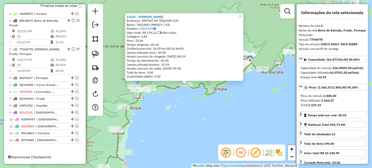
click at [239, 97] on div "11222 - [PERSON_NAME]: SERTAO DO TAQUARI S/N Bairro: TAQUARI (PARATY / [GEOGRAP…" at bounding box center [186, 84] width 372 height 168
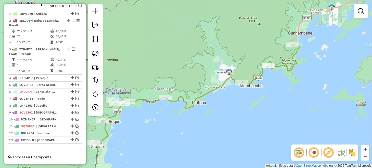
drag, startPoint x: 250, startPoint y: 97, endPoint x: 160, endPoint y: 102, distance: 90.5
click at [221, 116] on div "Janela de atendimento Grade de atendimento Capacidade Transportadoras Veículos …" at bounding box center [186, 84] width 372 height 168
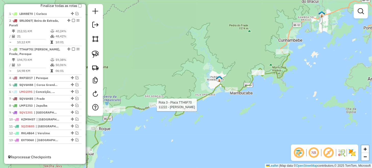
select select "*********"
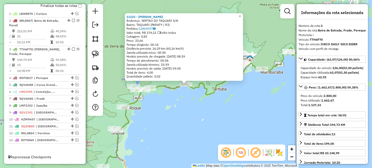
click at [177, 83] on div "11222 - [PERSON_NAME]: SERTAO DO TAQUARI S/N Bairro: TAQUARI (PARATY / [GEOGRAP…" at bounding box center [186, 84] width 372 height 168
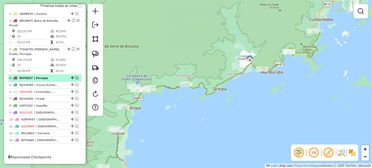
click at [76, 77] on em at bounding box center [77, 77] width 3 height 3
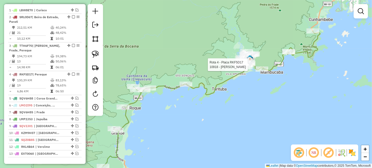
select select "*********"
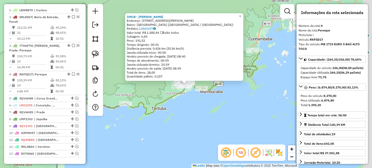
scroll to position [207, 0]
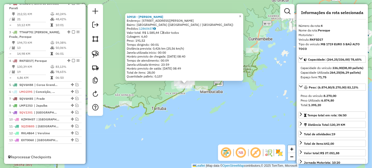
click at [202, 122] on div "10918 - [PERSON_NAME]: AV [PERSON_NAME] DE CAST 219 Bairro: [GEOGRAPHIC_DATA] M…" at bounding box center [186, 84] width 372 height 168
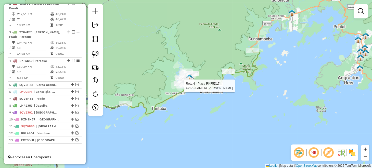
select select "*********"
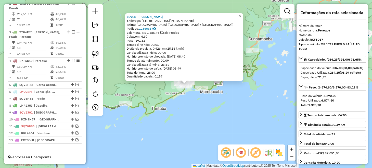
click at [261, 123] on div "10918 - [PERSON_NAME]: AV [PERSON_NAME] DE CAST 219 Bairro: [GEOGRAPHIC_DATA] M…" at bounding box center [186, 84] width 372 height 168
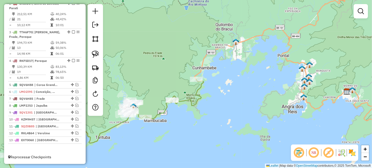
drag, startPoint x: 245, startPoint y: 103, endPoint x: 130, endPoint y: 144, distance: 121.9
click at [145, 146] on div "Janela de atendimento Grade de atendimento Capacidade Transportadoras Veículos …" at bounding box center [186, 84] width 372 height 168
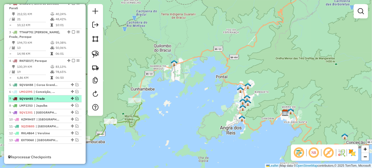
click at [77, 99] on em at bounding box center [77, 98] width 3 height 3
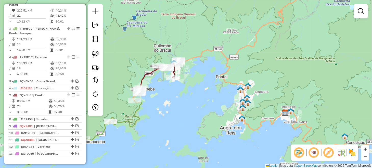
drag, startPoint x: 157, startPoint y: 98, endPoint x: 155, endPoint y: 114, distance: 16.2
click at [155, 114] on div "Janela de atendimento Grade de atendimento Capacidade Transportadoras Veículos …" at bounding box center [186, 84] width 372 height 168
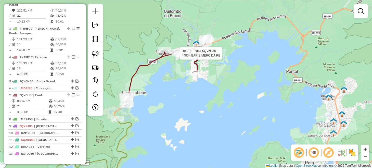
scroll to position [224, 0]
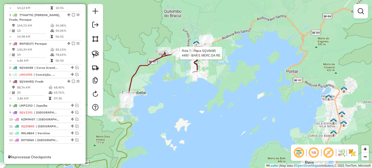
select select "*********"
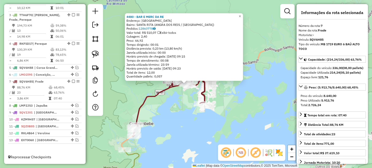
click at [183, 104] on div "4480 - BAR E MERC DA RE Endereço: [GEOGRAPHIC_DATA]: [GEOGRAPHIC_DATA] ([GEOGRA…" at bounding box center [186, 84] width 372 height 168
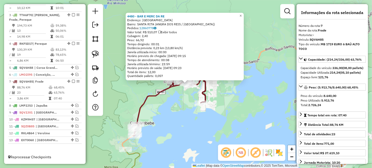
click at [233, 102] on div "4480 - BAR E MERC DA RE Endereço: [GEOGRAPHIC_DATA]: [GEOGRAPHIC_DATA] ([GEOGRA…" at bounding box center [186, 84] width 372 height 168
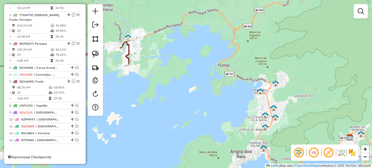
drag, startPoint x: 233, startPoint y: 103, endPoint x: 152, endPoint y: 63, distance: 90.5
click at [155, 65] on div "Janela de atendimento Grade de atendimento Capacidade Transportadoras Veículos …" at bounding box center [186, 84] width 372 height 168
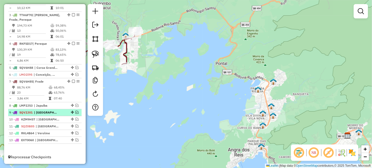
click at [76, 112] on em at bounding box center [77, 111] width 3 height 3
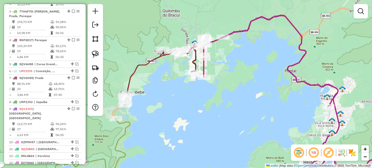
drag, startPoint x: 187, startPoint y: 86, endPoint x: 251, endPoint y: 91, distance: 64.2
click at [251, 91] on div "Janela de atendimento Grade de atendimento Capacidade Transportadoras Veículos …" at bounding box center [186, 84] width 372 height 168
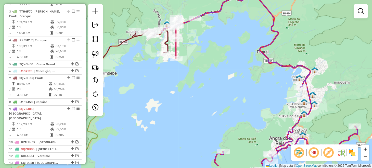
drag, startPoint x: 240, startPoint y: 65, endPoint x: 195, endPoint y: 37, distance: 52.4
click at [195, 37] on div "Janela de atendimento Grade de atendimento Capacidade Transportadoras Veículos …" at bounding box center [186, 84] width 372 height 168
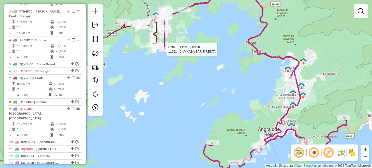
select select "*********"
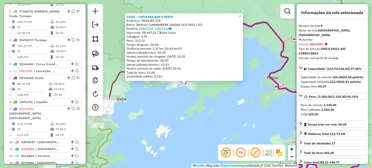
scroll to position [246, 0]
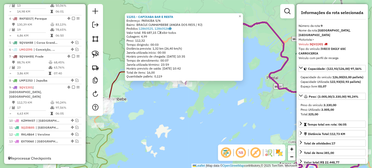
click at [223, 116] on div "11251 - CAPIXABA BAR E RESTA Endereço: PARAIBA S/N Bairro: BRACUI CUNHAMBEBE ([…" at bounding box center [186, 84] width 372 height 168
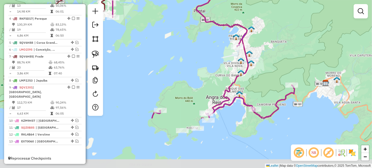
drag, startPoint x: 253, startPoint y: 92, endPoint x: 177, endPoint y: 19, distance: 106.3
click at [177, 19] on div "Janela de atendimento Grade de atendimento Capacidade Transportadoras Veículos …" at bounding box center [186, 84] width 372 height 168
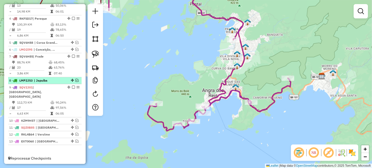
click at [76, 82] on em at bounding box center [77, 80] width 3 height 3
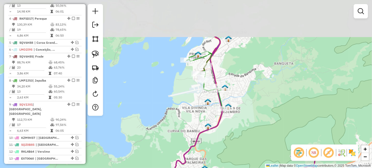
drag, startPoint x: 222, startPoint y: 54, endPoint x: 193, endPoint y: 116, distance: 68.3
click at [193, 116] on div "Janela de atendimento Grade de atendimento Capacidade Transportadoras Veículos …" at bounding box center [186, 84] width 372 height 168
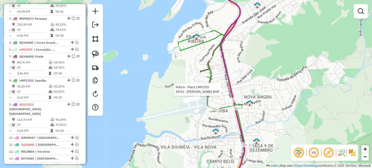
click at [215, 92] on div at bounding box center [215, 89] width 13 height 5
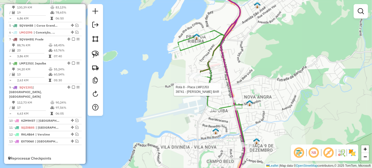
select select "*********"
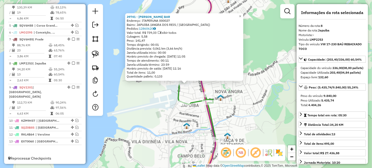
click at [268, 122] on div "39741 - [PERSON_NAME] BAR Endereço: ITAPERUNA 000027 Bairro: JAPUIBA (ANGRA DOS…" at bounding box center [186, 84] width 372 height 168
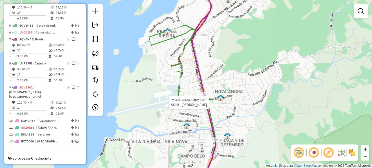
select select "*********"
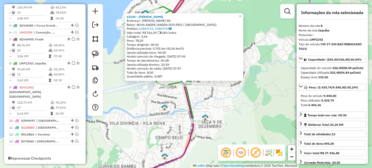
click at [259, 120] on div "63245 - [PERSON_NAME]: R [PERSON_NAME] DE LIMA SN Bairro: NOVA ANGRA ([GEOGRAPH…" at bounding box center [186, 84] width 372 height 168
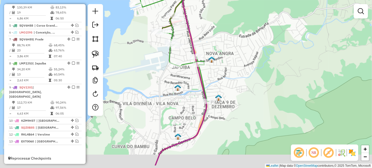
drag, startPoint x: 244, startPoint y: 124, endPoint x: 262, endPoint y: 95, distance: 34.3
click at [262, 96] on div "Janela de atendimento Grade de atendimento Capacidade Transportadoras Veículos …" at bounding box center [186, 84] width 372 height 168
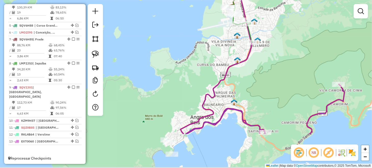
drag, startPoint x: 254, startPoint y: 116, endPoint x: 276, endPoint y: 51, distance: 68.7
click at [274, 52] on div "Janela de atendimento Grade de atendimento Capacidade Transportadoras Veículos …" at bounding box center [186, 84] width 372 height 168
click at [275, 51] on div "Janela de atendimento Grade de atendimento Capacidade Transportadoras Veículos …" at bounding box center [186, 84] width 372 height 168
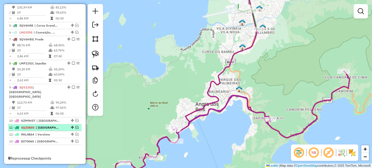
drag, startPoint x: 75, startPoint y: 126, endPoint x: 80, endPoint y: 126, distance: 4.9
click at [76, 126] on em at bounding box center [77, 127] width 3 height 3
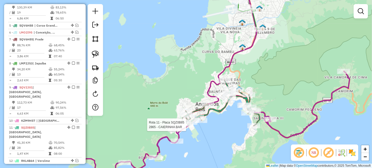
select select "*********"
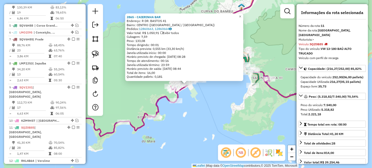
scroll to position [285, 0]
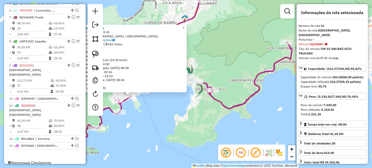
drag, startPoint x: 229, startPoint y: 114, endPoint x: 173, endPoint y: 125, distance: 57.7
click at [173, 125] on div "2865 - [PERSON_NAME]: R DR. BASTOS 41 Bairro: CENTRO (ANGRA DOS REIS / [GEOGRAP…" at bounding box center [186, 84] width 372 height 168
click at [185, 123] on div "2865 - [PERSON_NAME]: R DR. BASTOS 41 Bairro: CENTRO (ANGRA DOS REIS / [GEOGRAP…" at bounding box center [186, 84] width 372 height 168
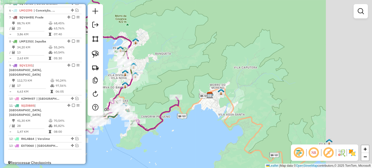
drag, startPoint x: 235, startPoint y: 115, endPoint x: 140, endPoint y: 134, distance: 97.1
click at [159, 132] on div "Janela de atendimento Grade de atendimento Capacidade Transportadoras Veículos …" at bounding box center [186, 84] width 372 height 168
click at [153, 133] on div "Janela de atendimento Grade de atendimento Capacidade Transportadoras Veículos …" at bounding box center [186, 84] width 372 height 168
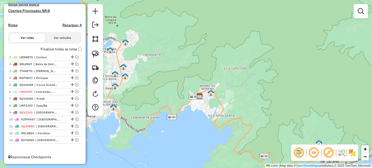
scroll to position [147, 0]
click at [78, 41] on button "Ver veículos" at bounding box center [62, 37] width 35 height 9
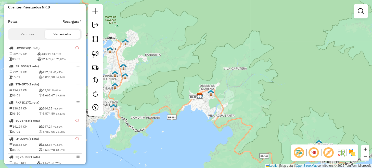
click at [31, 39] on button "Ver rotas" at bounding box center [27, 34] width 35 height 9
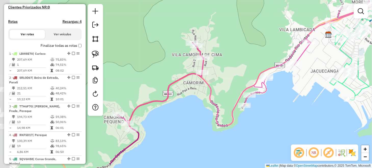
drag, startPoint x: 159, startPoint y: 90, endPoint x: 215, endPoint y: 69, distance: 59.8
click at [215, 69] on div "Janela de atendimento Grade de atendimento Capacidade Transportadoras Veículos …" at bounding box center [186, 84] width 372 height 168
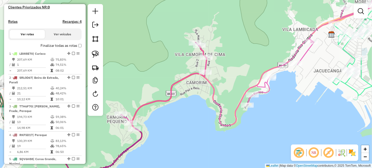
drag, startPoint x: 164, startPoint y: 111, endPoint x: 186, endPoint y: 92, distance: 29.1
click at [186, 92] on div "Janela de atendimento Grade de atendimento Capacidade Transportadoras Veículos …" at bounding box center [186, 84] width 372 height 168
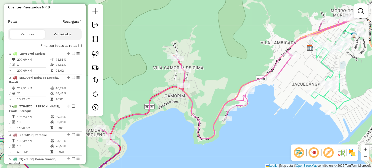
drag, startPoint x: 230, startPoint y: 74, endPoint x: 142, endPoint y: 128, distance: 103.1
click at [142, 127] on div "Janela de atendimento Grade de atendimento Capacidade Transportadoras Veículos …" at bounding box center [186, 84] width 372 height 168
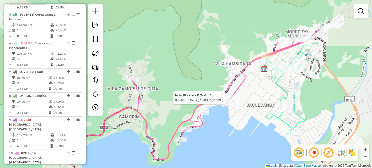
select select "*********"
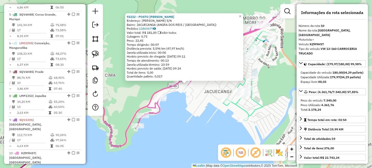
scroll to position [401, 0]
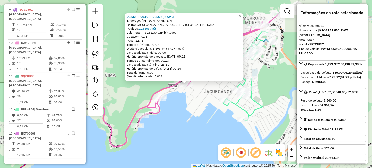
click at [227, 130] on div "93232 - POSTO [PERSON_NAME] Endereço: [PERSON_NAME] S/N Bairro: JACUECANGA ([GE…" at bounding box center [186, 84] width 372 height 168
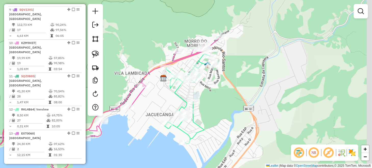
drag, startPoint x: 278, startPoint y: 95, endPoint x: 207, endPoint y: 113, distance: 73.5
click at [208, 113] on div "Janela de atendimento Grade de atendimento Capacidade Transportadoras Veículos …" at bounding box center [186, 84] width 372 height 168
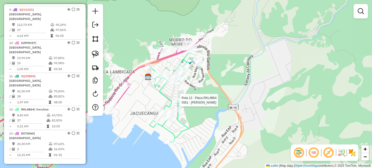
select select "*********"
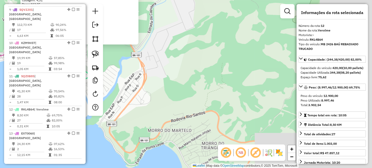
drag, startPoint x: 278, startPoint y: 123, endPoint x: 173, endPoint y: 86, distance: 111.2
click at [173, 86] on div "5561 - [PERSON_NAME]: Av DO TRABALHADOR S/N Bairro: VEROLME ([GEOGRAPHIC_DATA] …" at bounding box center [186, 84] width 372 height 168
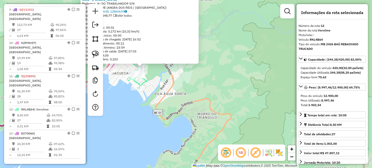
click at [210, 88] on div "5561 - [PERSON_NAME]: Av DO TRABALHADOR S/N Bairro: VEROLME ([GEOGRAPHIC_DATA] …" at bounding box center [186, 84] width 372 height 168
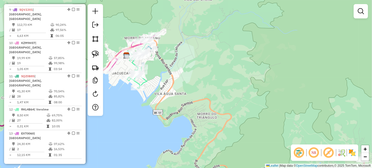
drag, startPoint x: 198, startPoint y: 67, endPoint x: 184, endPoint y: 53, distance: 19.7
click at [184, 53] on div "5561 - [PERSON_NAME]: Av DO TRABALHADOR S/N Bairro: VEROLME ([GEOGRAPHIC_DATA] …" at bounding box center [186, 84] width 372 height 168
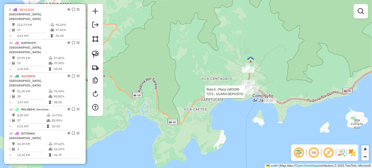
select select "*********"
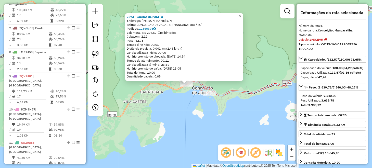
scroll to position [331, 0]
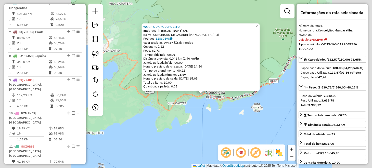
click at [237, 110] on div "7273 - GUARA DEPOSITO Endereço: [PERSON_NAME] S/N Bairro: CONCEICAO DE JACAREI …" at bounding box center [186, 84] width 372 height 168
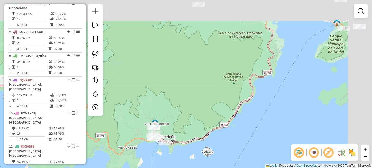
drag, startPoint x: 284, startPoint y: 84, endPoint x: 184, endPoint y: 164, distance: 127.3
click at [185, 163] on div "Janela de atendimento Grade de atendimento Capacidade Transportadoras Veículos …" at bounding box center [186, 84] width 372 height 168
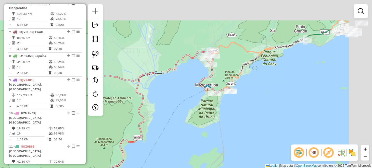
drag, startPoint x: 299, startPoint y: 82, endPoint x: 212, endPoint y: 118, distance: 94.5
click at [213, 117] on div "Janela de atendimento Grade de atendimento Capacidade Transportadoras Veículos …" at bounding box center [186, 84] width 372 height 168
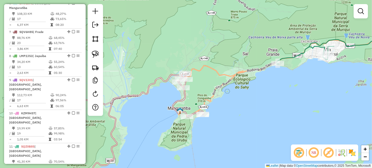
drag, startPoint x: 270, startPoint y: 93, endPoint x: 251, endPoint y: 110, distance: 25.7
click at [251, 110] on div "Janela de atendimento Grade de atendimento Capacidade Transportadoras Veículos …" at bounding box center [186, 84] width 372 height 168
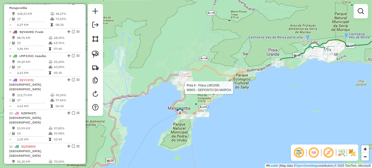
select select "*********"
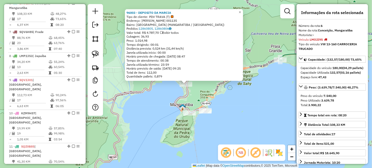
click at [257, 106] on div "96003 - DEPOSITO DA MARCIA Tipo de cliente: PDV TRAVA (T) Endereço: [PERSON_NAM…" at bounding box center [186, 84] width 372 height 168
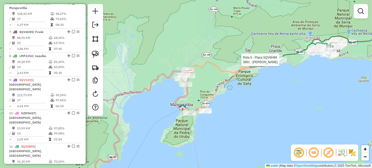
select select "*********"
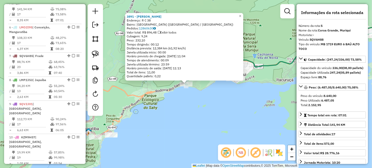
scroll to position [302, 0]
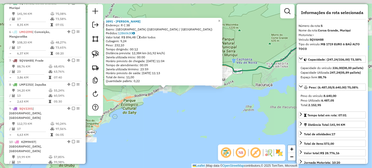
drag, startPoint x: 217, startPoint y: 98, endPoint x: 164, endPoint y: 112, distance: 55.1
click at [164, 112] on div "3891 - [PERSON_NAME]: R C 38 Bairro: [GEOGRAPHIC_DATA] (MANGARATIBA / [GEOGRAPH…" at bounding box center [186, 84] width 372 height 168
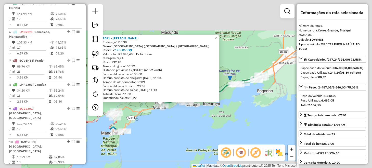
click at [206, 113] on div "3891 - [PERSON_NAME]: R C 38 Bairro: [GEOGRAPHIC_DATA] (MANGARATIBA / [GEOGRAPH…" at bounding box center [186, 84] width 372 height 168
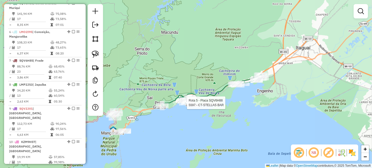
select select "*********"
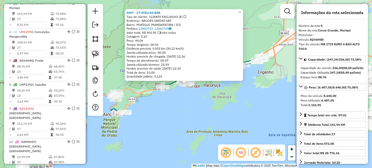
click at [141, 127] on div "5597 - CT-STELLAS BAR Tipo de cliente: CLIENTE EXCLUSIVO (E) Endereço: NACOES U…" at bounding box center [186, 84] width 372 height 168
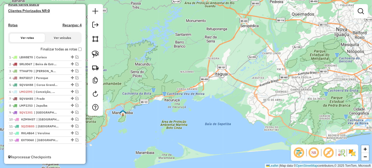
scroll to position [147, 0]
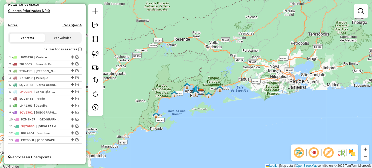
drag, startPoint x: 157, startPoint y: 133, endPoint x: 212, endPoint y: 100, distance: 63.7
click at [212, 100] on div "Janela de atendimento Grade de atendimento Capacidade Transportadoras Veículos …" at bounding box center [186, 84] width 372 height 168
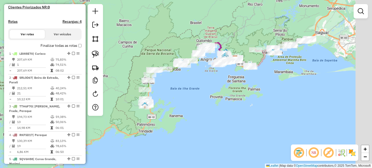
drag, startPoint x: 192, startPoint y: 120, endPoint x: 169, endPoint y: 133, distance: 26.0
click at [169, 133] on div "Janela de atendimento Grade de atendimento Capacidade Transportadoras Veículos …" at bounding box center [186, 84] width 372 height 168
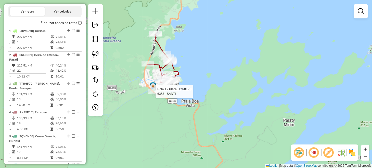
select select "*********"
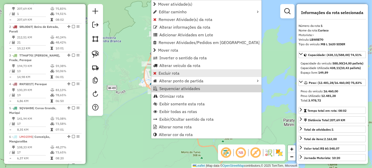
scroll to position [197, 0]
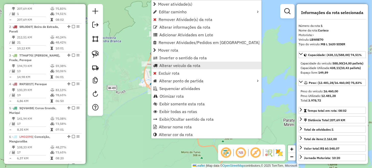
click at [171, 64] on span "Alterar veículo da rota" at bounding box center [179, 65] width 41 height 4
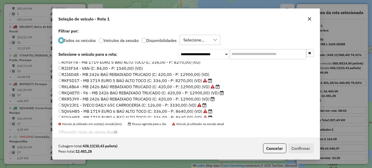
scroll to position [102, 0]
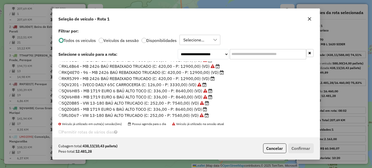
click at [72, 73] on label "RKQ4E70 - 96 - MB 2426 BAÚ REBAIXADO TRUCADO (C: 420,00 - P: 12900,00) (VD)" at bounding box center [141, 72] width 165 height 6
click at [297, 150] on button "Confirmar" at bounding box center [301, 148] width 25 height 10
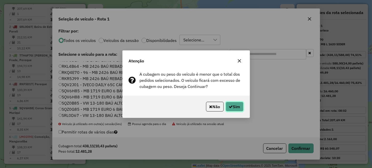
click at [240, 107] on button "Sim" at bounding box center [235, 107] width 18 height 10
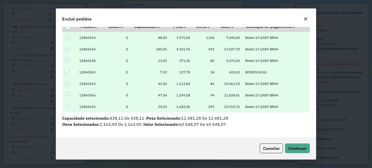
scroll to position [0, 0]
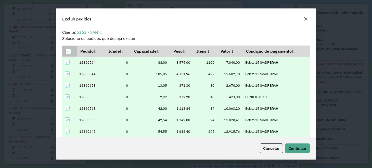
click at [68, 51] on icon at bounding box center [68, 52] width 4 height 4
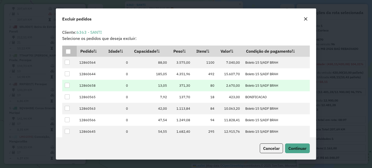
click at [66, 86] on div at bounding box center [67, 85] width 5 height 5
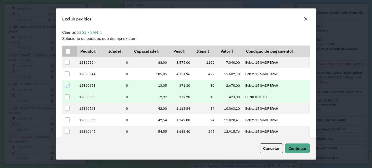
click at [67, 97] on div at bounding box center [67, 96] width 5 height 5
click at [304, 148] on span "Continuar" at bounding box center [298, 147] width 18 height 5
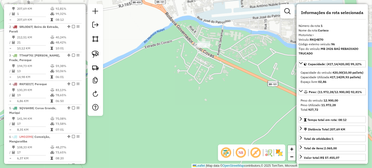
drag, startPoint x: 187, startPoint y: 71, endPoint x: 184, endPoint y: 101, distance: 30.3
click at [184, 100] on div "Janela de atendimento Grade de atendimento Capacidade Transportadoras Veículos …" at bounding box center [186, 84] width 372 height 168
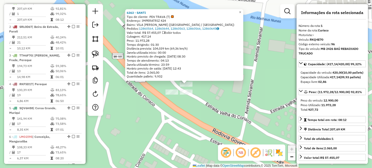
click at [236, 88] on div "6363 - SANTI Tipo de cliente: PDV TRAVA (T) Endereço: IMPERATRIZ 424 Bairro: [G…" at bounding box center [186, 84] width 372 height 168
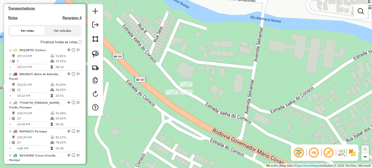
scroll to position [153, 0]
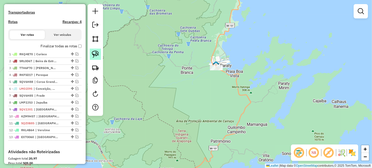
drag, startPoint x: 91, startPoint y: 54, endPoint x: 118, endPoint y: 56, distance: 27.9
click at [91, 54] on link at bounding box center [95, 53] width 11 height 11
drag, startPoint x: 197, startPoint y: 61, endPoint x: 216, endPoint y: 60, distance: 18.9
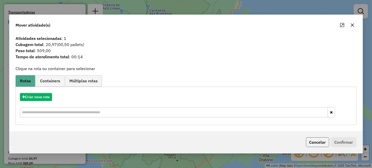
click at [316, 138] on button "Cancelar" at bounding box center [317, 142] width 23 height 10
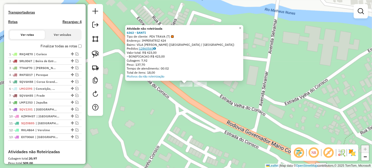
click at [150, 49] on link "12860565" at bounding box center [147, 48] width 17 height 4
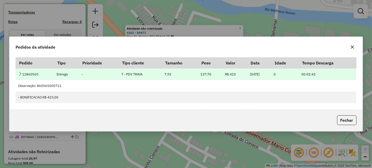
click at [20, 74] on icon at bounding box center [20, 73] width 4 height 4
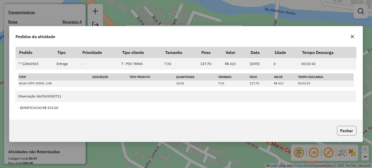
click at [340, 129] on button "Fechar" at bounding box center [346, 131] width 19 height 10
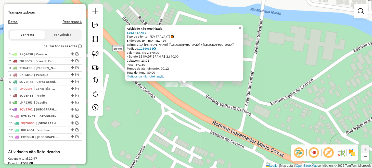
click at [149, 49] on link "12860658" at bounding box center [147, 48] width 17 height 4
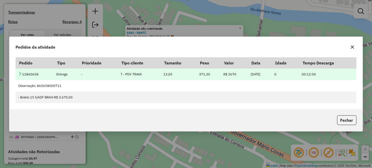
click at [20, 73] on icon at bounding box center [20, 73] width 4 height 4
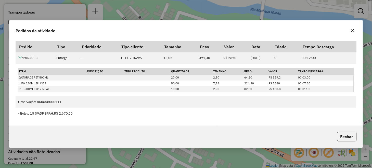
click at [351, 31] on icon "button" at bounding box center [353, 31] width 4 height 4
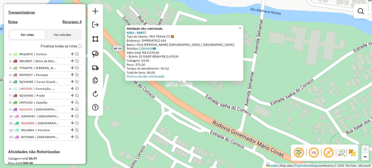
click at [279, 46] on div "Atividade não roteirizada 6363 - SANTI Tipo de cliente: PDV TRAVA (T) Endereço:…" at bounding box center [186, 84] width 372 height 168
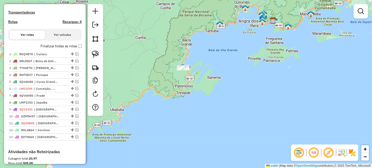
drag, startPoint x: 231, startPoint y: 52, endPoint x: 192, endPoint y: 104, distance: 65.1
click at [192, 104] on div "Janela de atendimento Grade de atendimento Capacidade Transportadoras Veículos …" at bounding box center [186, 84] width 372 height 168
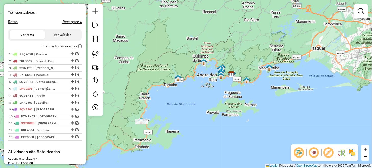
click at [79, 49] on label "Finalizar todas as rotas" at bounding box center [61, 45] width 41 height 5
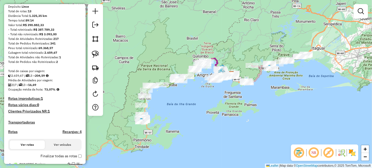
scroll to position [0, 0]
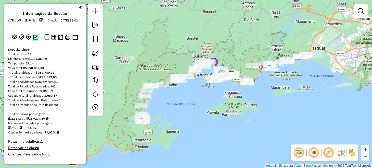
click at [38, 40] on button at bounding box center [35, 36] width 7 height 7
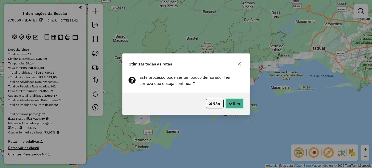
click at [236, 103] on button "Sim" at bounding box center [235, 103] width 18 height 10
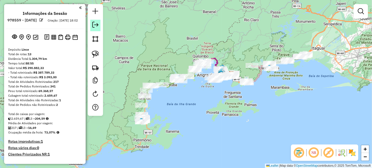
click at [97, 27] on em at bounding box center [95, 25] width 6 height 6
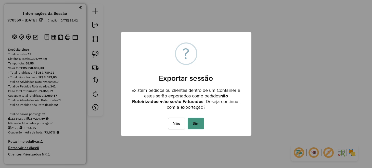
click at [202, 125] on button "Sim" at bounding box center [196, 123] width 16 height 12
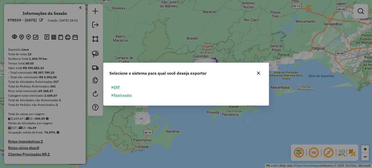
click at [117, 85] on button "ERP" at bounding box center [116, 87] width 13 height 8
select select "**"
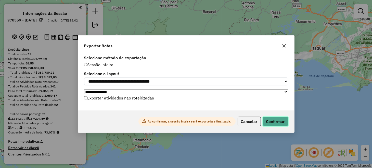
click at [278, 120] on button "Confirmar" at bounding box center [275, 121] width 25 height 10
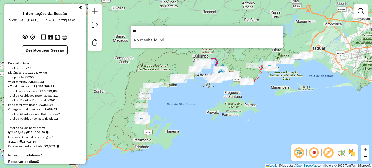
type input "*"
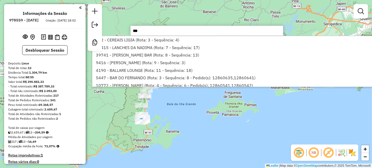
type input "****"
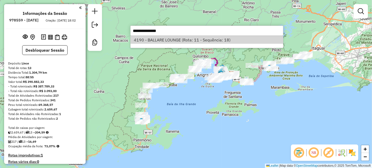
select select "*********"
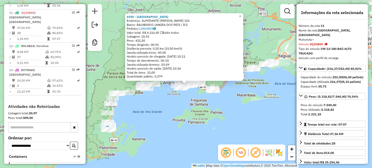
scroll to position [474, 0]
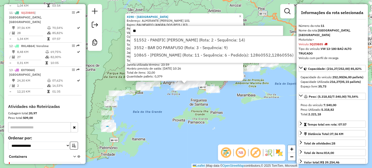
type input "*"
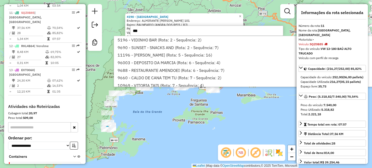
type input "****"
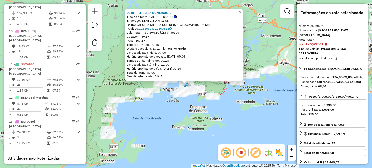
scroll to position [417, 0]
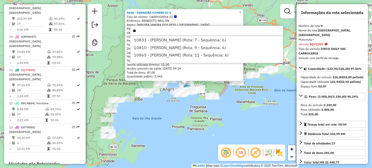
type input "*"
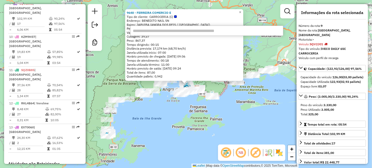
click at [185, 149] on div "9648 - FERREIRA COMERCIO E Tipo de cliente: CARROCERIA (C) Endereço: BENEDITO N…" at bounding box center [186, 84] width 372 height 168
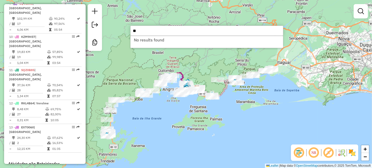
type input "*"
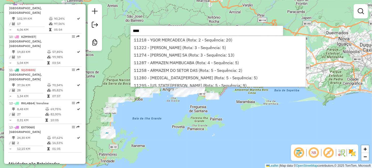
type input "*****"
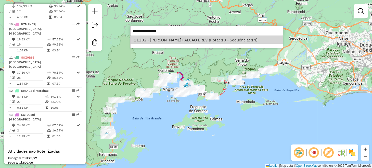
select select "*********"
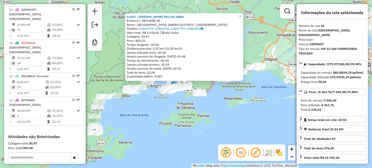
scroll to position [446, 0]
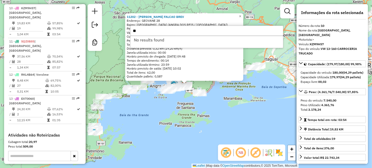
type input "*"
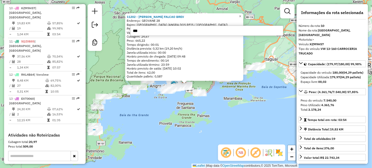
type input "****"
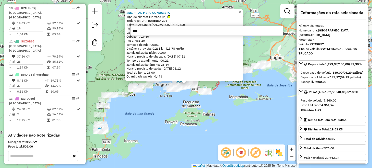
type input "****"
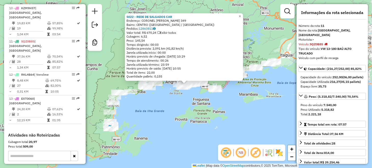
scroll to position [474, 0]
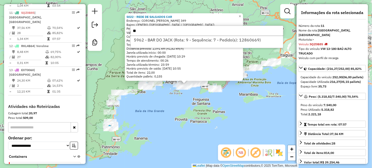
type input "*"
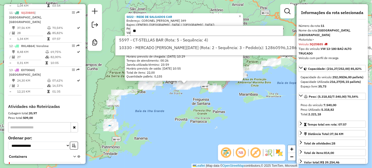
type input "*"
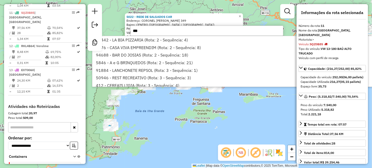
type input "****"
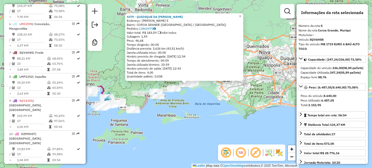
scroll to position [312, 0]
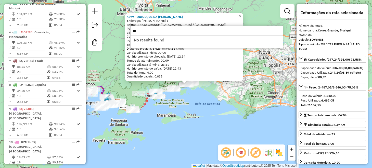
type input "*"
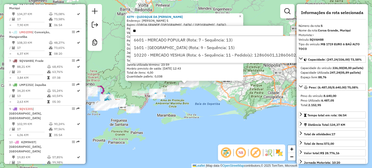
type input "*"
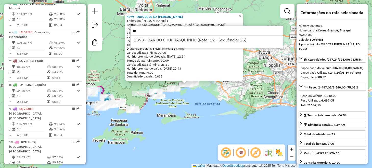
type input "*"
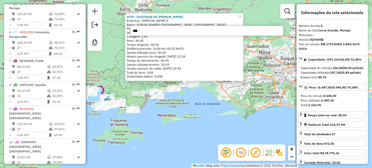
type input "****"
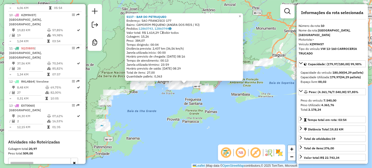
scroll to position [446, 0]
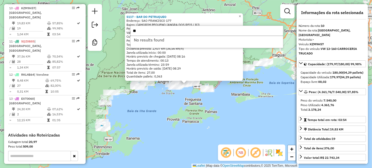
type input "*"
type input "*****"
